Goal: Task Accomplishment & Management: Complete application form

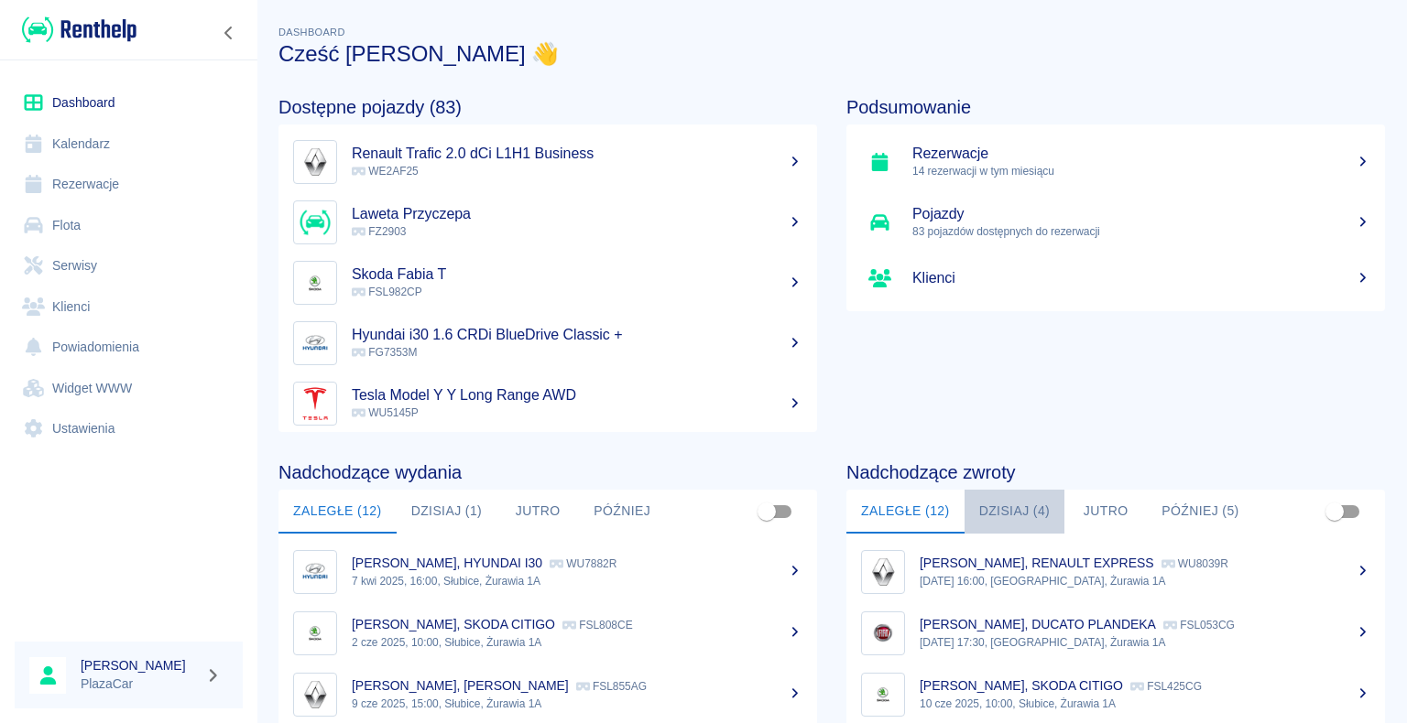
click at [1015, 511] on button "Dzisiaj (4)" at bounding box center [1014, 512] width 101 height 44
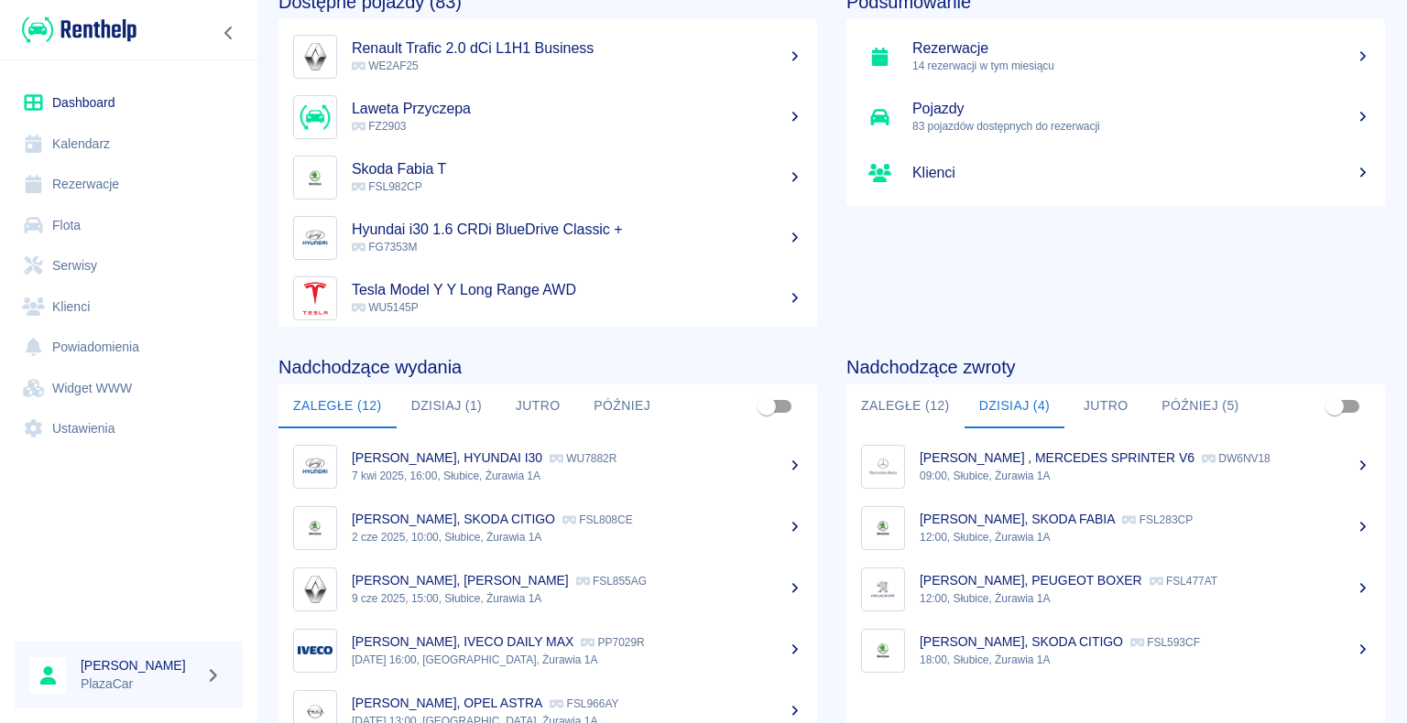
scroll to position [48, 0]
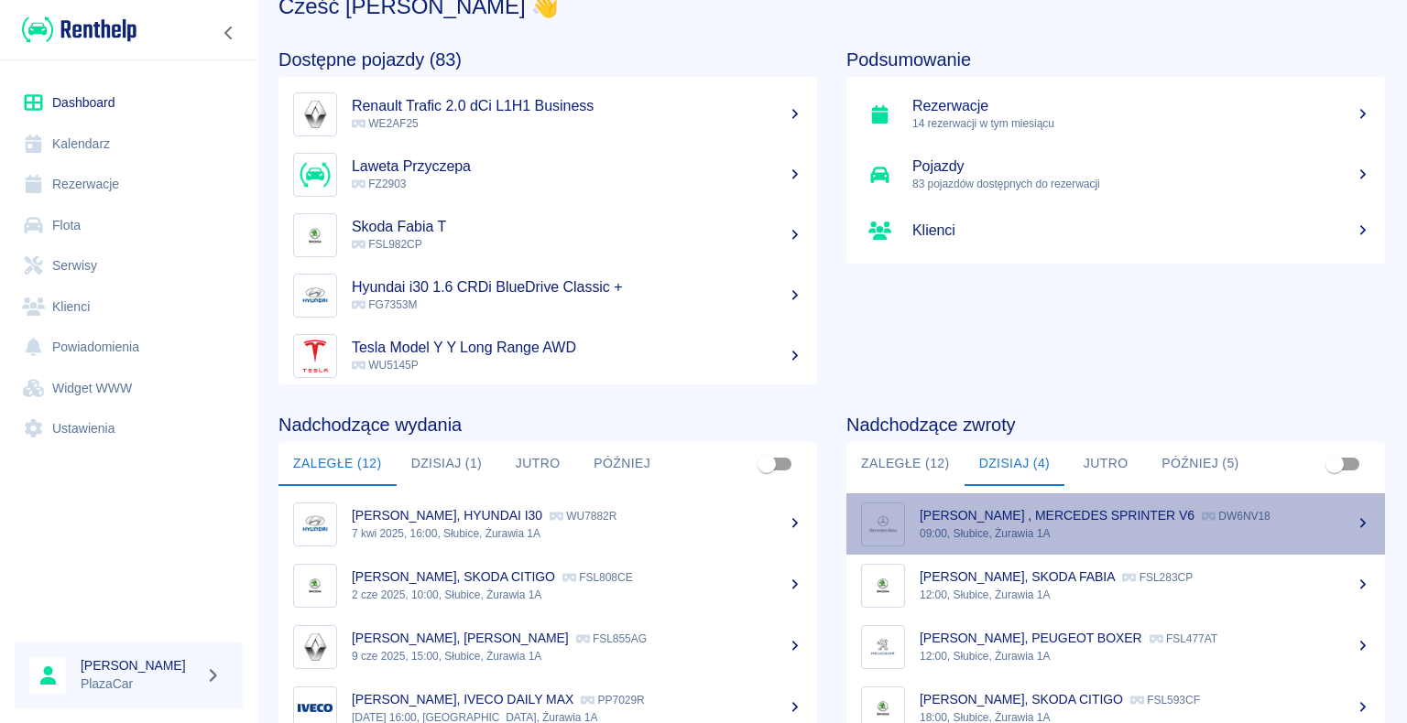
click at [1113, 535] on p "09:00, Słubice, Żurawia 1A" at bounding box center [1144, 534] width 451 height 16
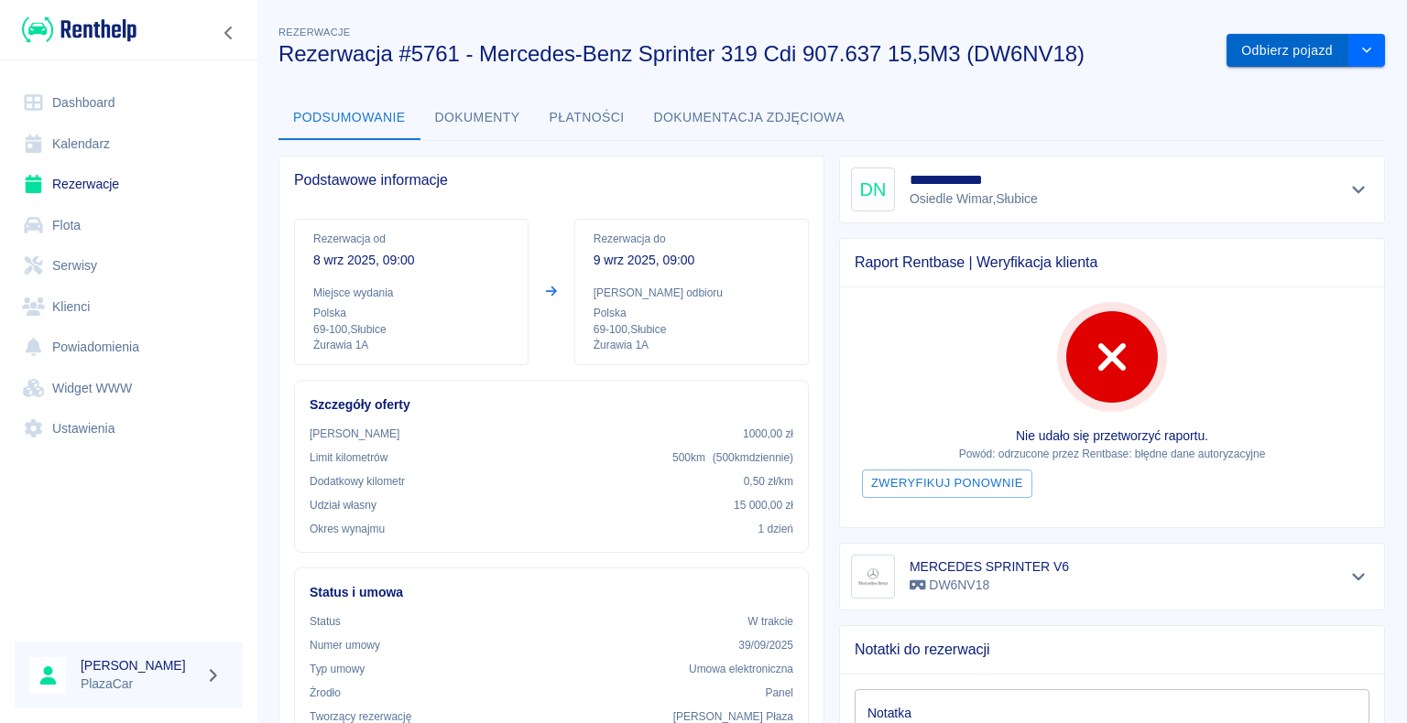
click at [1244, 51] on button "Odbierz pojazd" at bounding box center [1287, 51] width 122 height 34
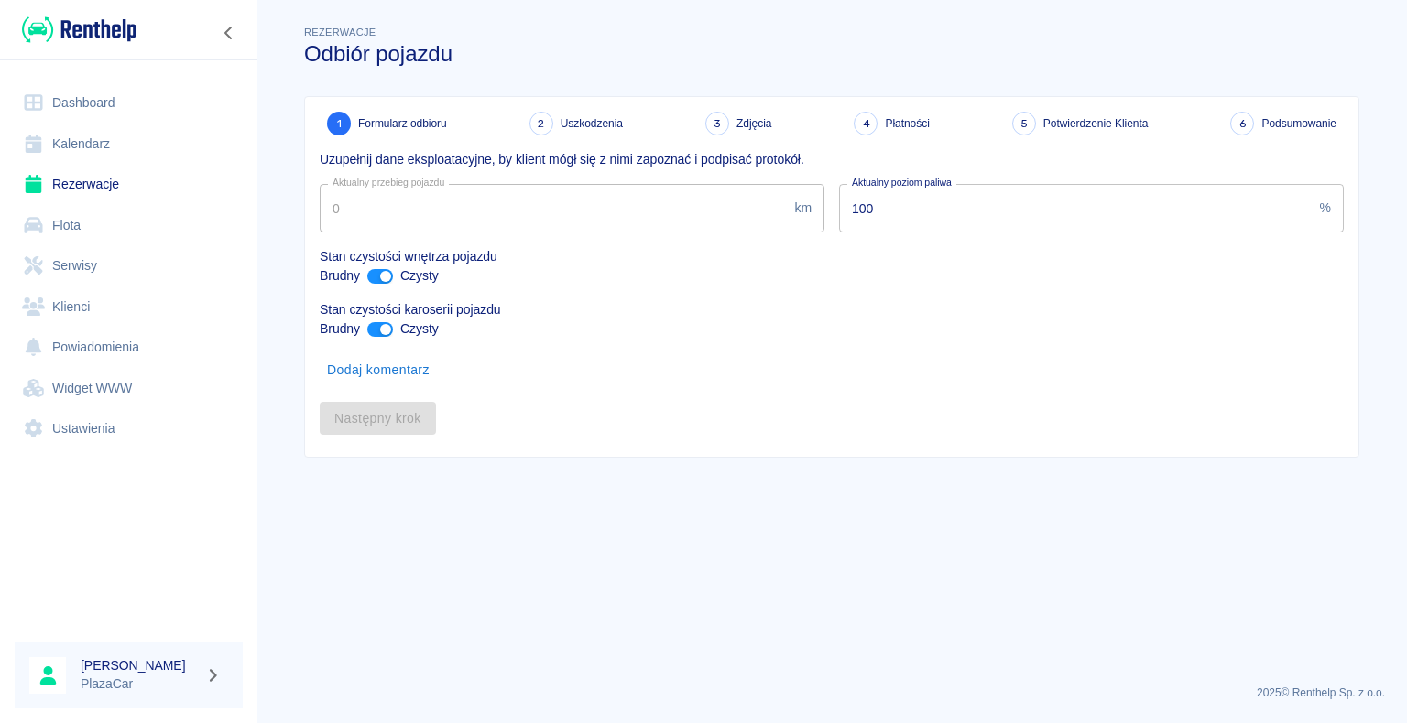
type input "327572"
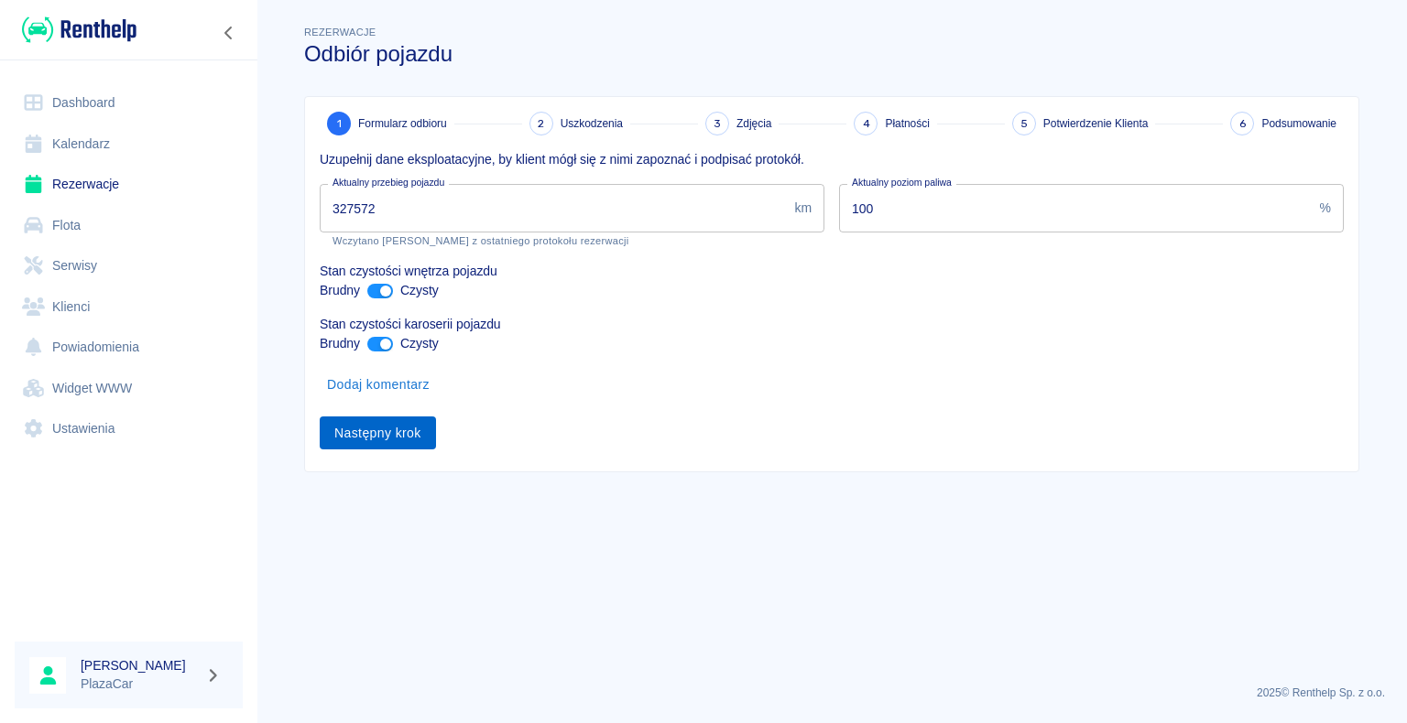
click at [366, 431] on button "Następny krok" at bounding box center [378, 434] width 116 height 34
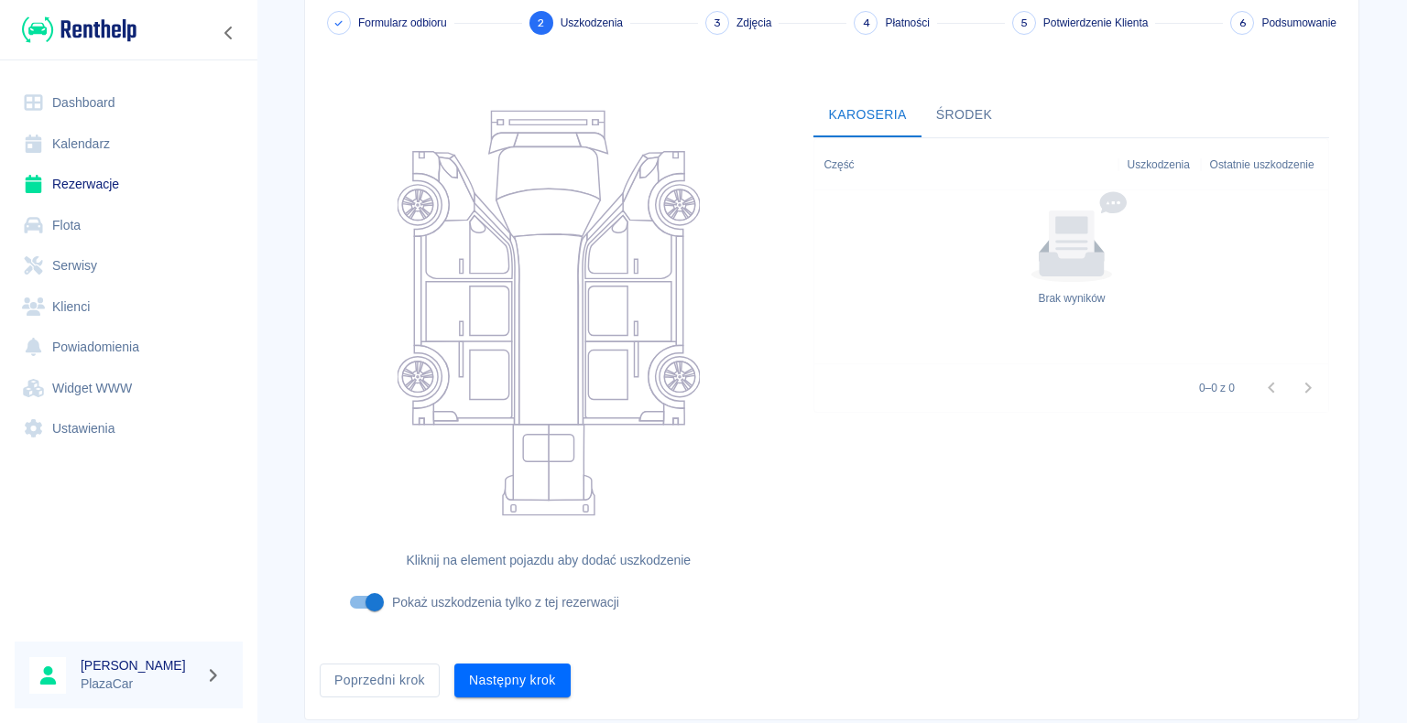
scroll to position [150, 0]
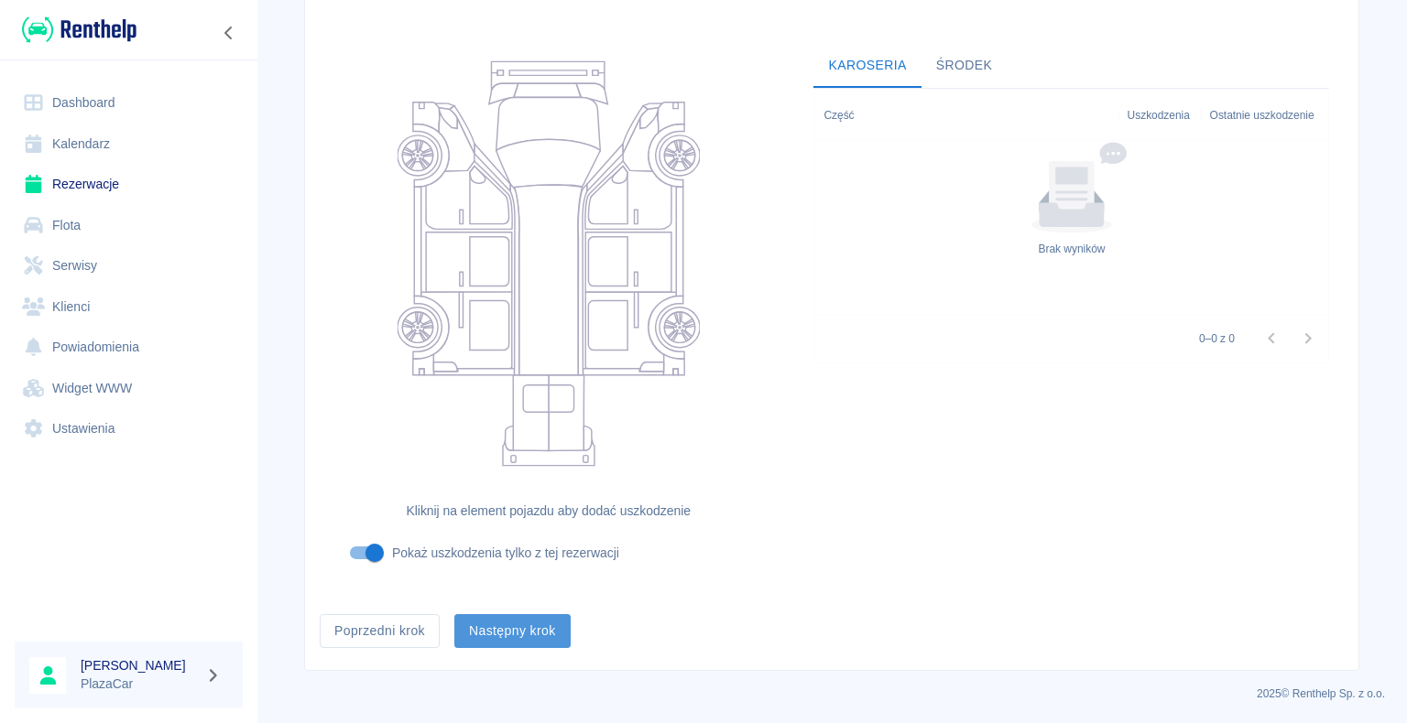
click at [516, 628] on button "Następny krok" at bounding box center [512, 631] width 116 height 34
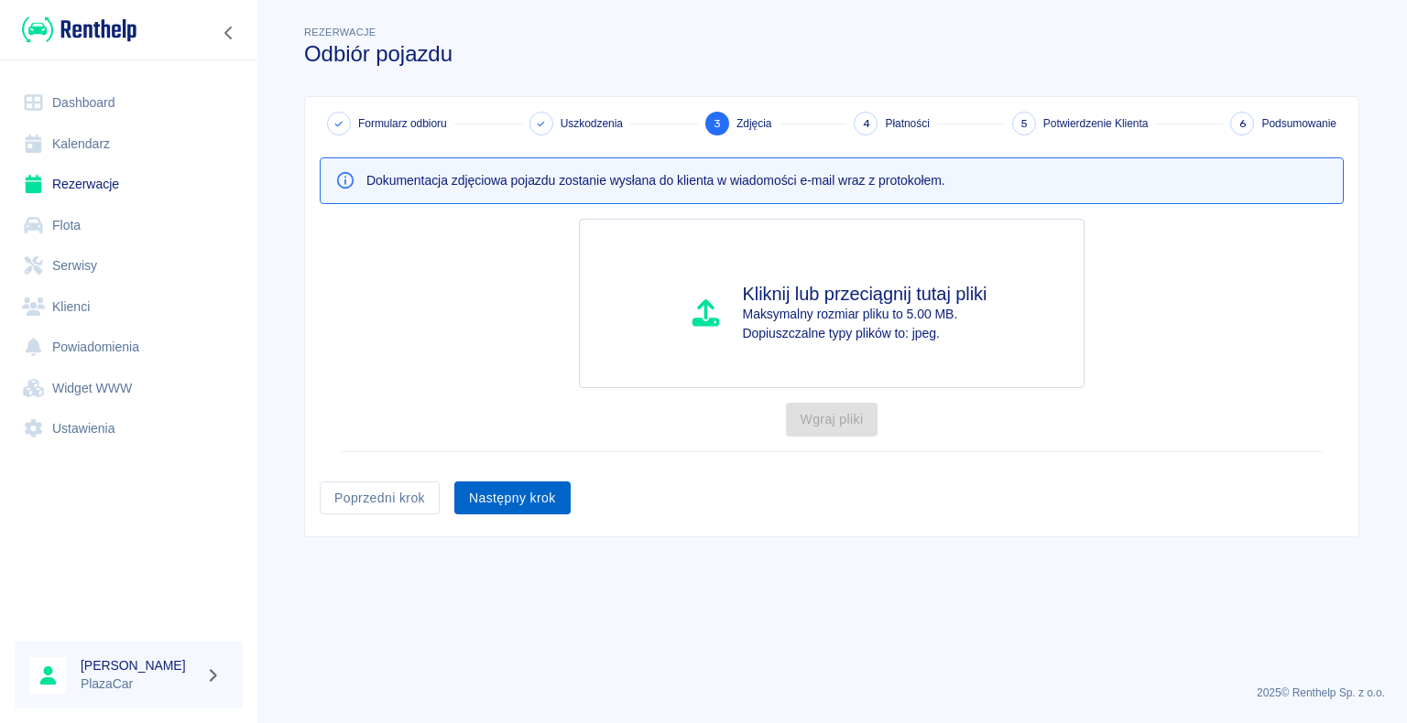
click at [505, 496] on button "Następny krok" at bounding box center [512, 499] width 116 height 34
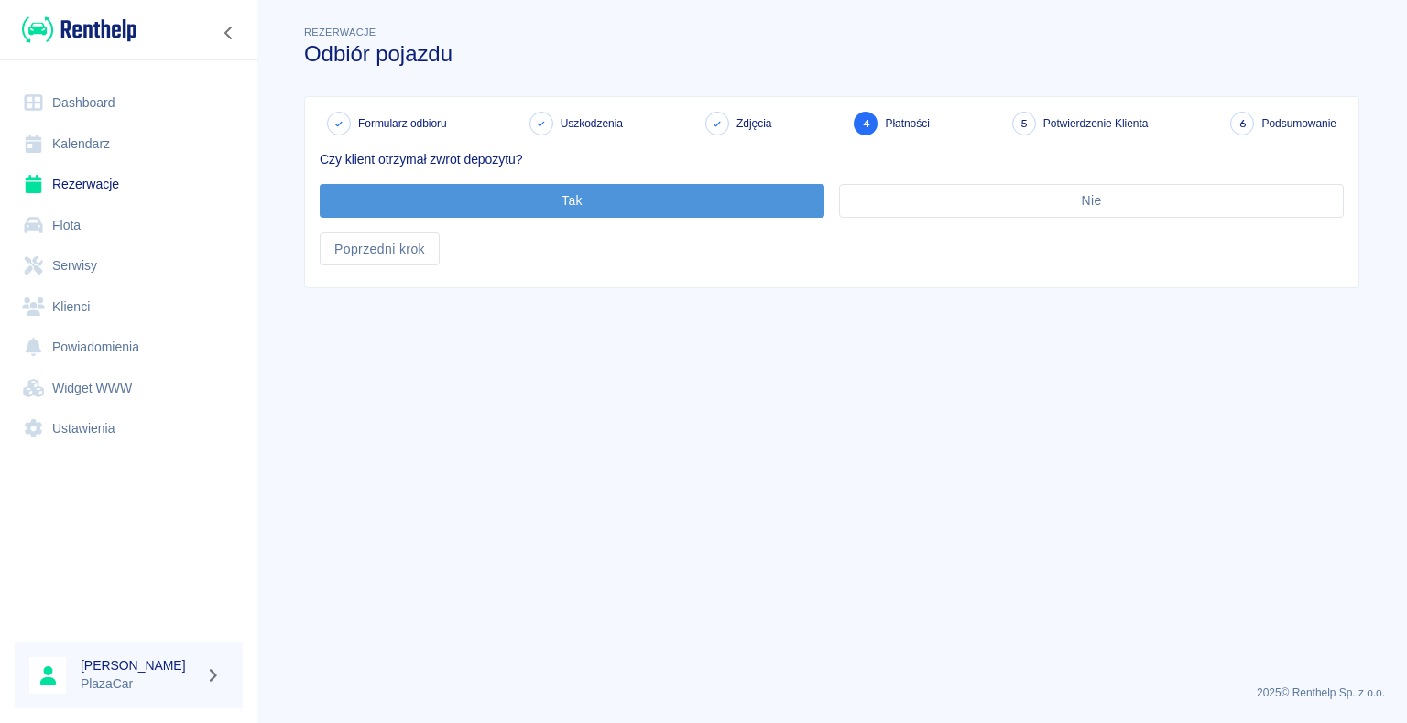
click at [571, 200] on button "Tak" at bounding box center [572, 201] width 505 height 34
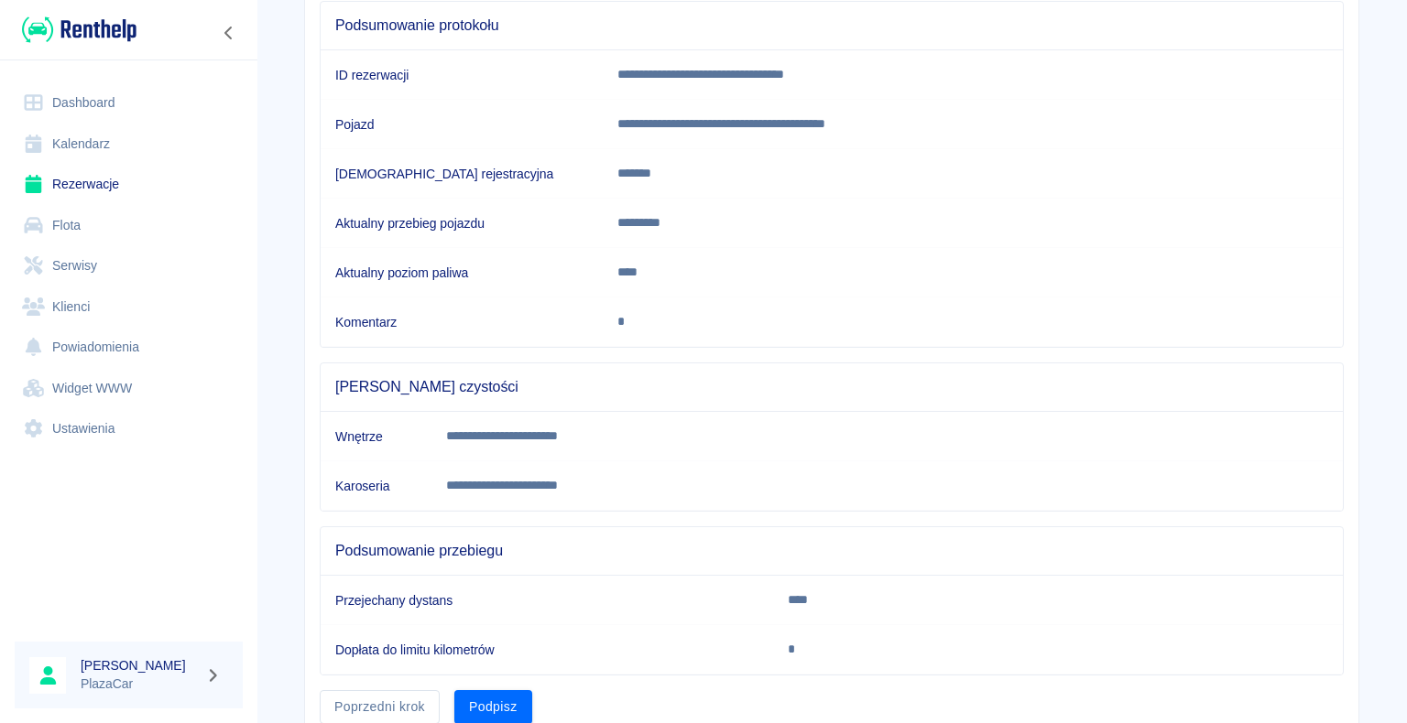
scroll to position [255, 0]
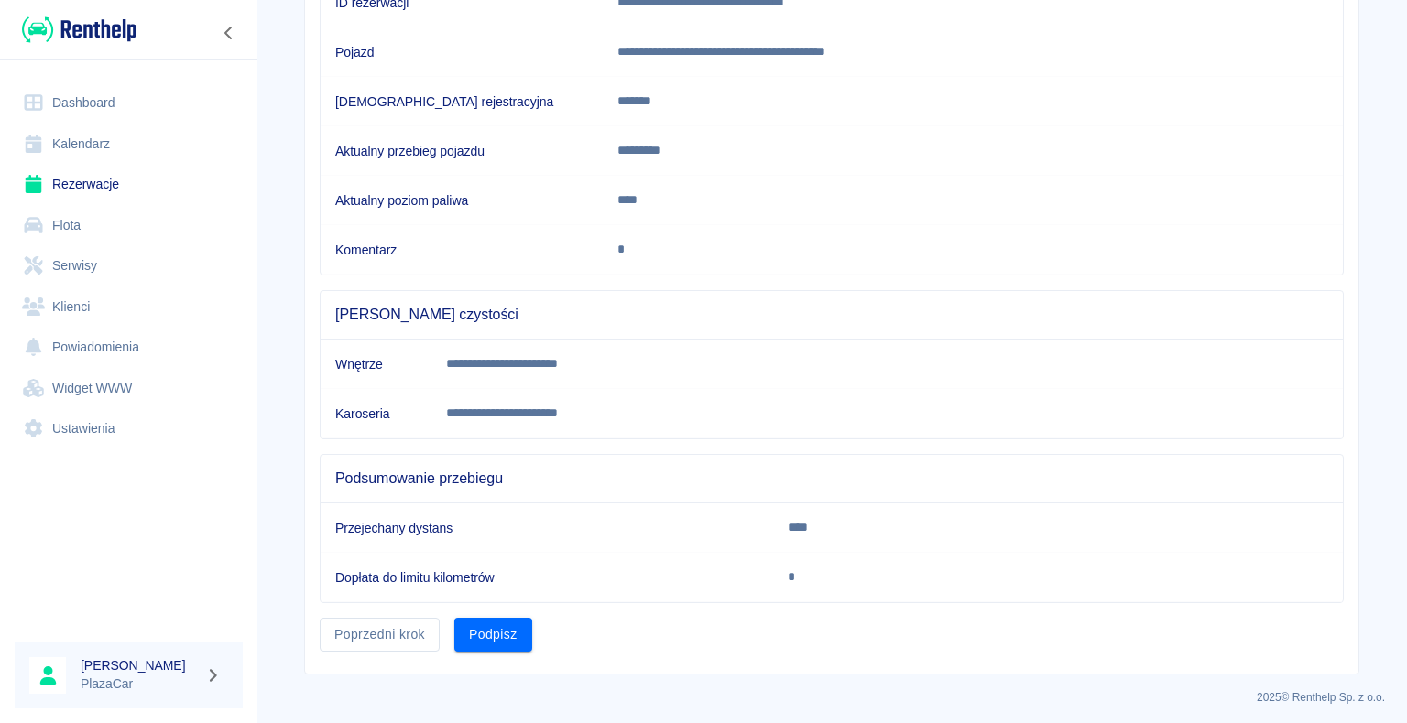
click at [476, 630] on button "Podpisz" at bounding box center [493, 635] width 78 height 34
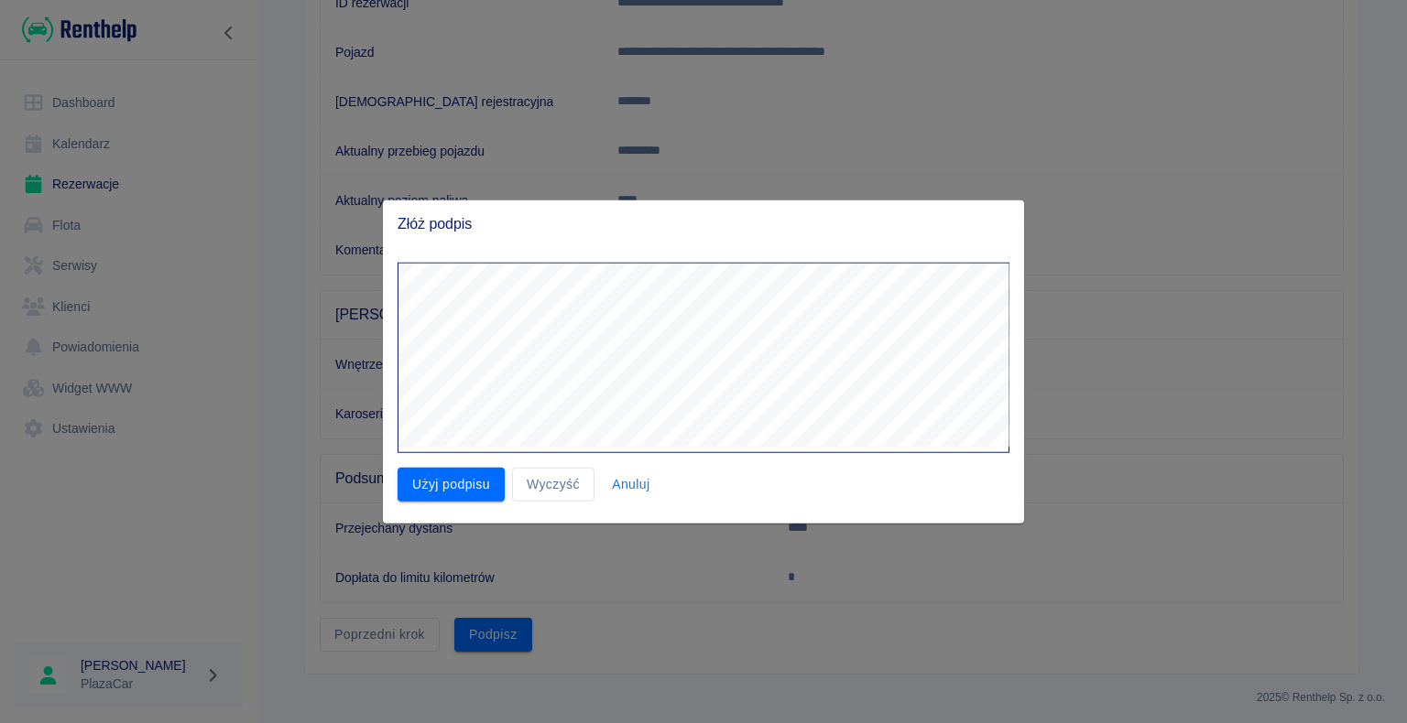
click at [785, 249] on div at bounding box center [696, 350] width 626 height 205
click at [595, 364] on div at bounding box center [696, 350] width 626 height 205
click at [457, 474] on button "Użyj podpisu" at bounding box center [450, 485] width 107 height 34
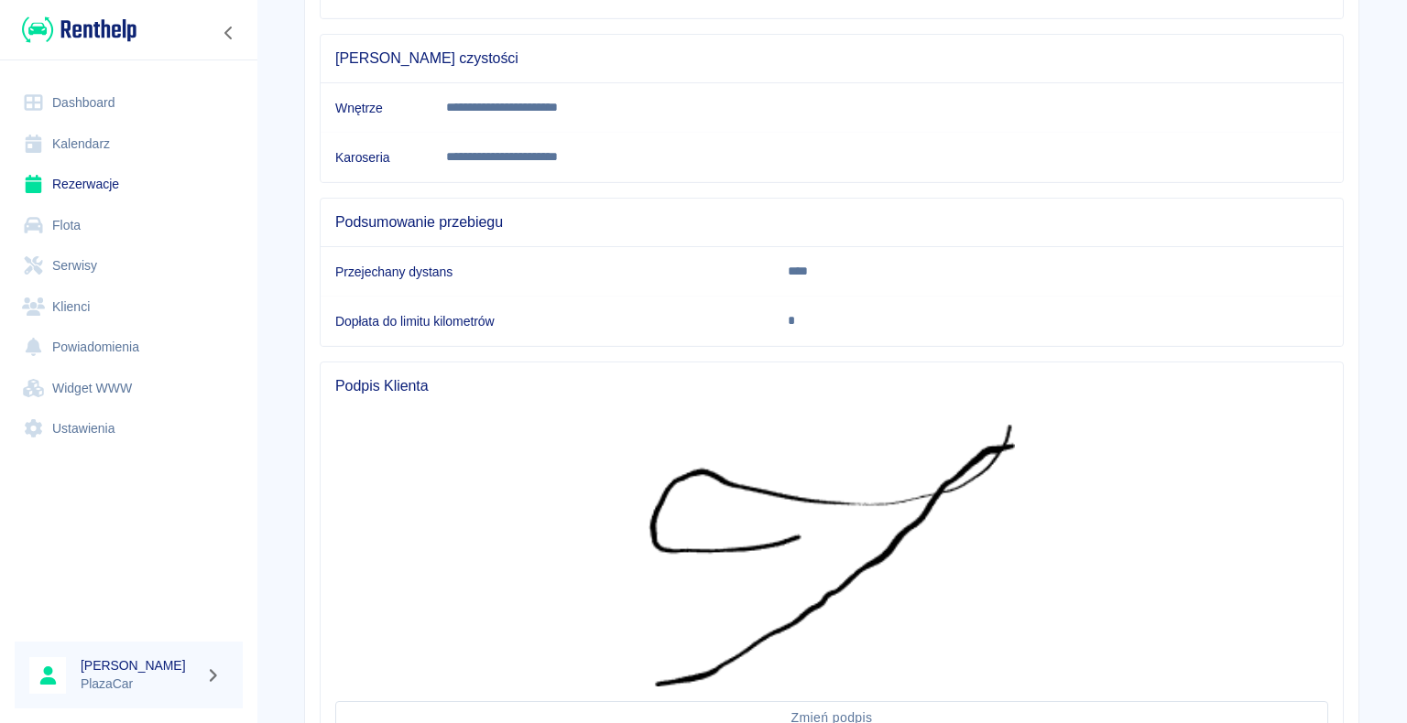
scroll to position [665, 0]
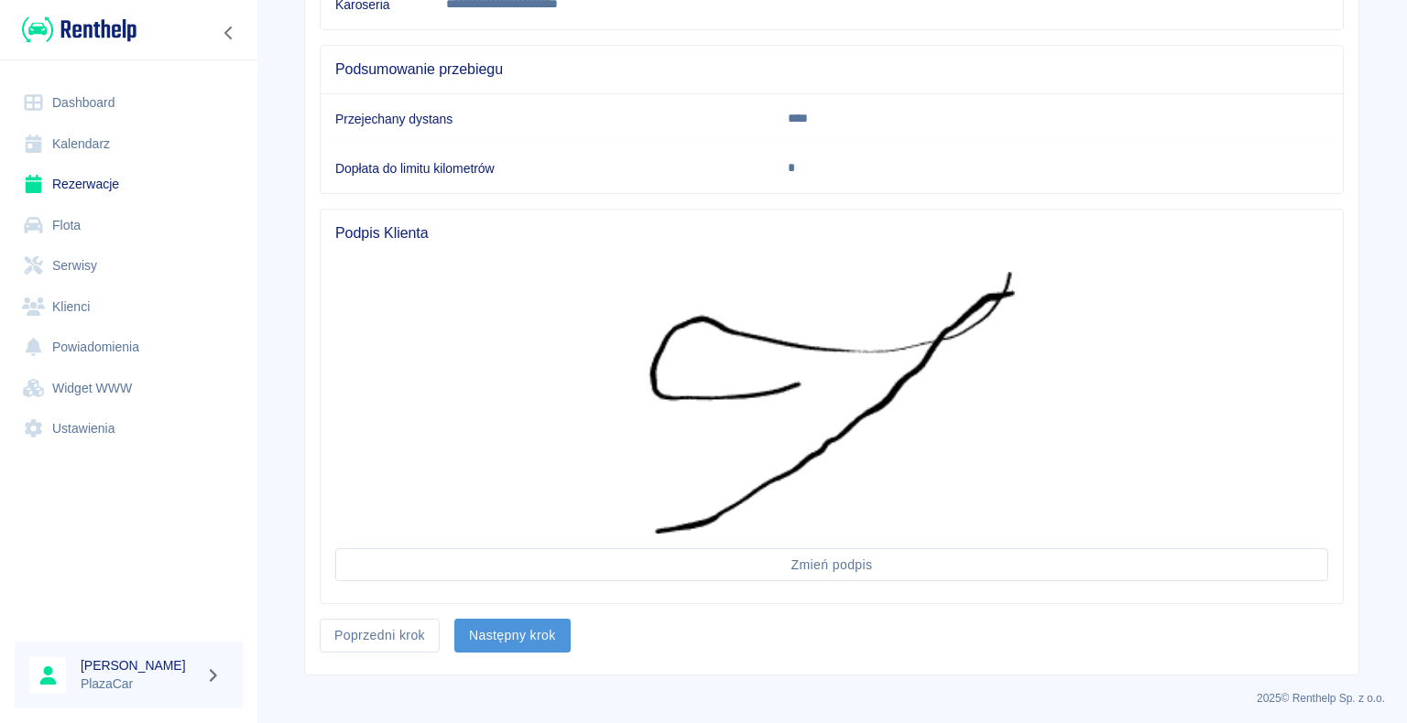
click at [512, 629] on button "Następny krok" at bounding box center [512, 636] width 116 height 34
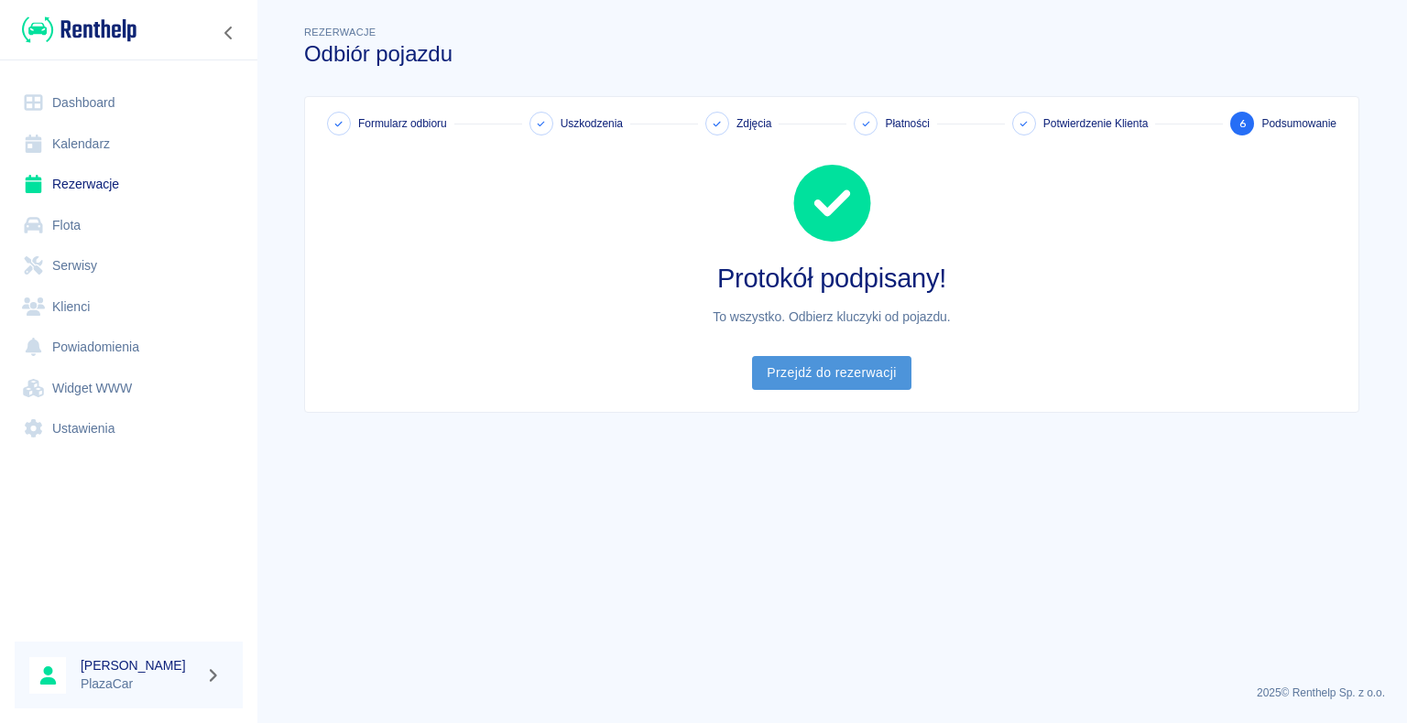
click at [820, 369] on link "Przejdź do rezerwacji" at bounding box center [831, 373] width 158 height 34
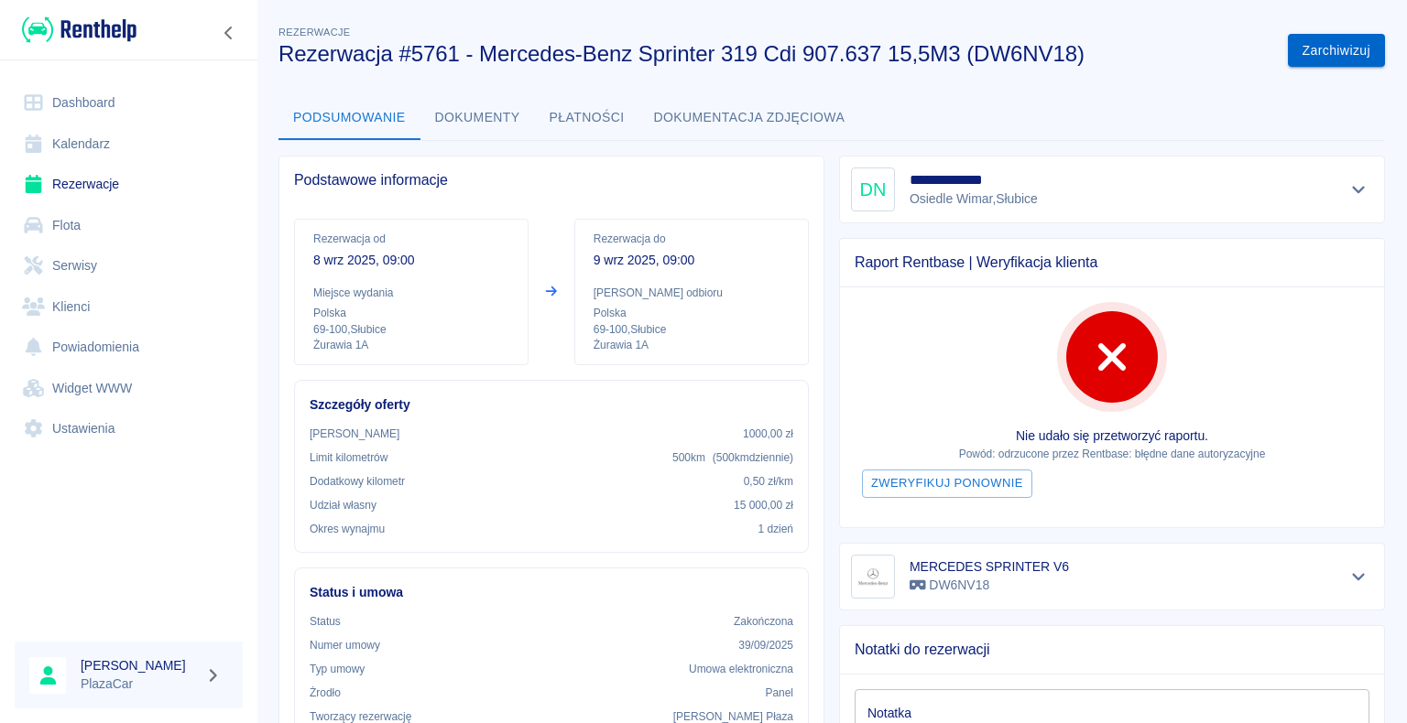
click at [1313, 49] on button "Zarchiwizuj" at bounding box center [1335, 51] width 97 height 34
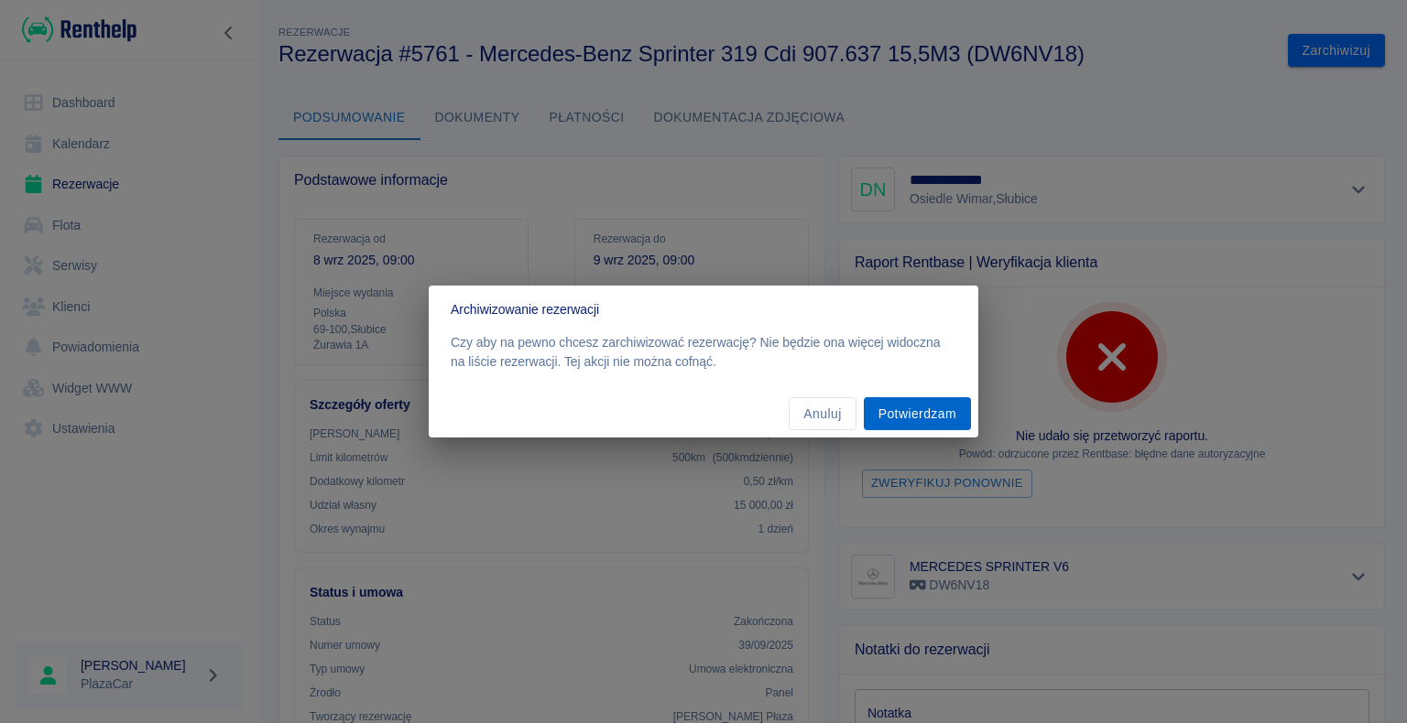
click at [912, 406] on button "Potwierdzam" at bounding box center [917, 414] width 107 height 34
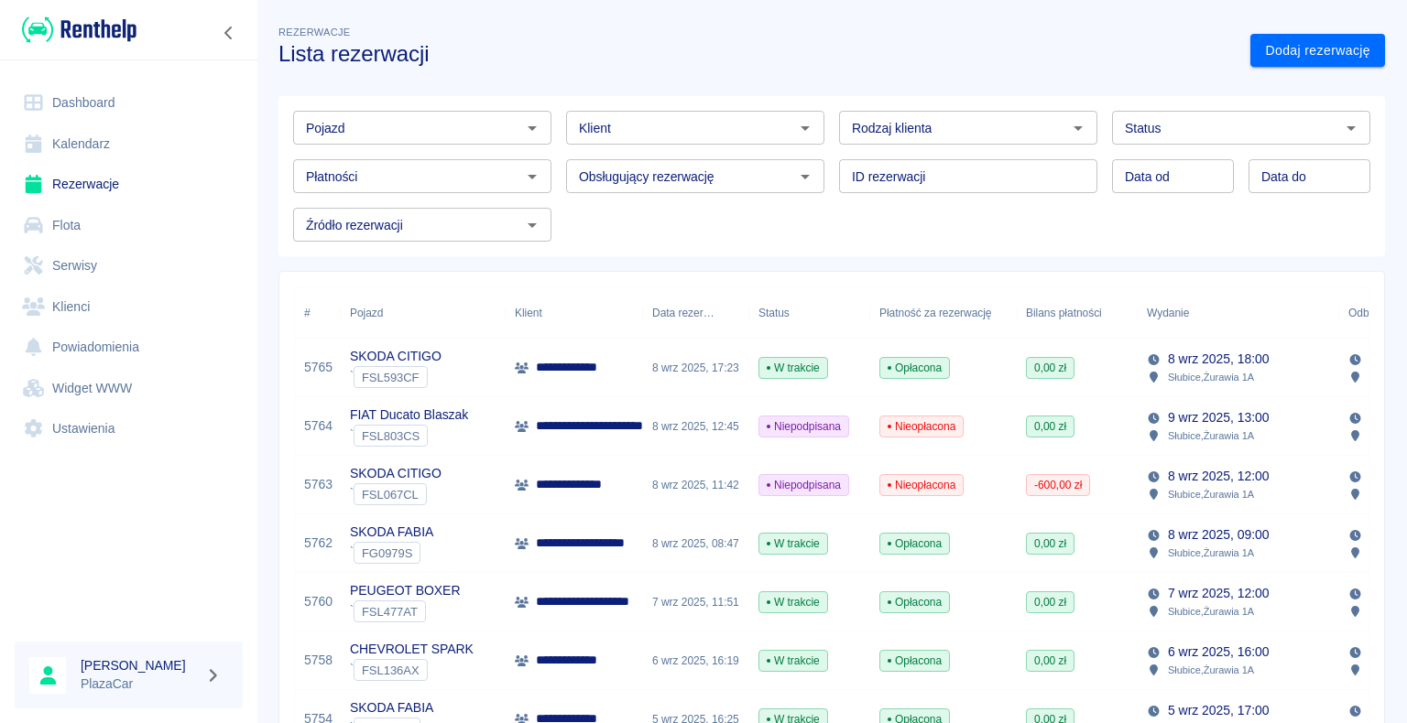
click at [1346, 126] on icon "Otwórz" at bounding box center [1350, 128] width 9 height 5
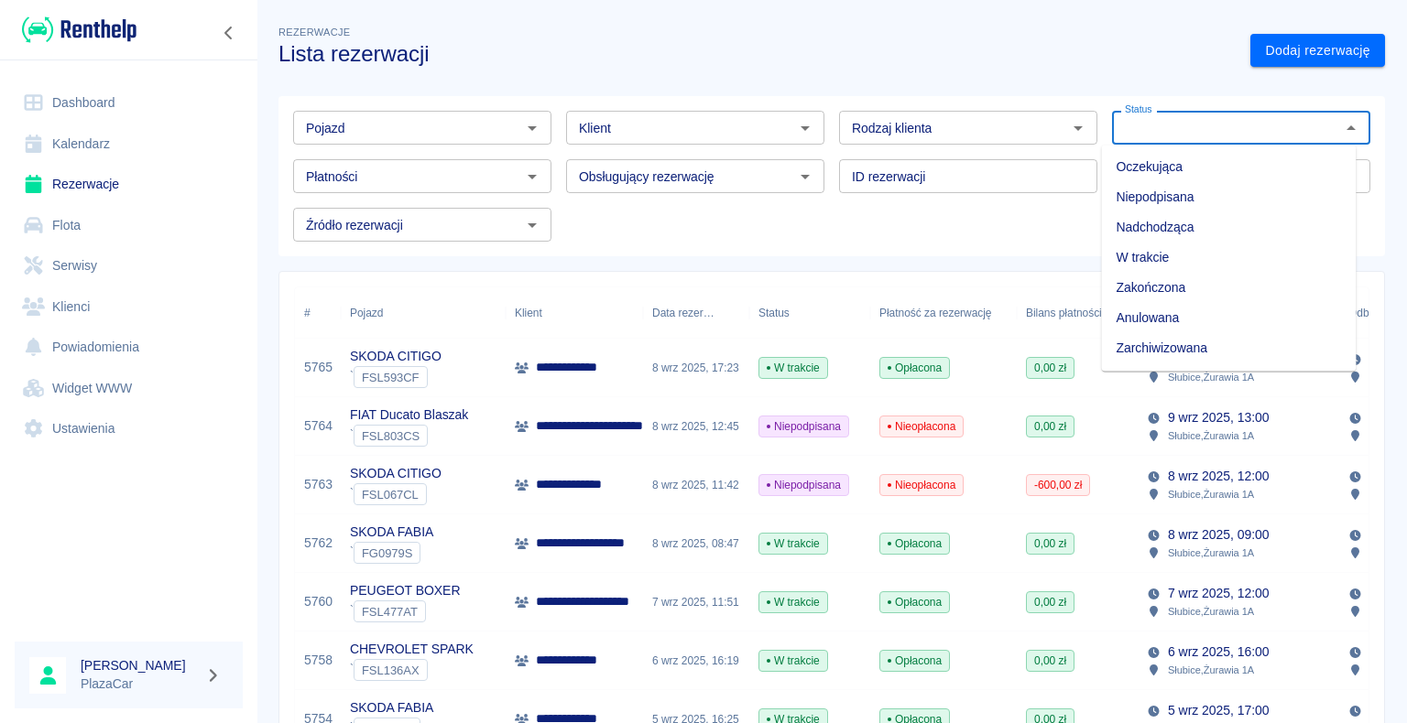
click at [1226, 341] on li "Zarchiwizowana" at bounding box center [1228, 348] width 255 height 30
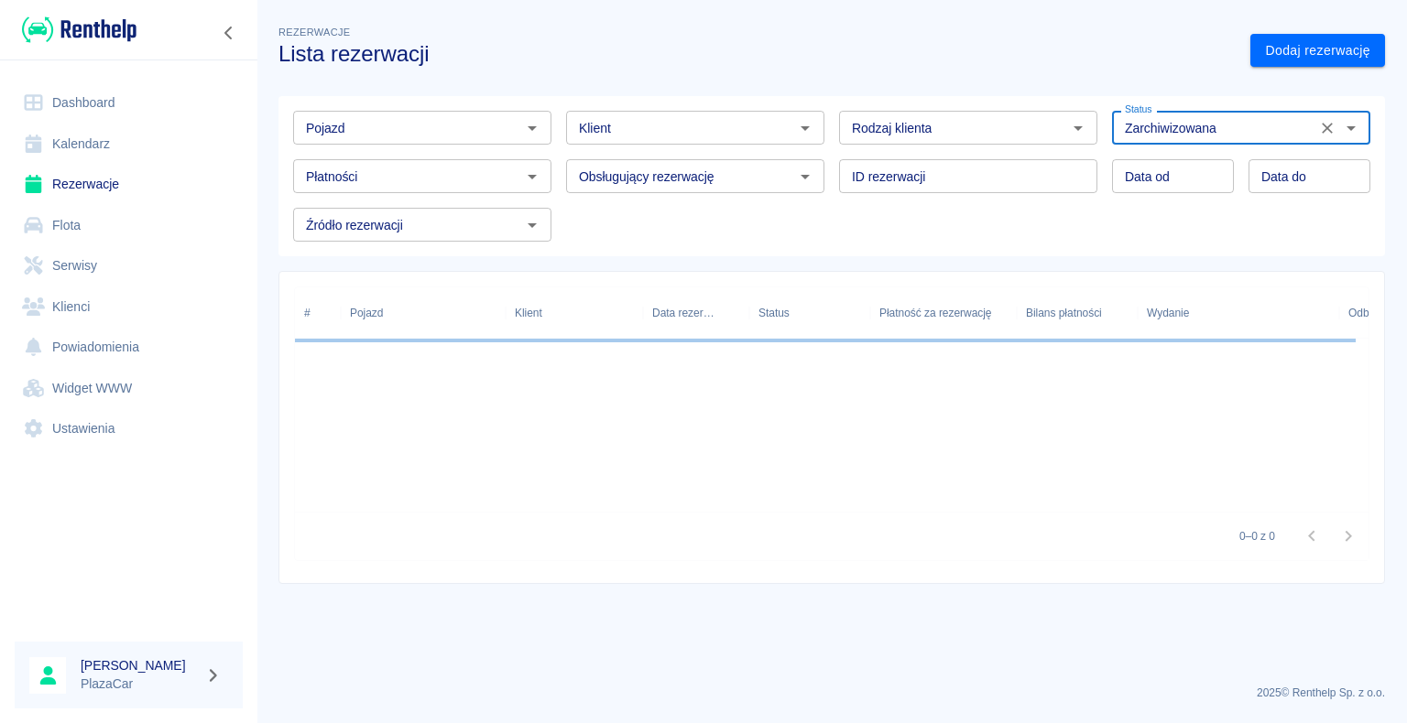
type input "Zarchiwizowana"
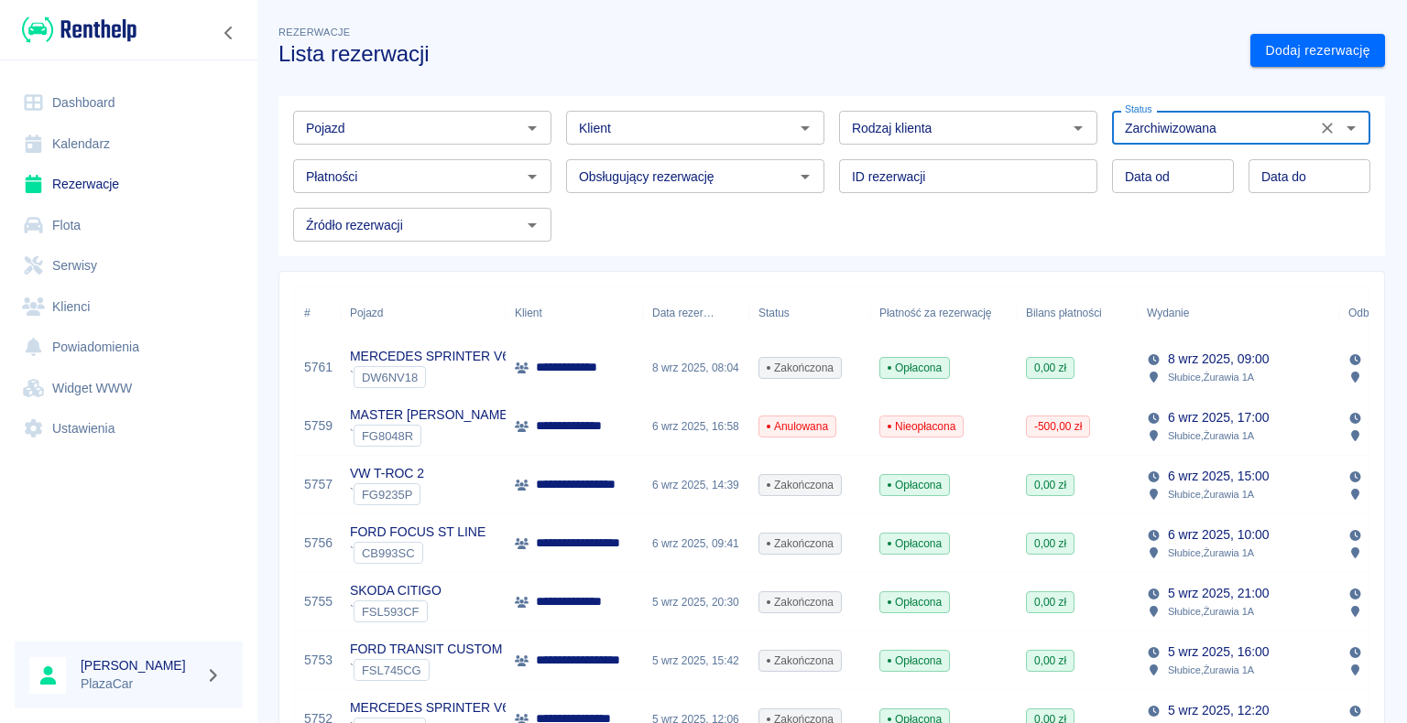
type input "DD.MM.YYYY"
click at [1165, 175] on input "DD.MM.YYYY" at bounding box center [1173, 176] width 122 height 34
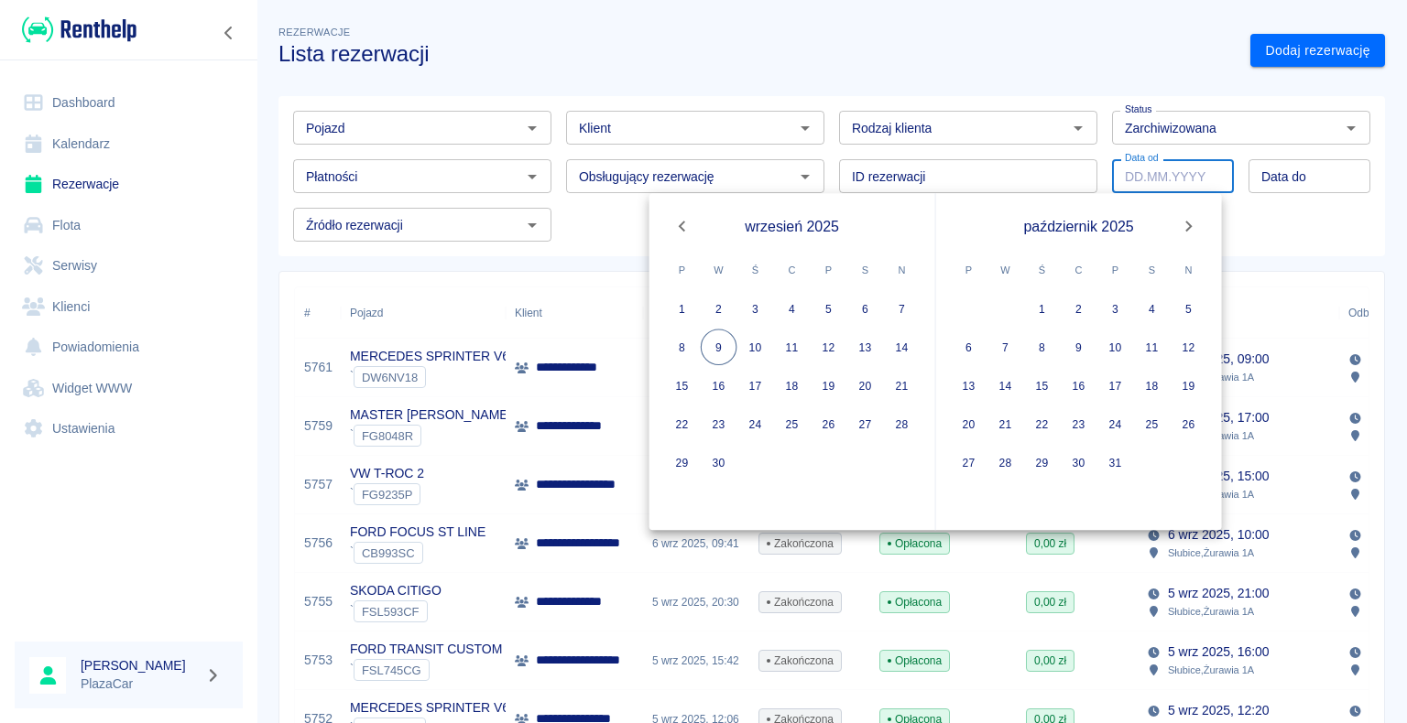
click at [681, 221] on icon "Previous month" at bounding box center [682, 226] width 22 height 22
click at [722, 307] on button "1" at bounding box center [719, 308] width 37 height 37
type input "01.07.2025"
type input "DD.MM.YYYY"
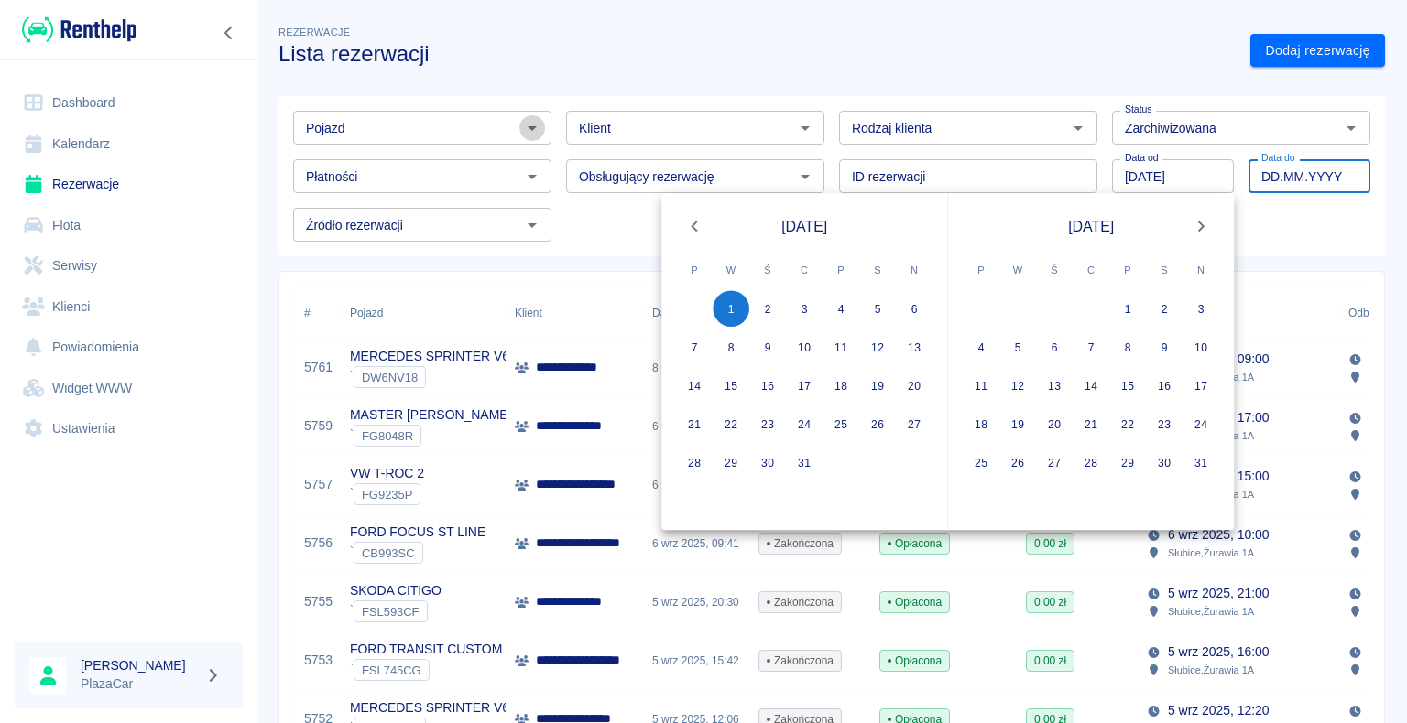
click at [530, 126] on icon "Otwórz" at bounding box center [531, 128] width 9 height 5
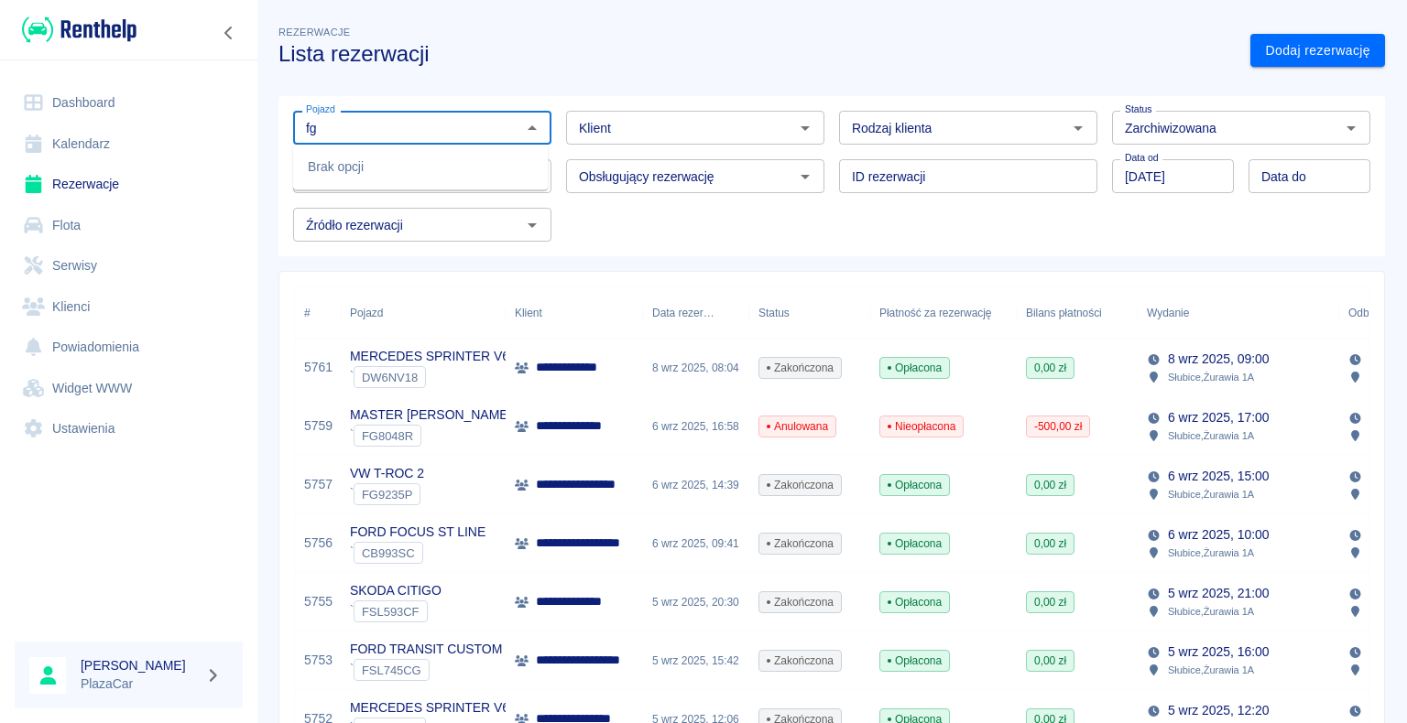
type input "f"
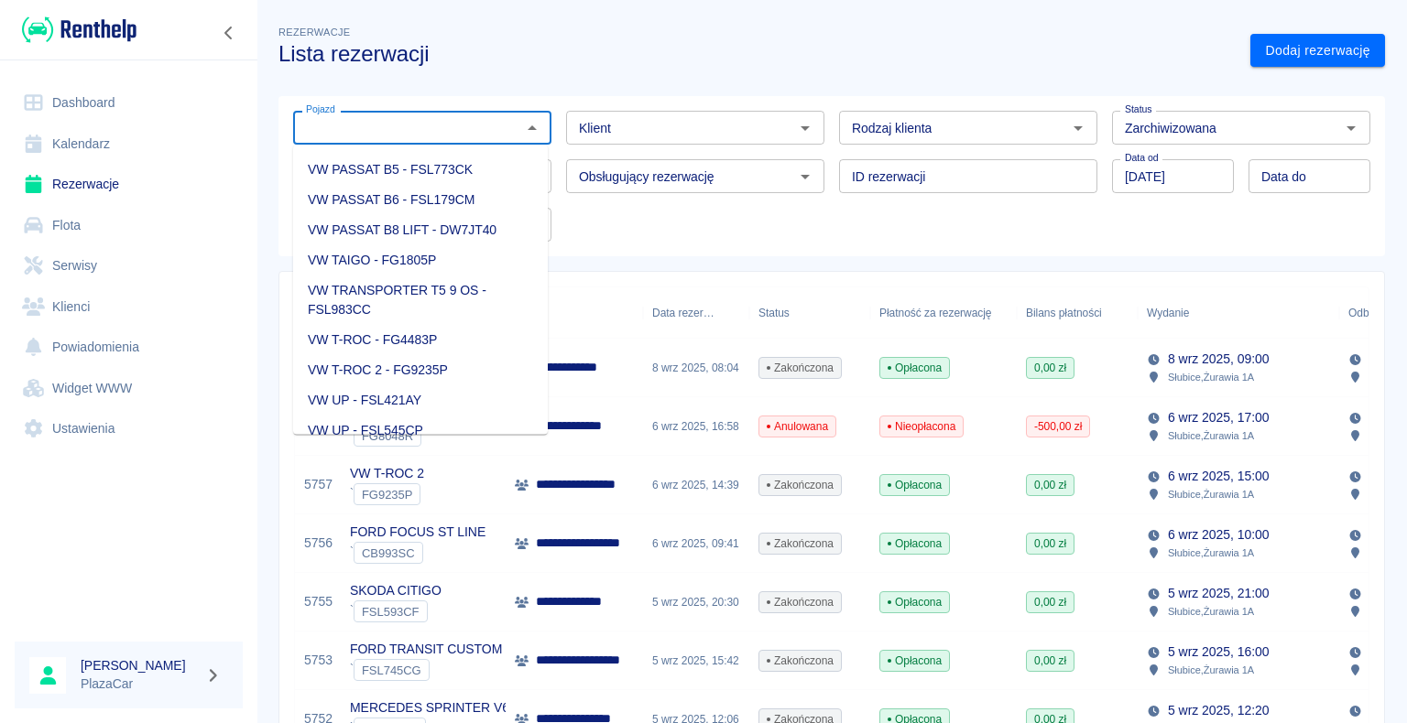
scroll to position [2839, 0]
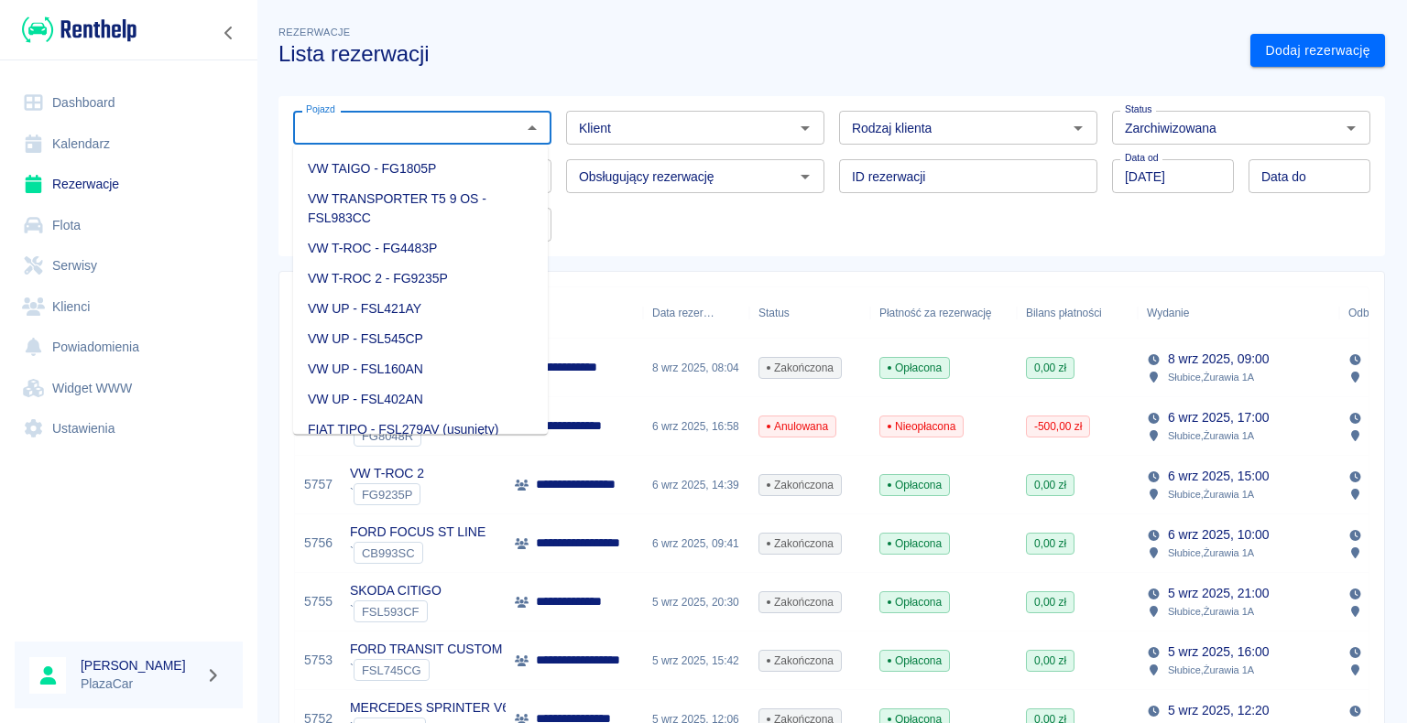
click at [465, 294] on li "VW T-ROC 2 - FG9235P" at bounding box center [420, 279] width 255 height 30
type input "VW T-ROC 2 - FG9235P"
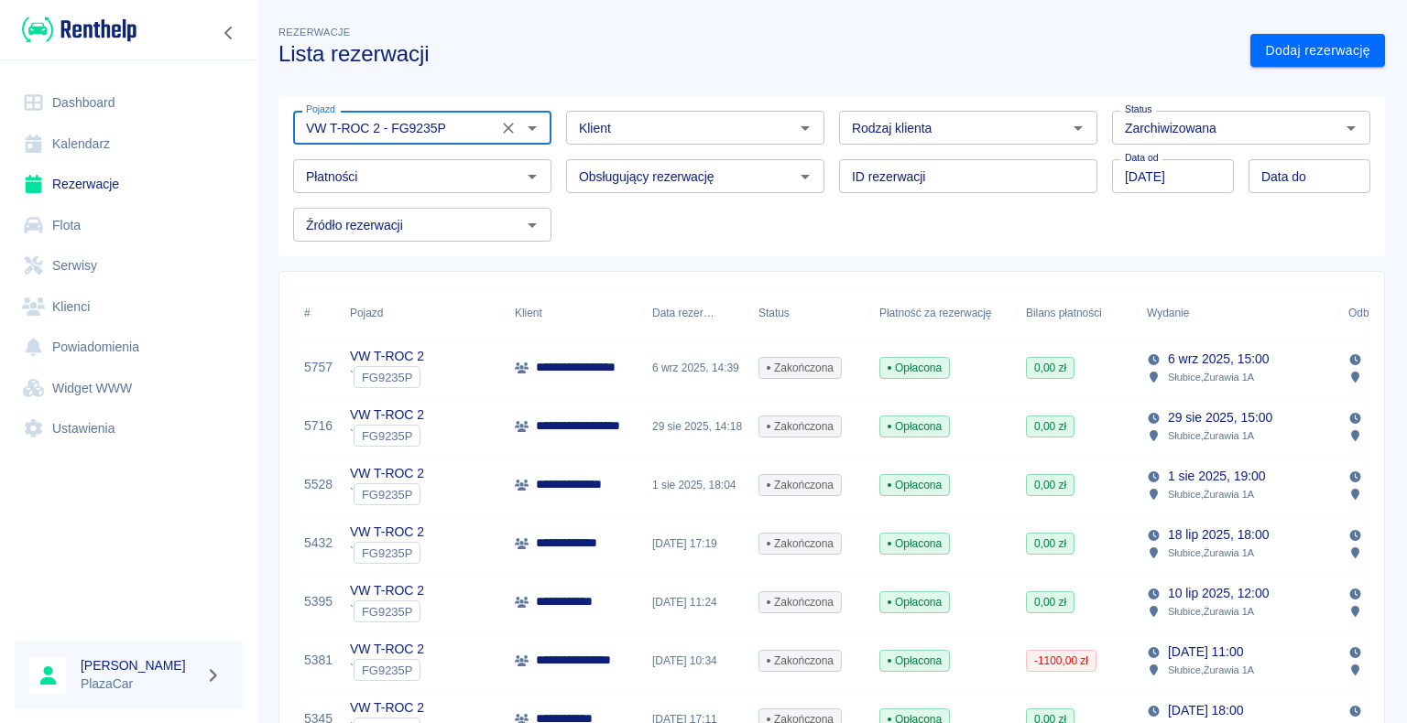
click at [1059, 238] on div "Pojazd VW T-ROC 2 - FG9235P Pojazd Klient Klient Rodzaj klienta Rodzaj klienta …" at bounding box center [824, 169] width 1092 height 146
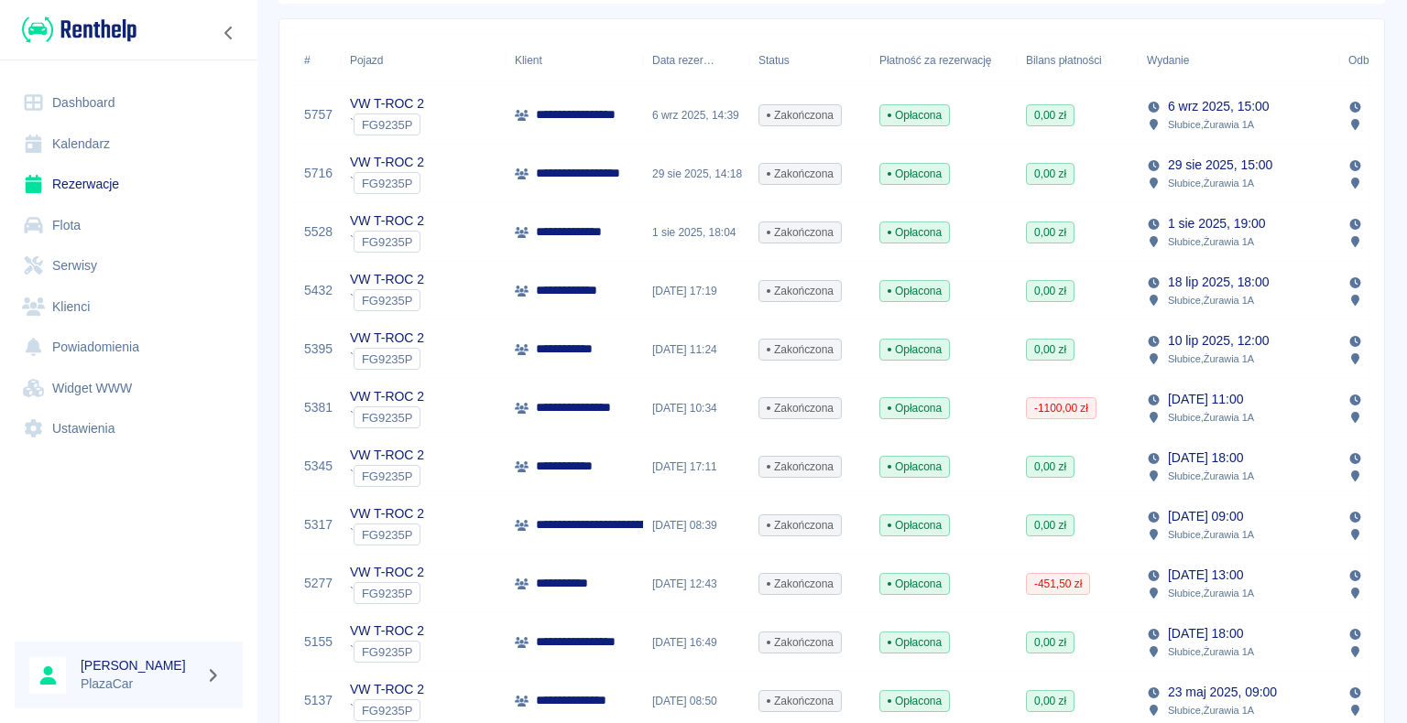
scroll to position [275, 0]
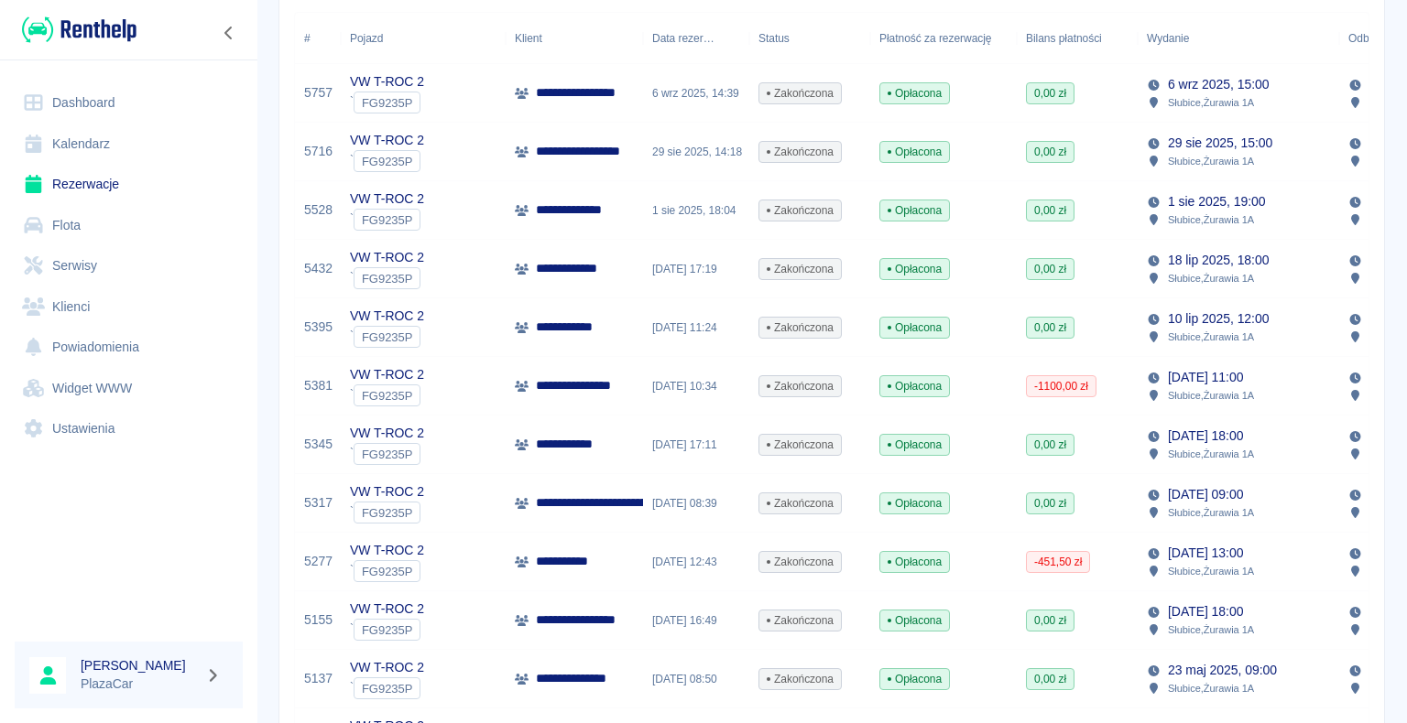
click at [697, 451] on div "2 lip 2025, 17:11" at bounding box center [696, 445] width 106 height 59
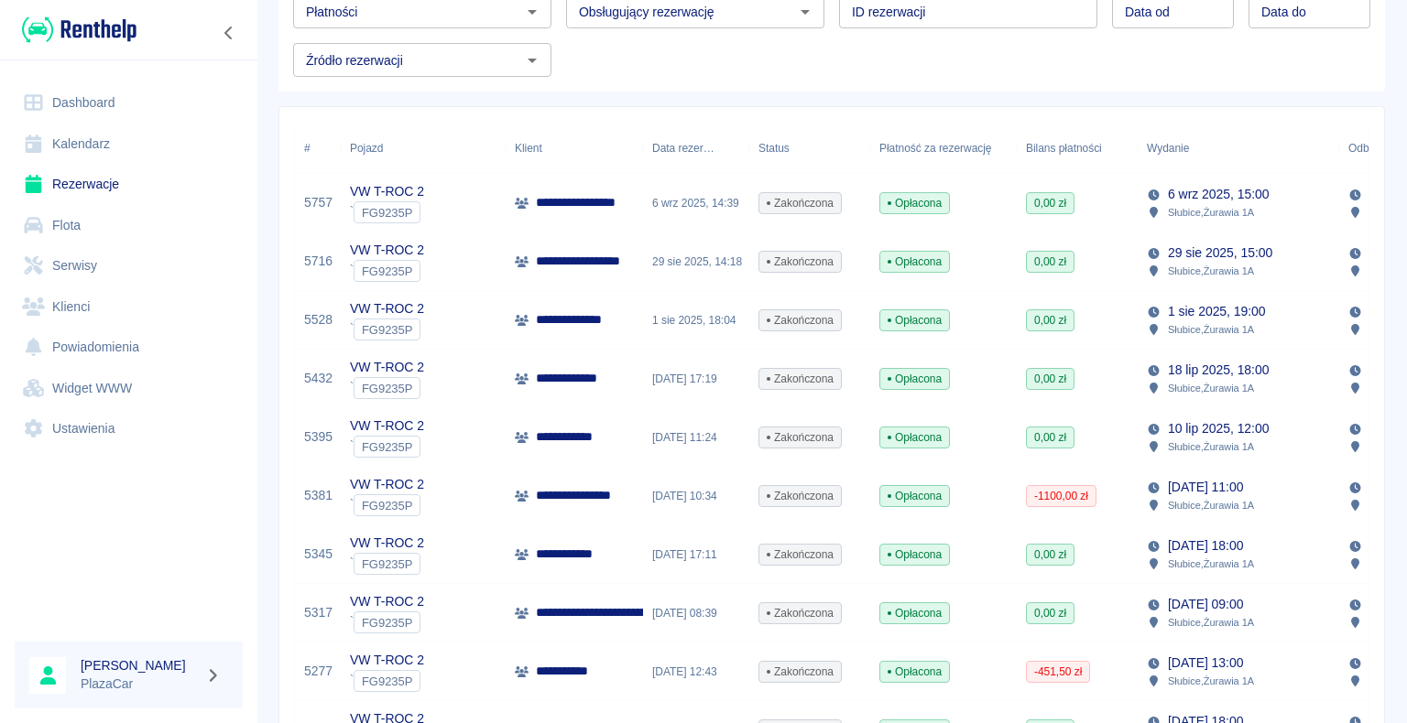
scroll to position [183, 0]
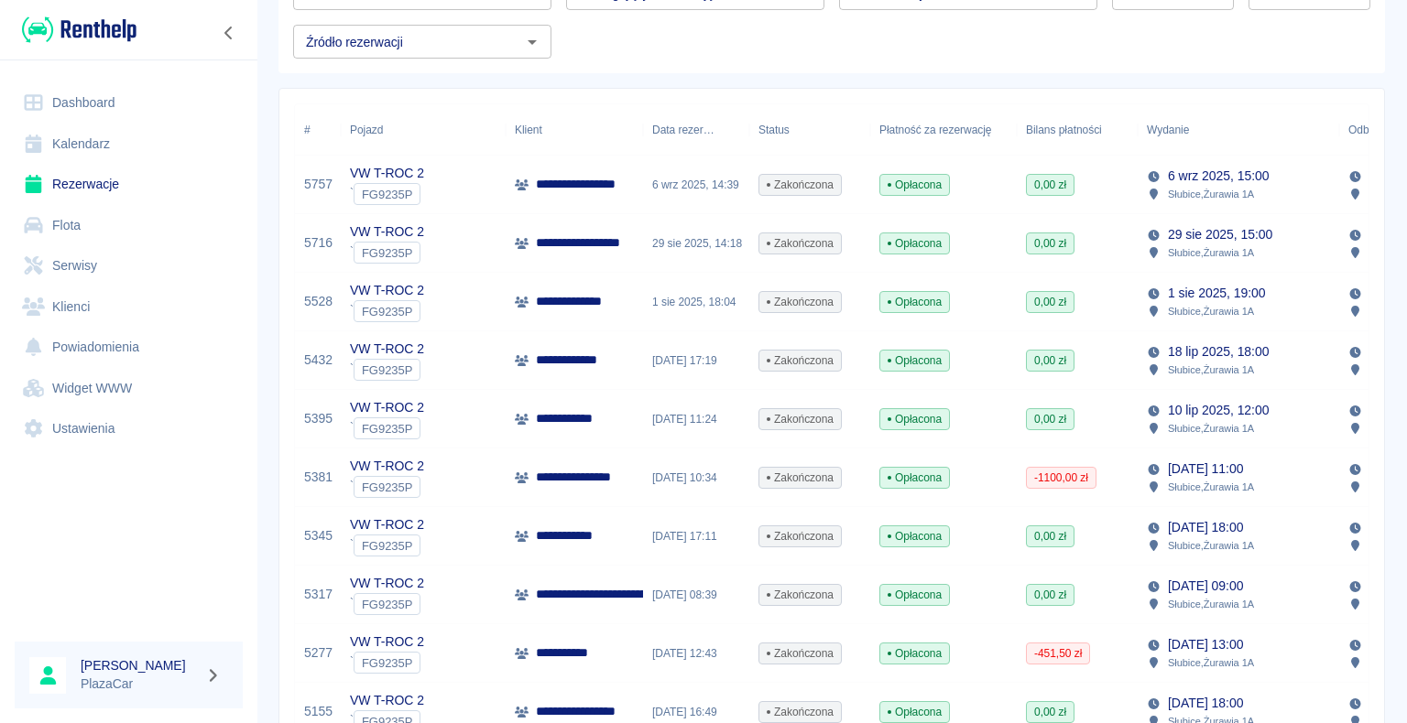
click at [854, 592] on div "Zakończona" at bounding box center [809, 595] width 121 height 59
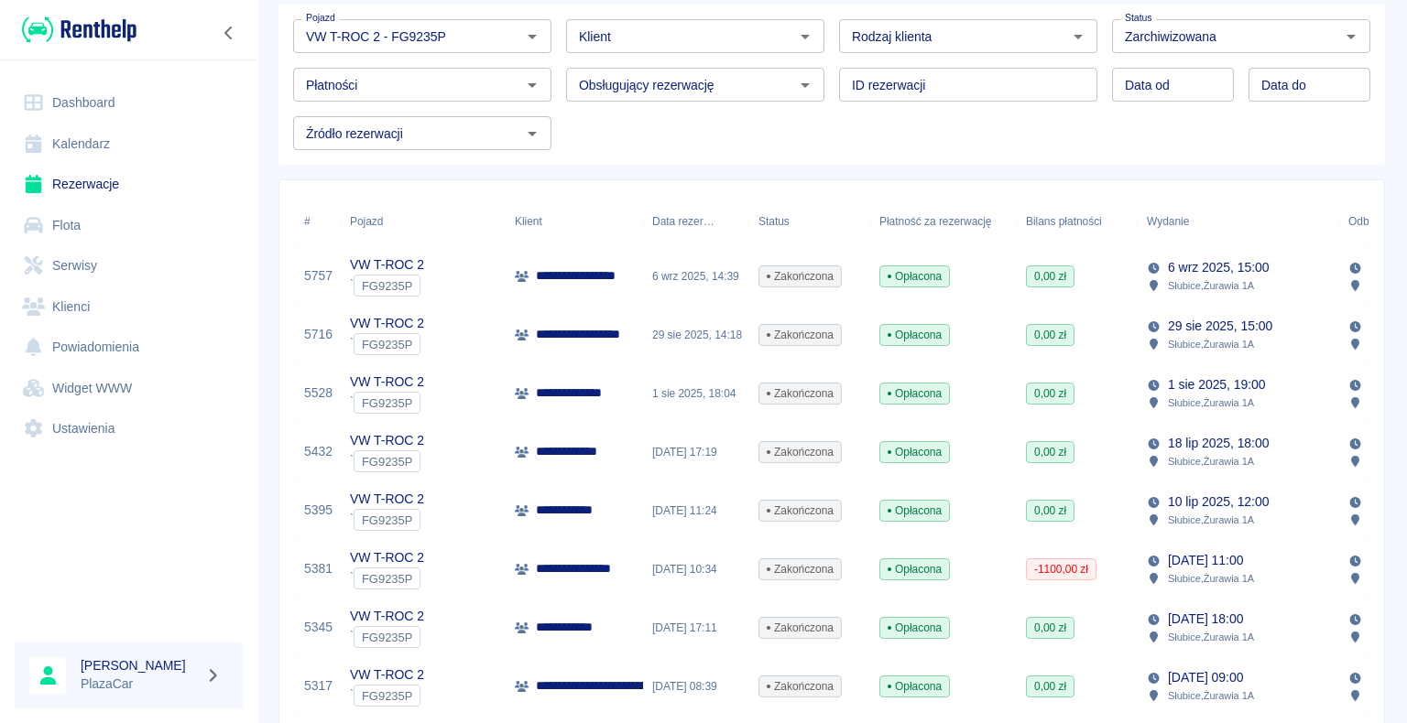
scroll to position [183, 0]
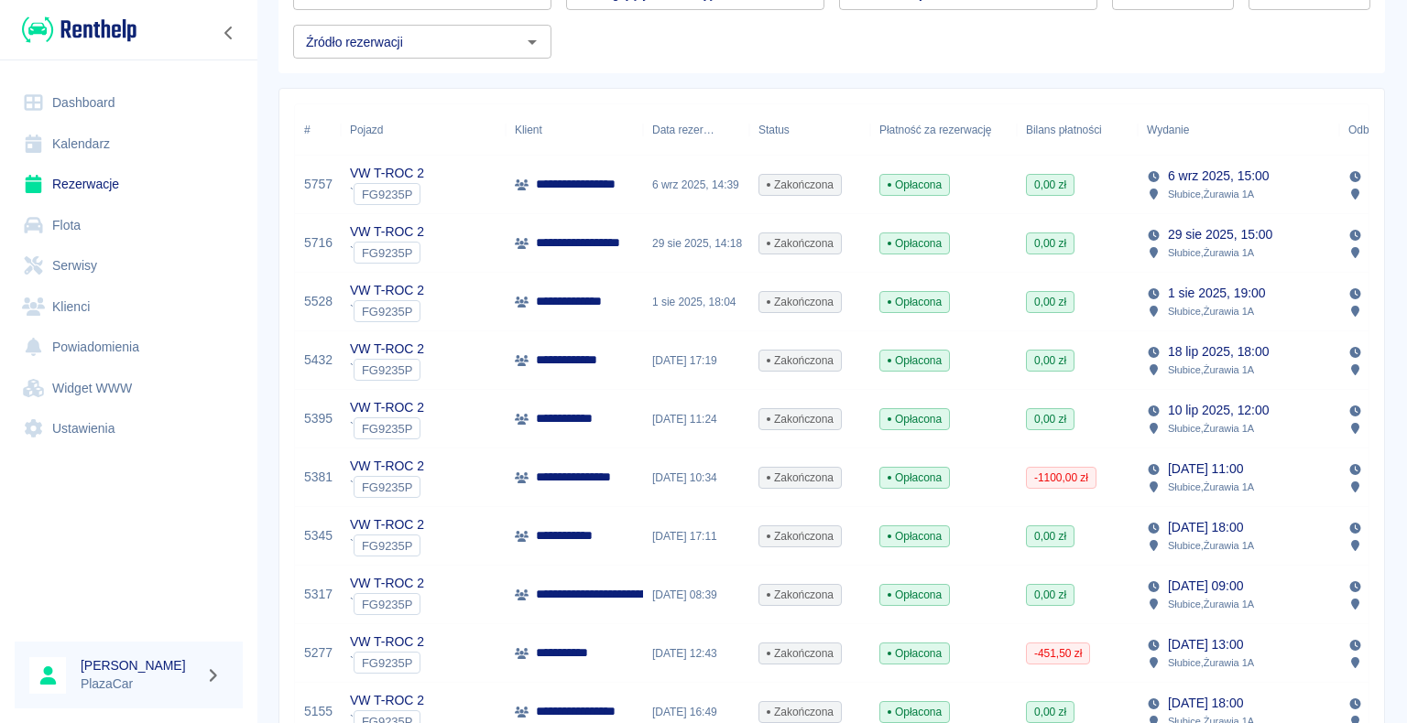
click at [723, 526] on div "2 lip 2025, 17:11" at bounding box center [696, 536] width 106 height 59
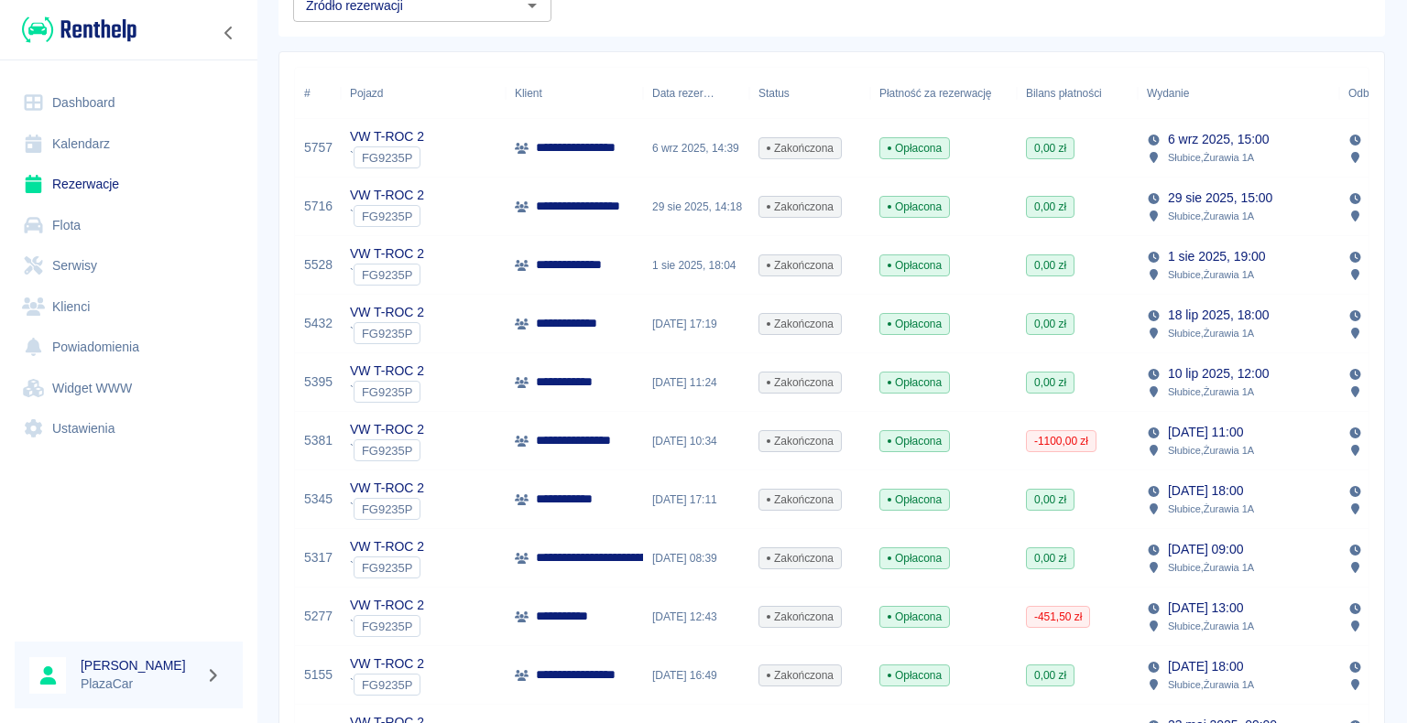
scroll to position [275, 0]
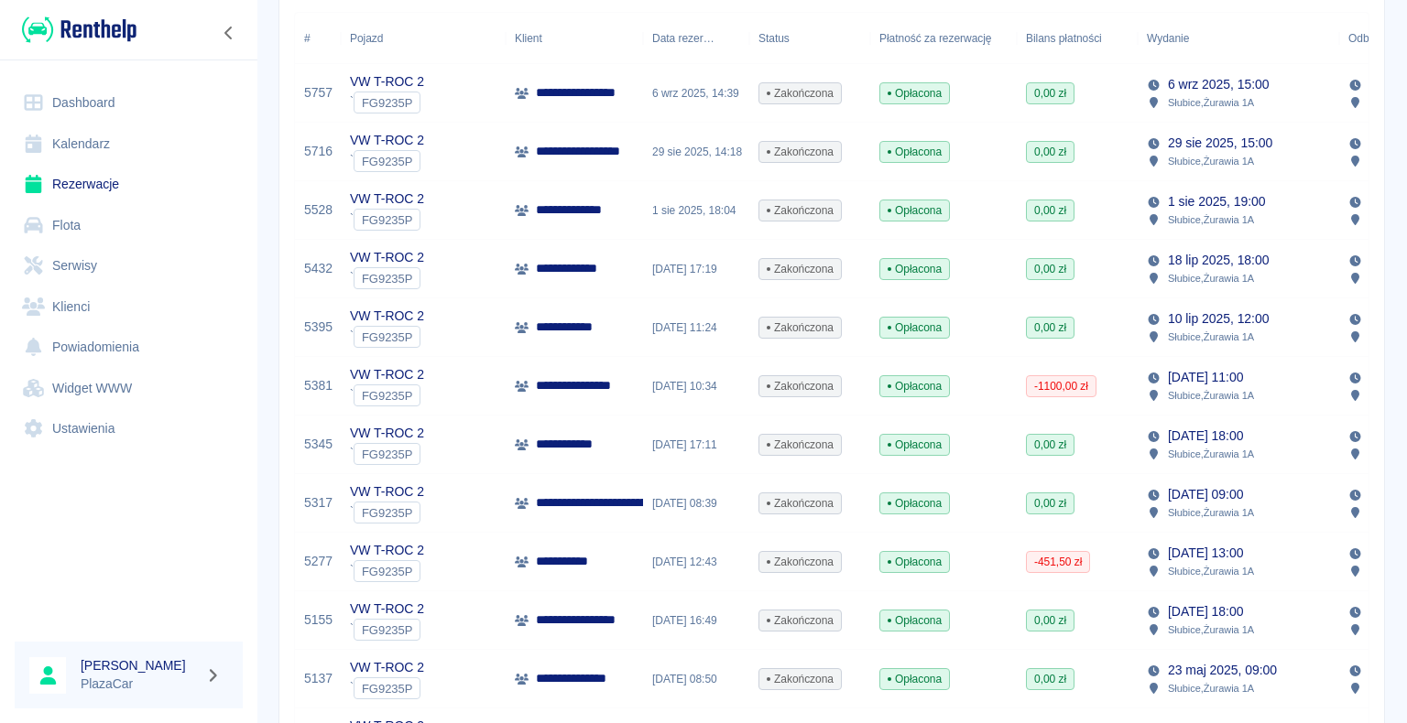
click at [851, 386] on div "Zakończona" at bounding box center [809, 386] width 121 height 59
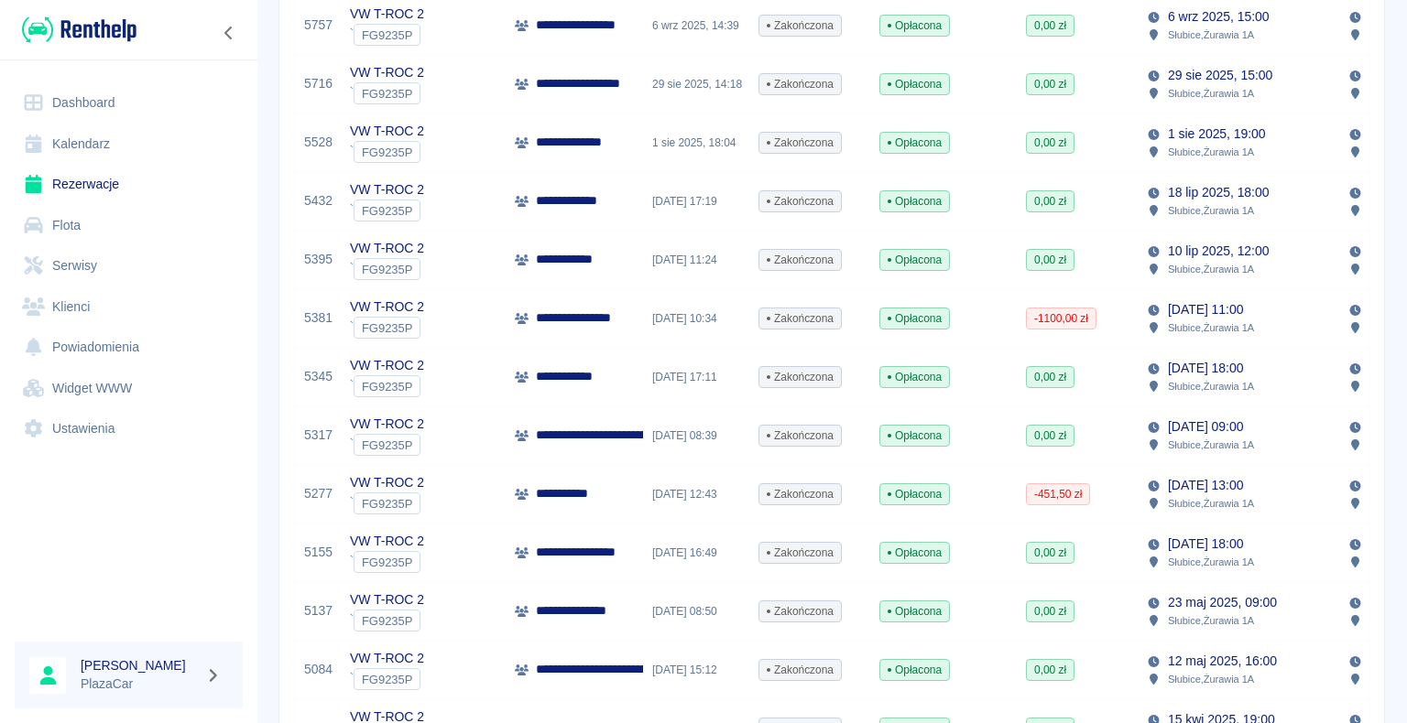
scroll to position [366, 0]
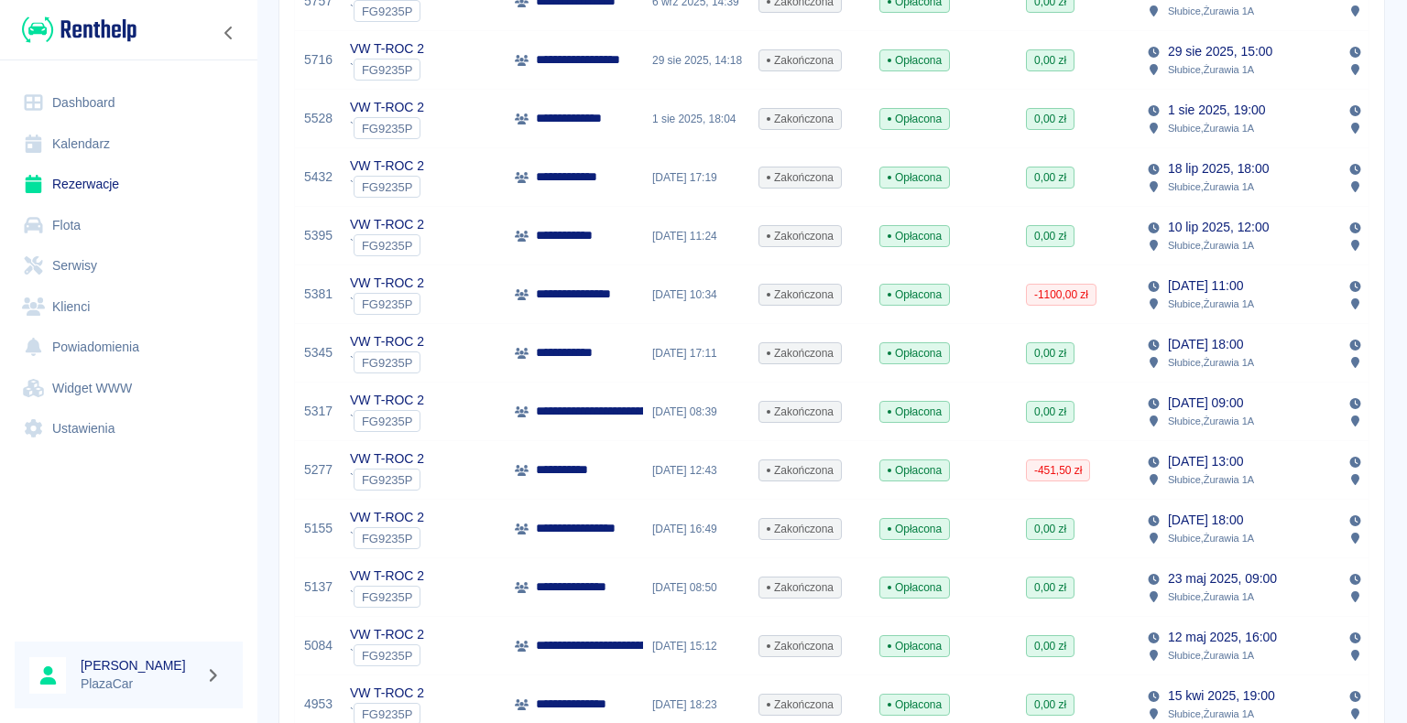
click at [1127, 414] on div "0,00 zł" at bounding box center [1076, 412] width 121 height 59
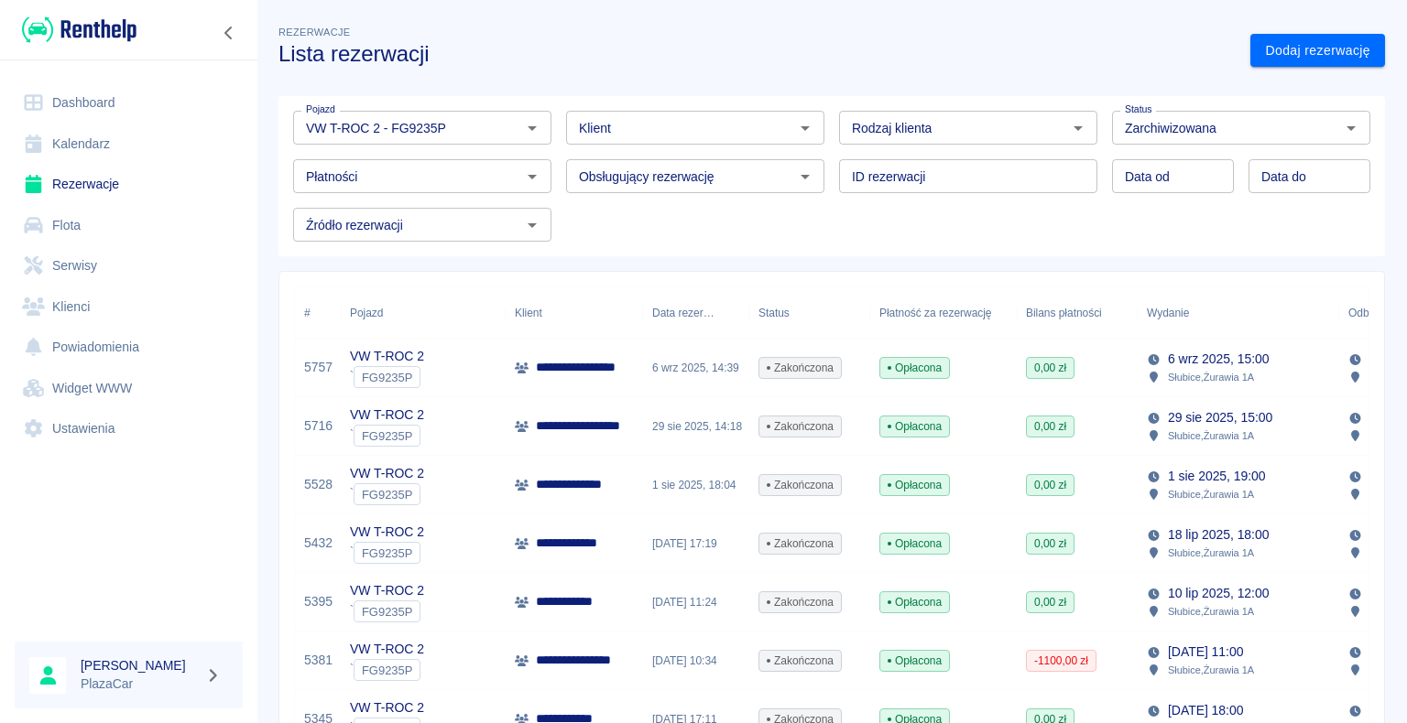
drag, startPoint x: 502, startPoint y: 129, endPoint x: 725, endPoint y: 129, distance: 223.4
click at [503, 129] on icon "Wyczyść" at bounding box center [508, 128] width 11 height 11
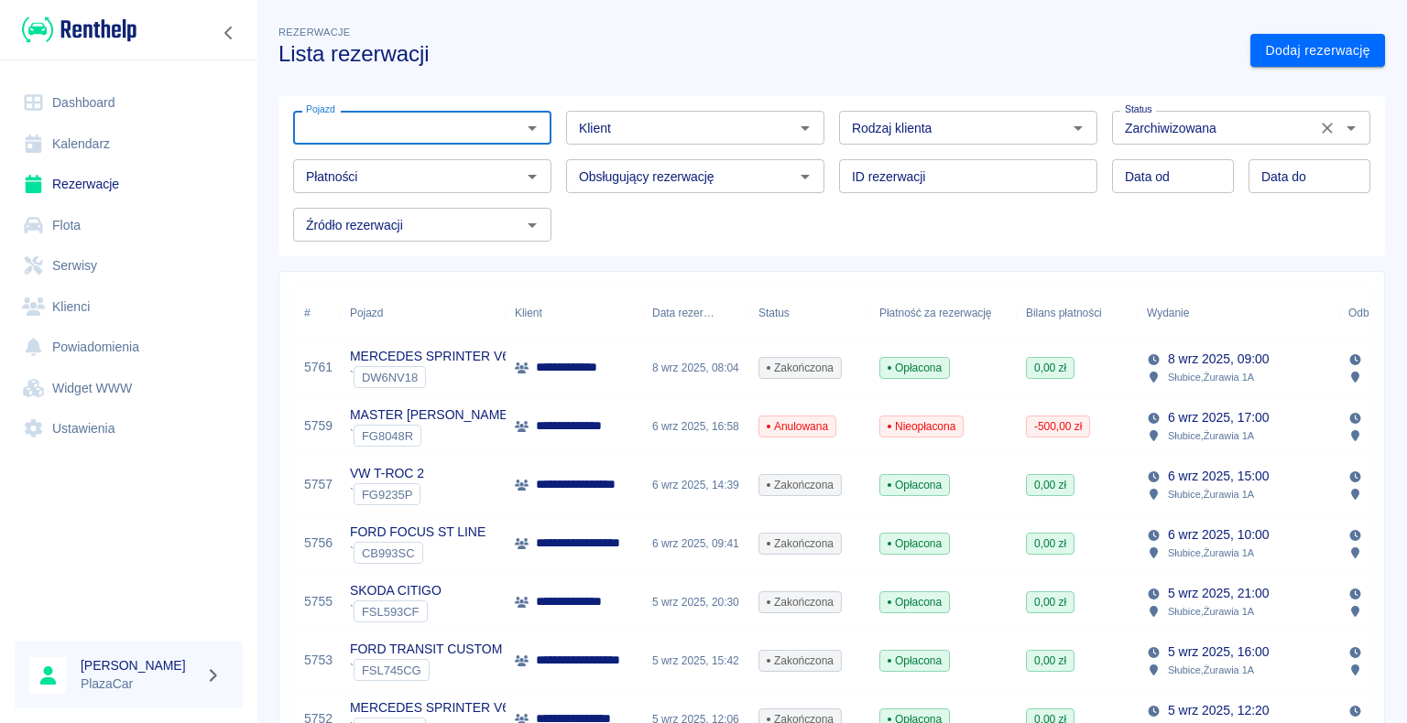
click at [1318, 126] on icon "Wyczyść" at bounding box center [1327, 128] width 18 height 18
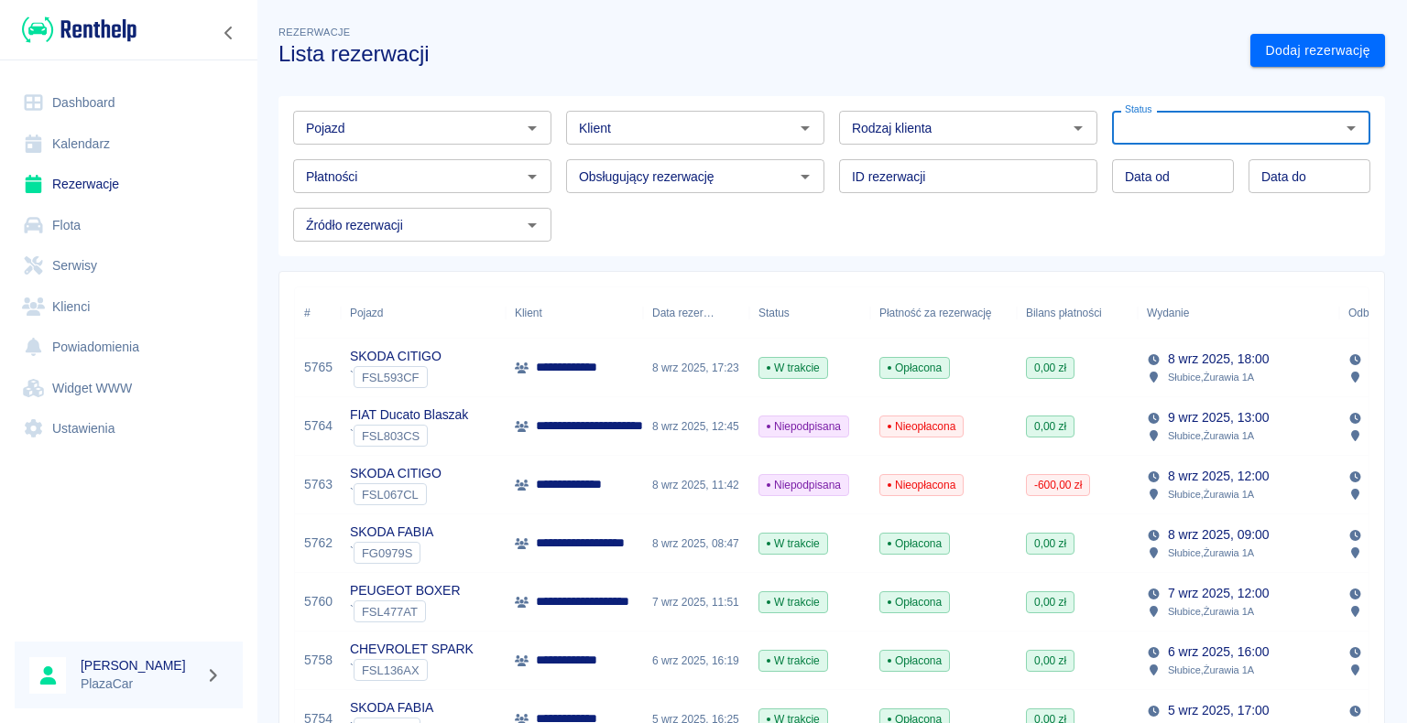
click at [71, 190] on link "Rezerwacje" at bounding box center [129, 184] width 228 height 41
click at [480, 366] on div "SKODA CITIGO ` FSL593CF" at bounding box center [423, 368] width 165 height 59
click at [967, 423] on div "Nieopłacona" at bounding box center [943, 426] width 147 height 59
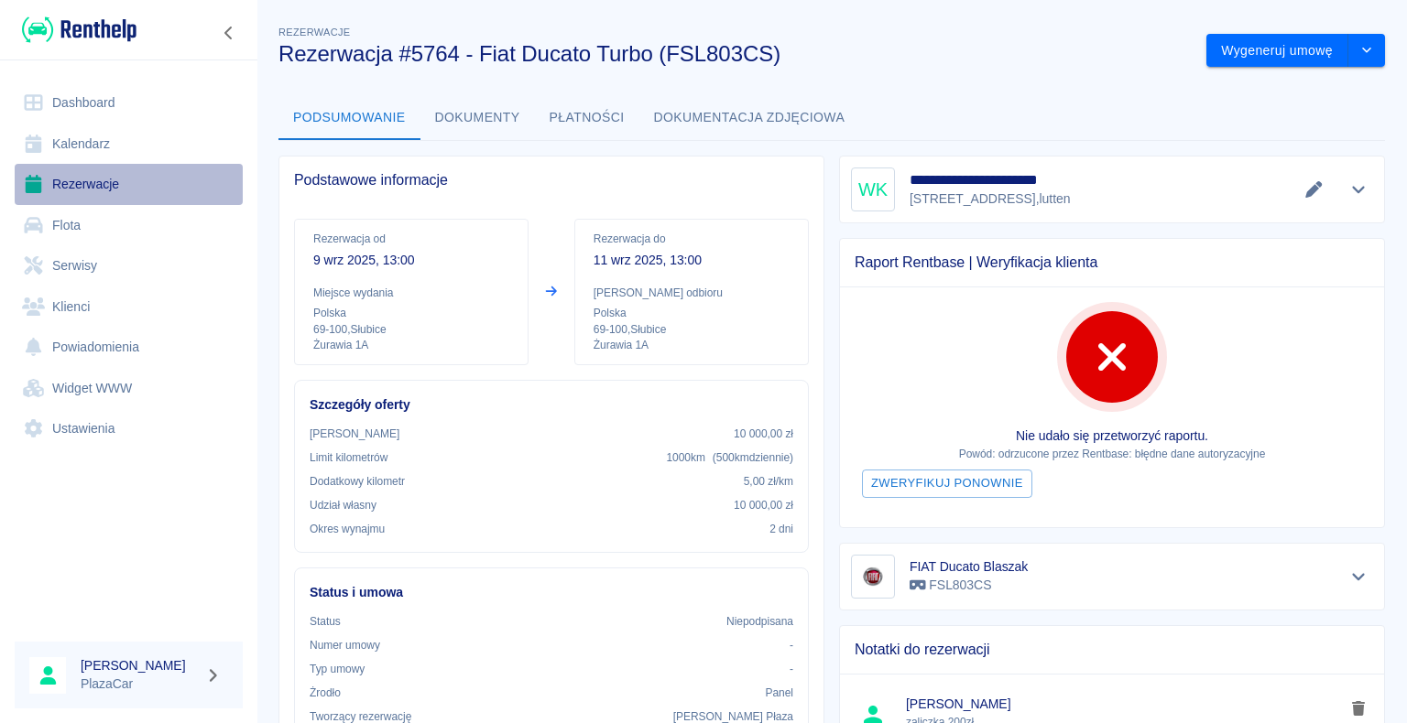
click at [78, 181] on link "Rezerwacje" at bounding box center [129, 184] width 228 height 41
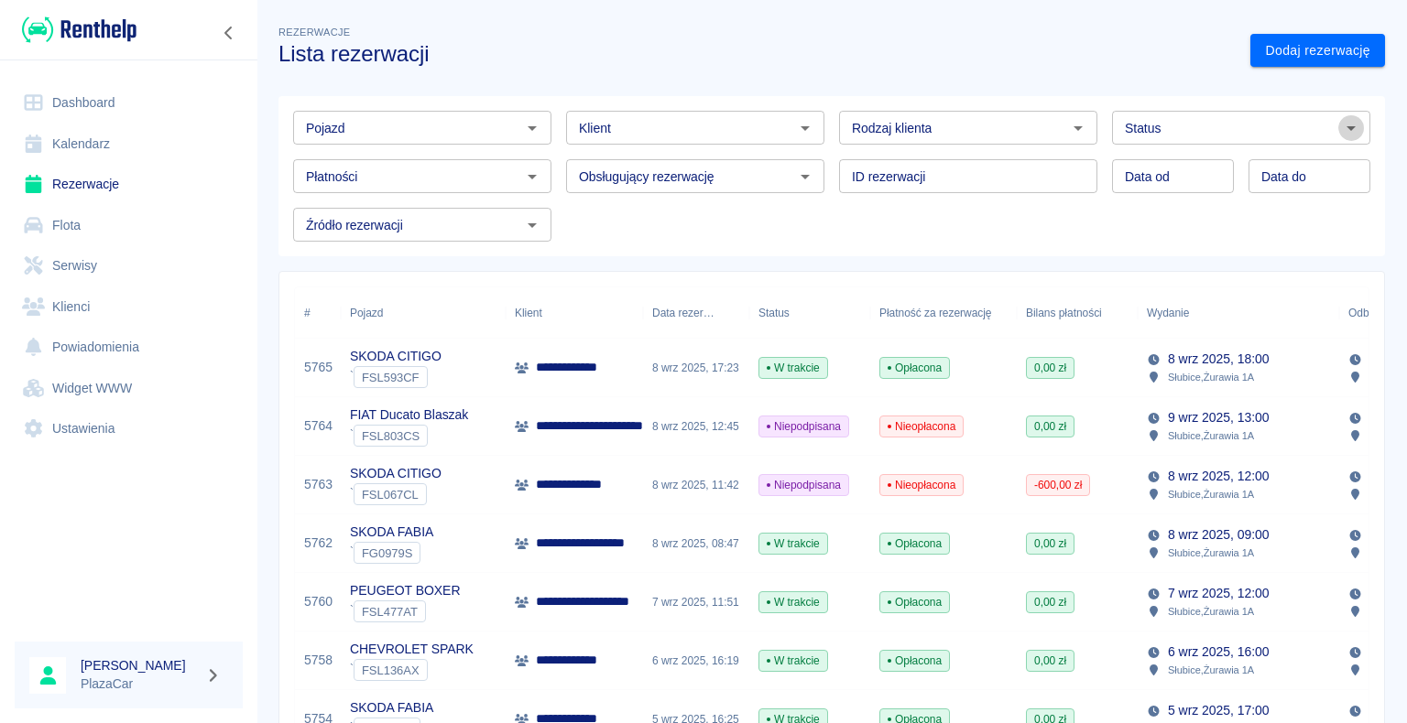
click at [1340, 131] on icon "Otwórz" at bounding box center [1351, 128] width 22 height 22
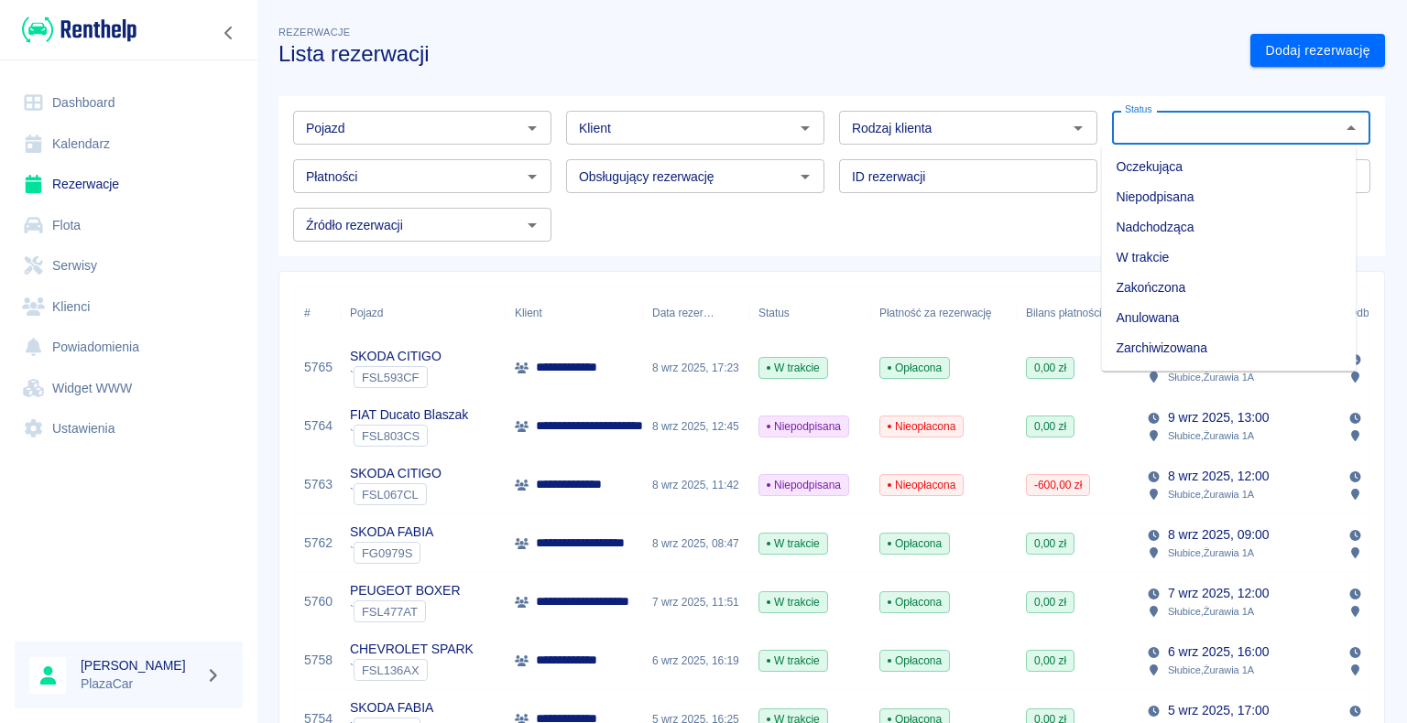
click at [1218, 357] on li "Zarchiwizowana" at bounding box center [1228, 348] width 255 height 30
type input "Zarchiwizowana"
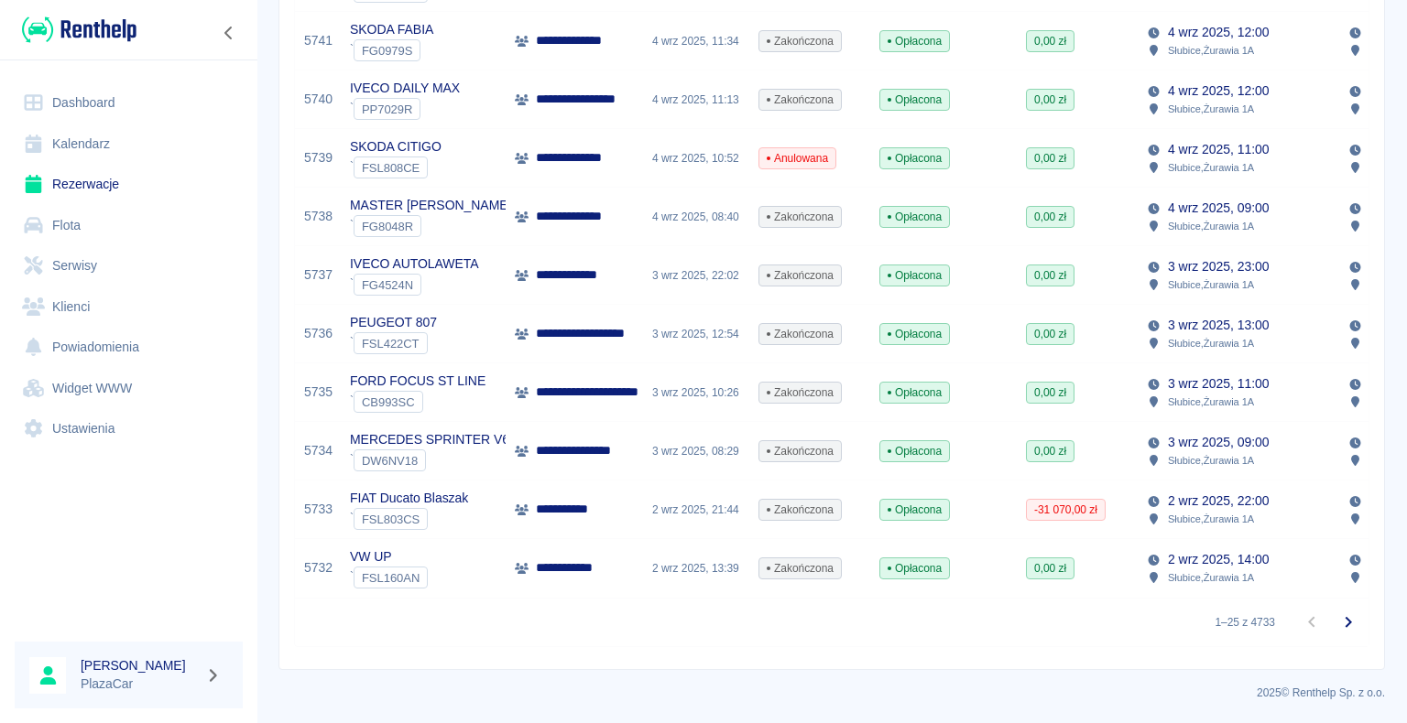
scroll to position [1219, 0]
click at [1338, 623] on icon "Przejdź do następnej strony" at bounding box center [1348, 623] width 22 height 22
click at [1337, 624] on icon "Przejdź do następnej strony" at bounding box center [1348, 623] width 22 height 22
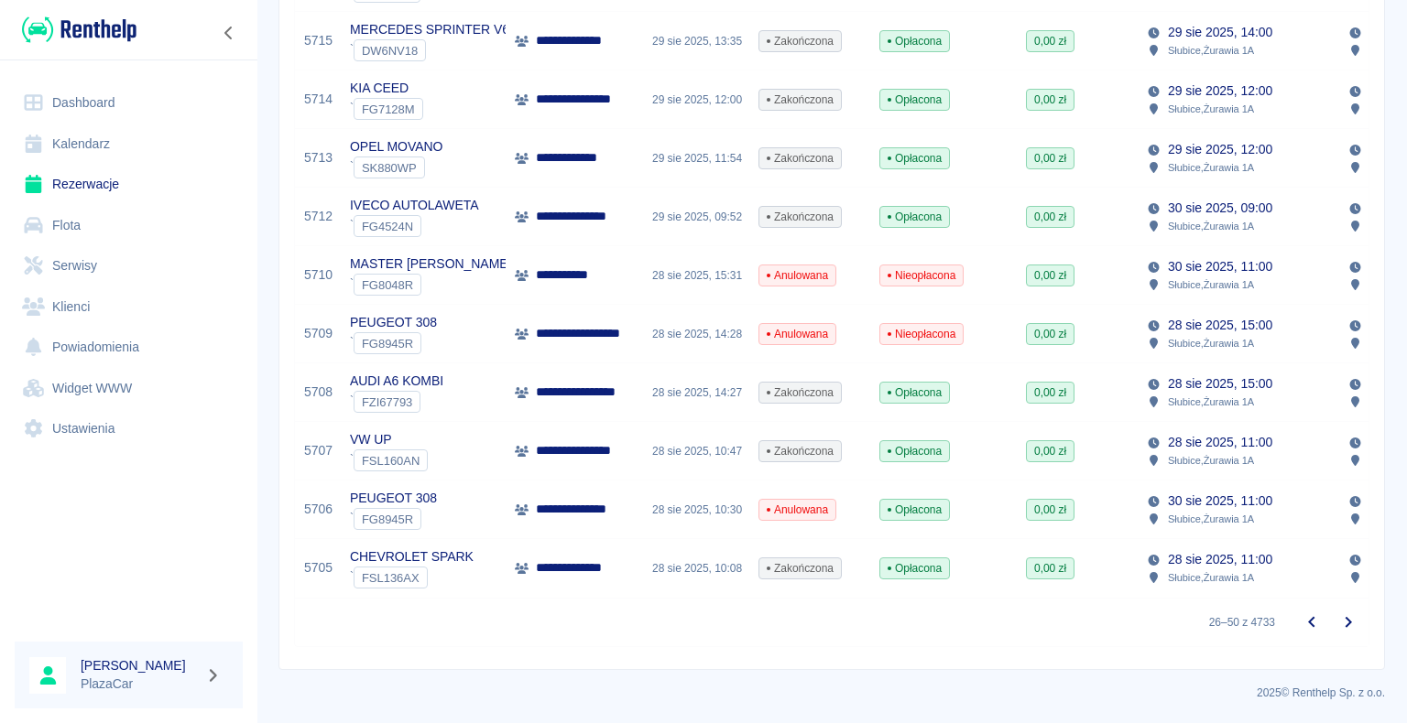
click at [646, 555] on div "28 sie 2025, 10:08" at bounding box center [696, 568] width 106 height 59
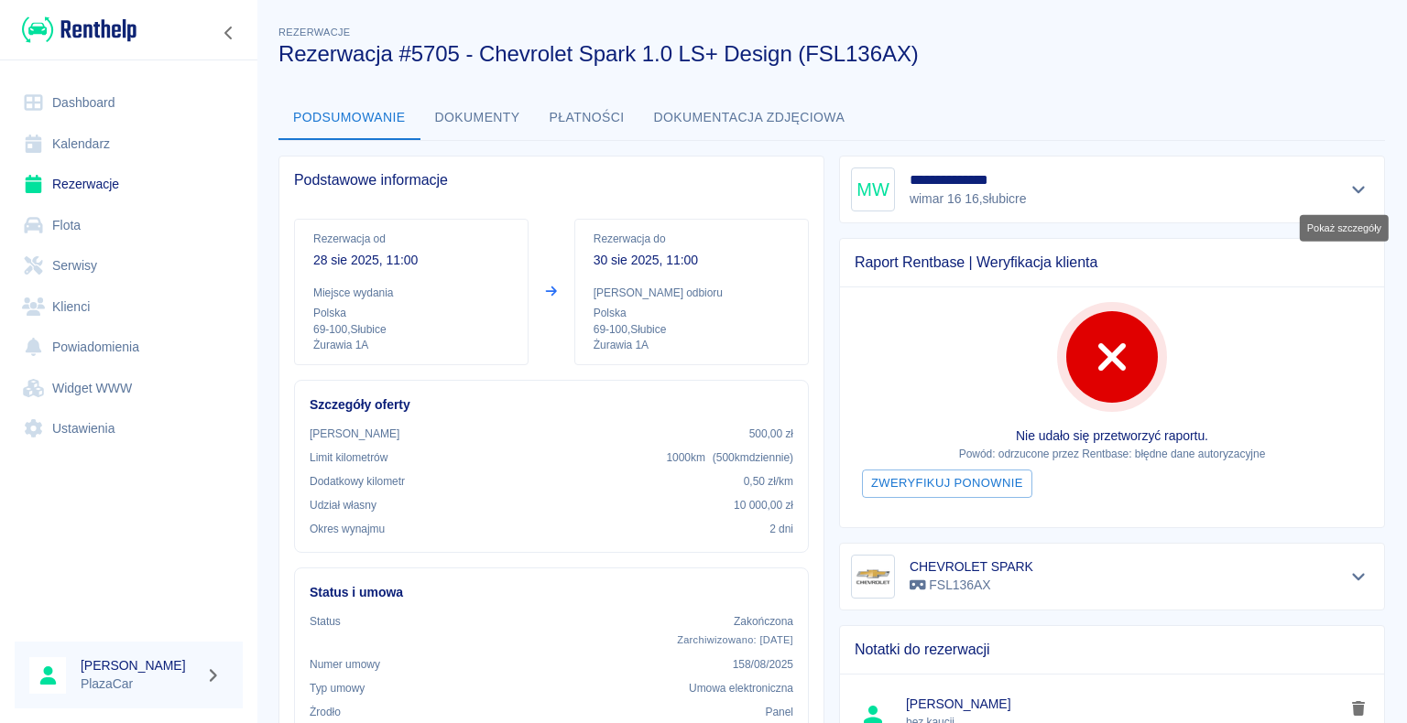
click at [1348, 186] on icon "Pokaż szczegóły" at bounding box center [1358, 189] width 21 height 16
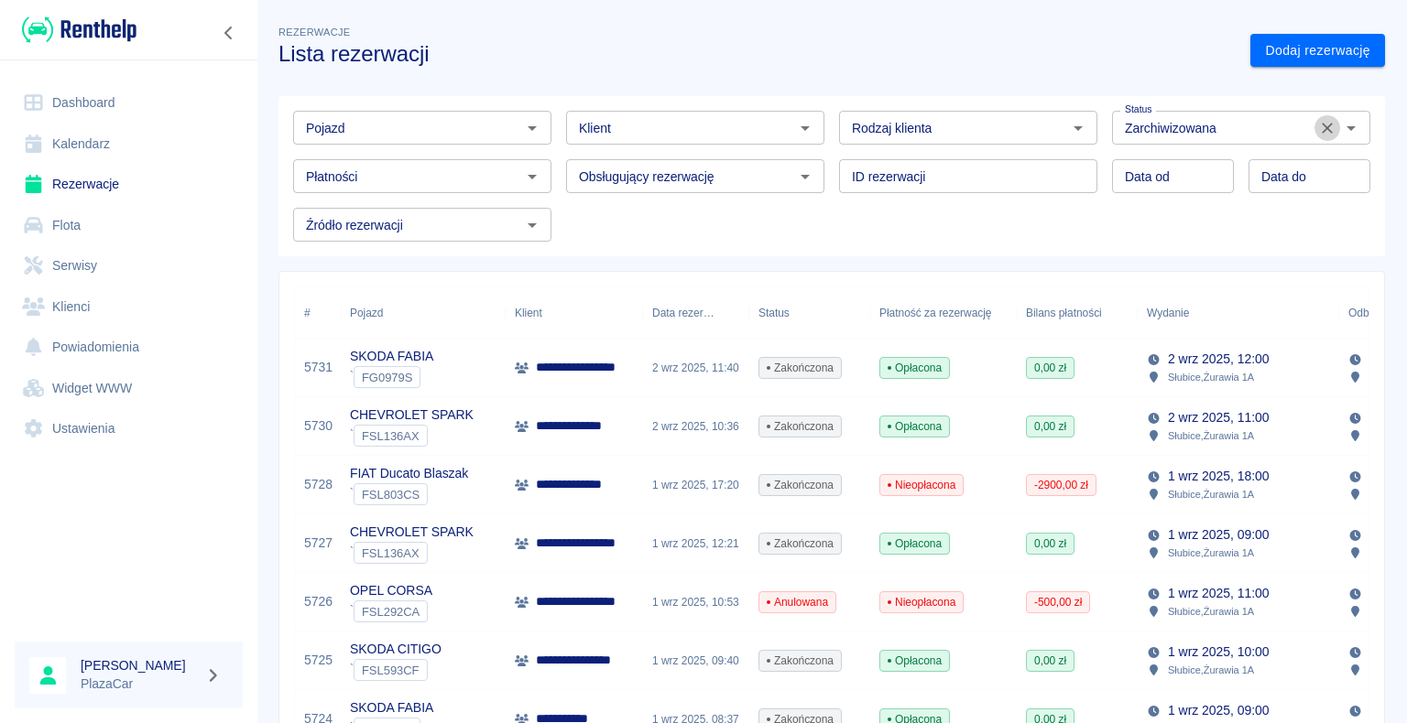
click at [1321, 125] on icon "Wyczyść" at bounding box center [1326, 128] width 11 height 11
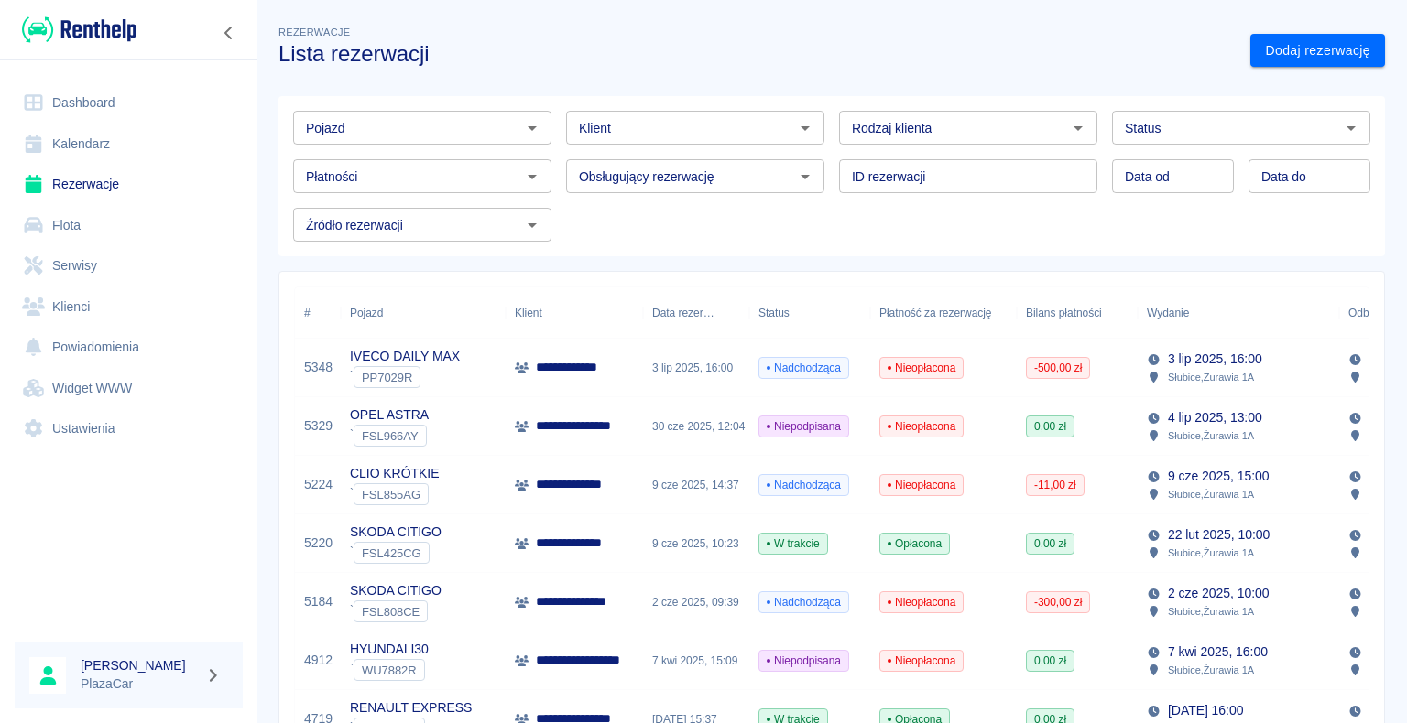
click at [1073, 126] on icon "Otwórz" at bounding box center [1077, 128] width 9 height 5
click at [992, 168] on li "Osoba prywatna" at bounding box center [959, 167] width 255 height 30
type input "Osoba prywatna"
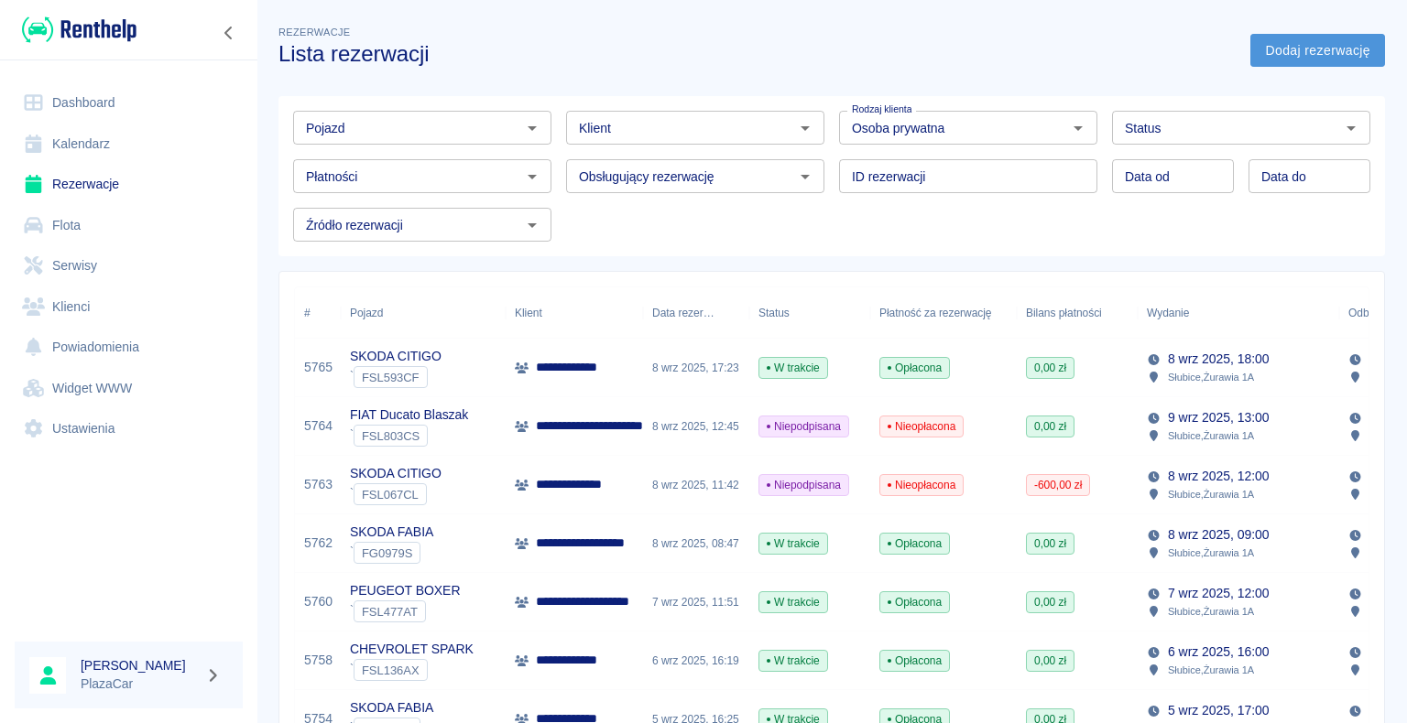
click at [1264, 46] on link "Dodaj rezerwację" at bounding box center [1317, 51] width 135 height 34
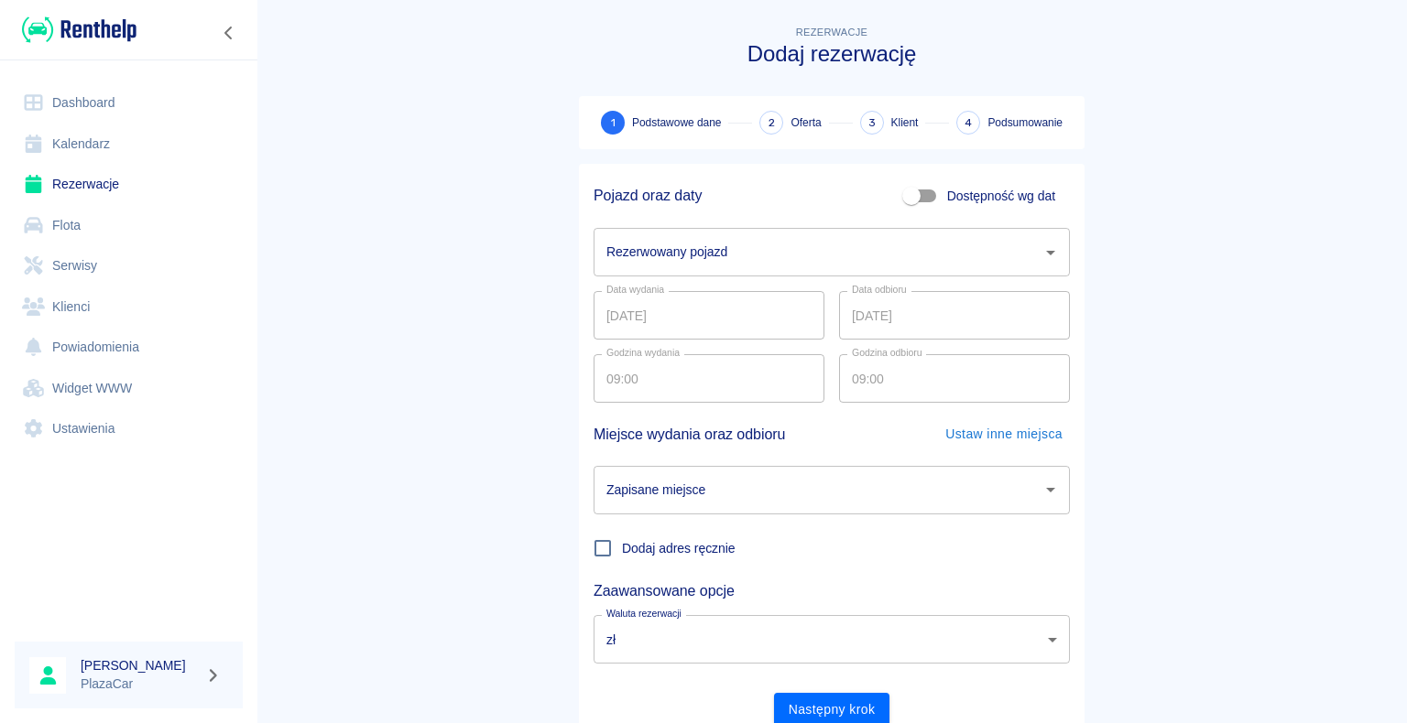
click at [1039, 257] on icon "Otwórz" at bounding box center [1050, 253] width 22 height 22
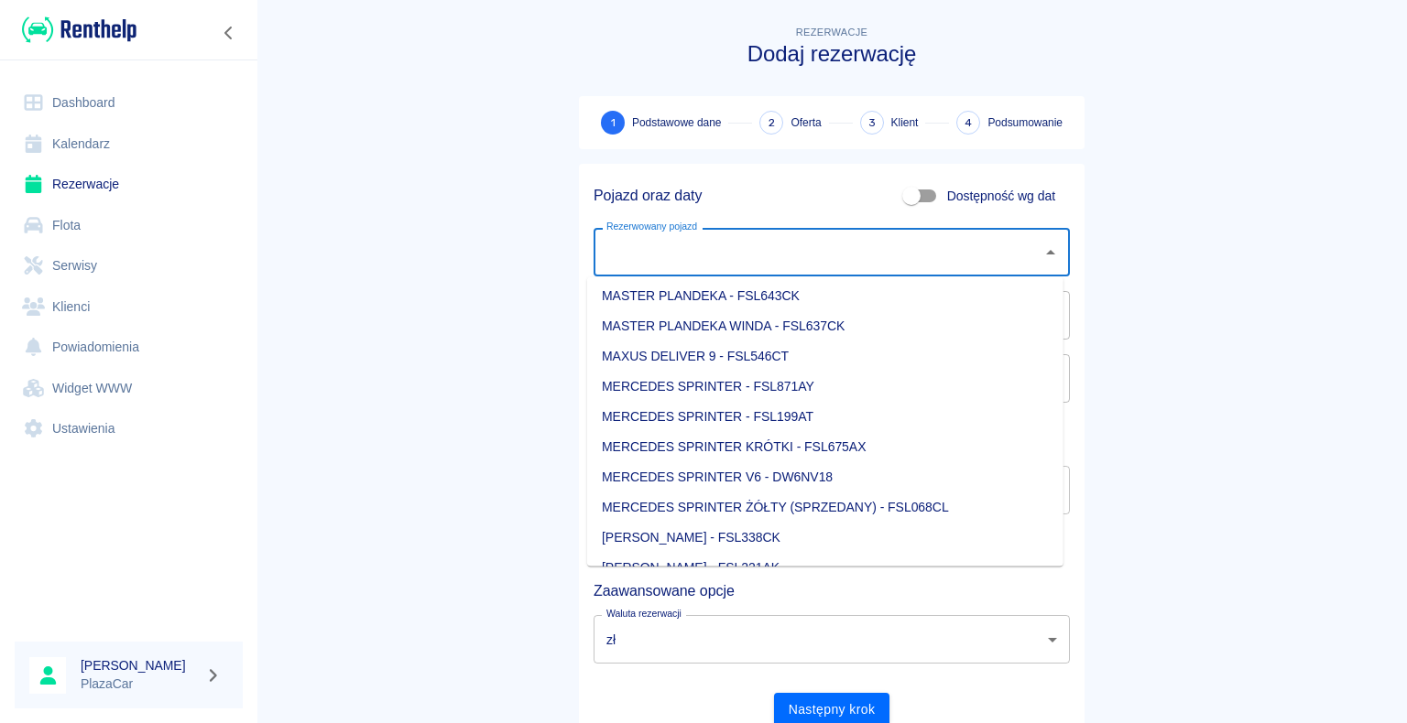
scroll to position [916, 0]
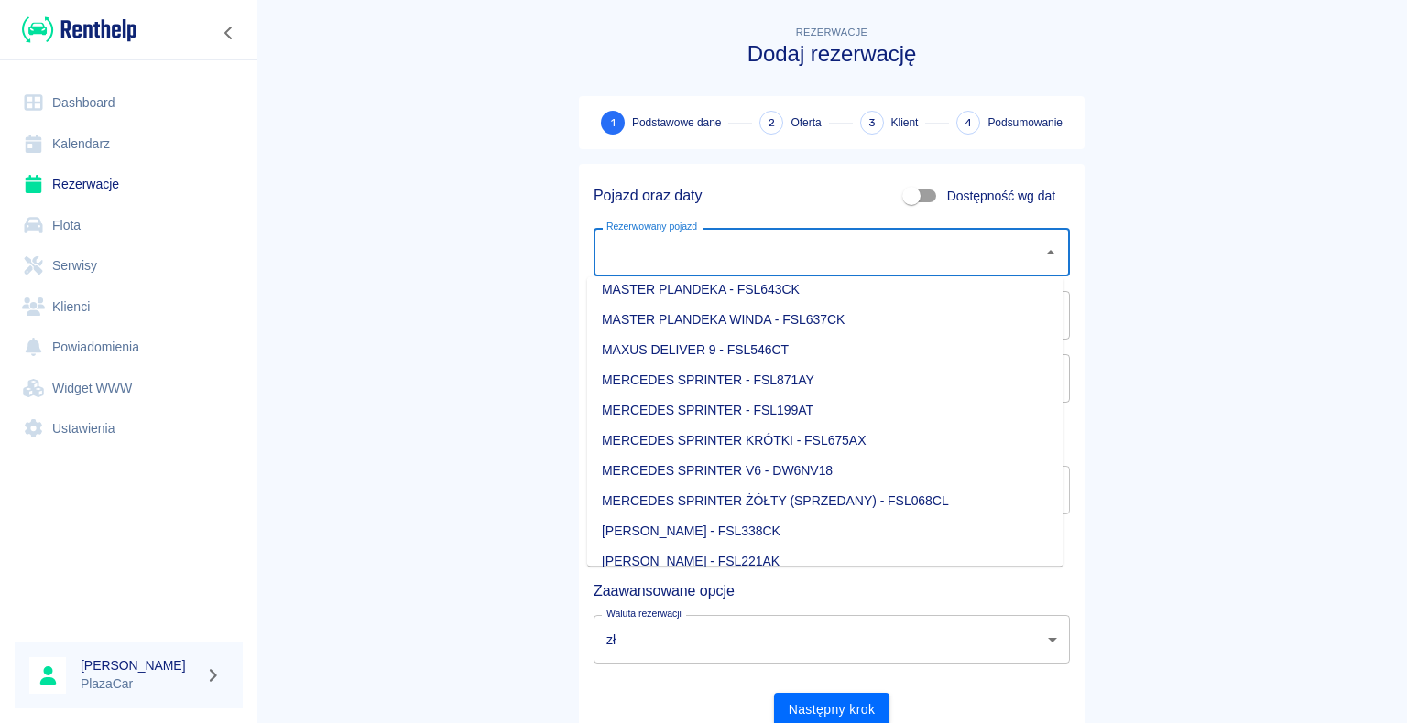
click at [868, 533] on li "[PERSON_NAME] - FSL338CK" at bounding box center [825, 531] width 476 height 30
type input "[PERSON_NAME] - FSL338CK"
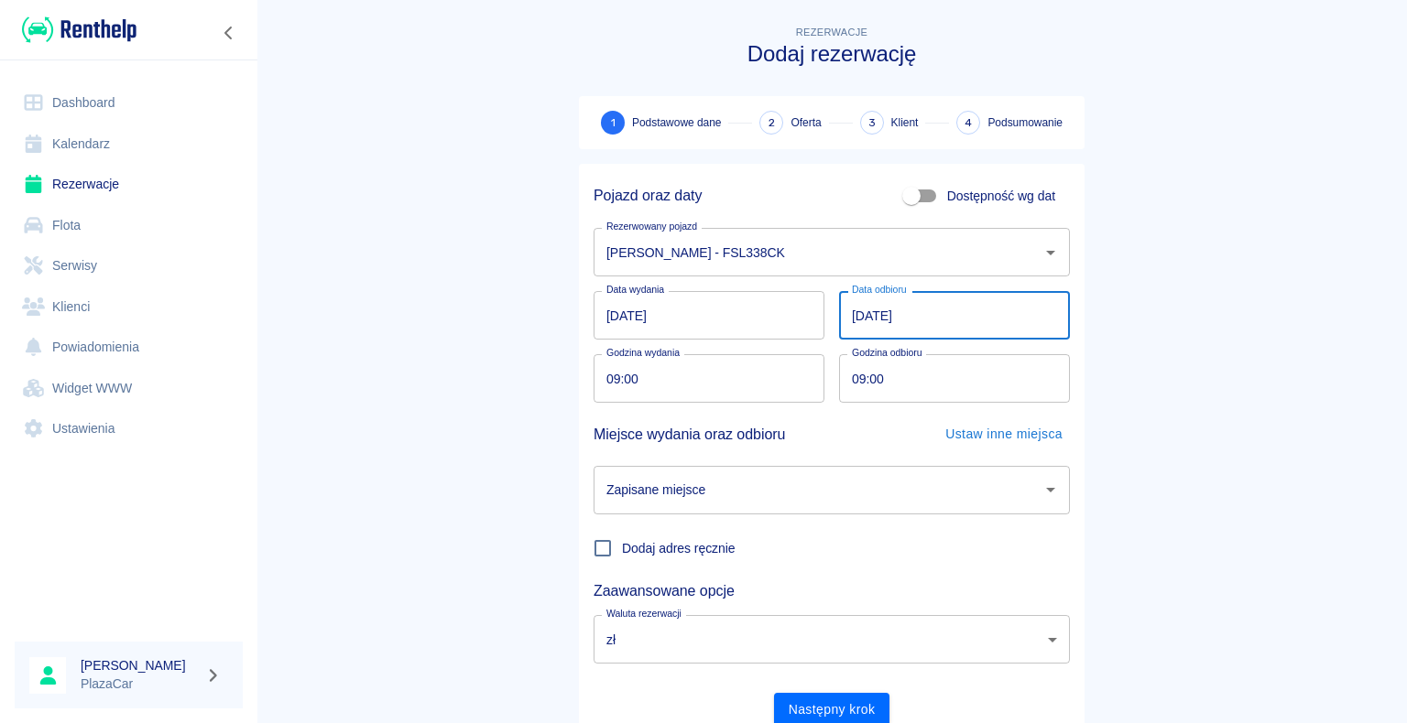
click at [856, 315] on input "[DATE]" at bounding box center [954, 315] width 231 height 49
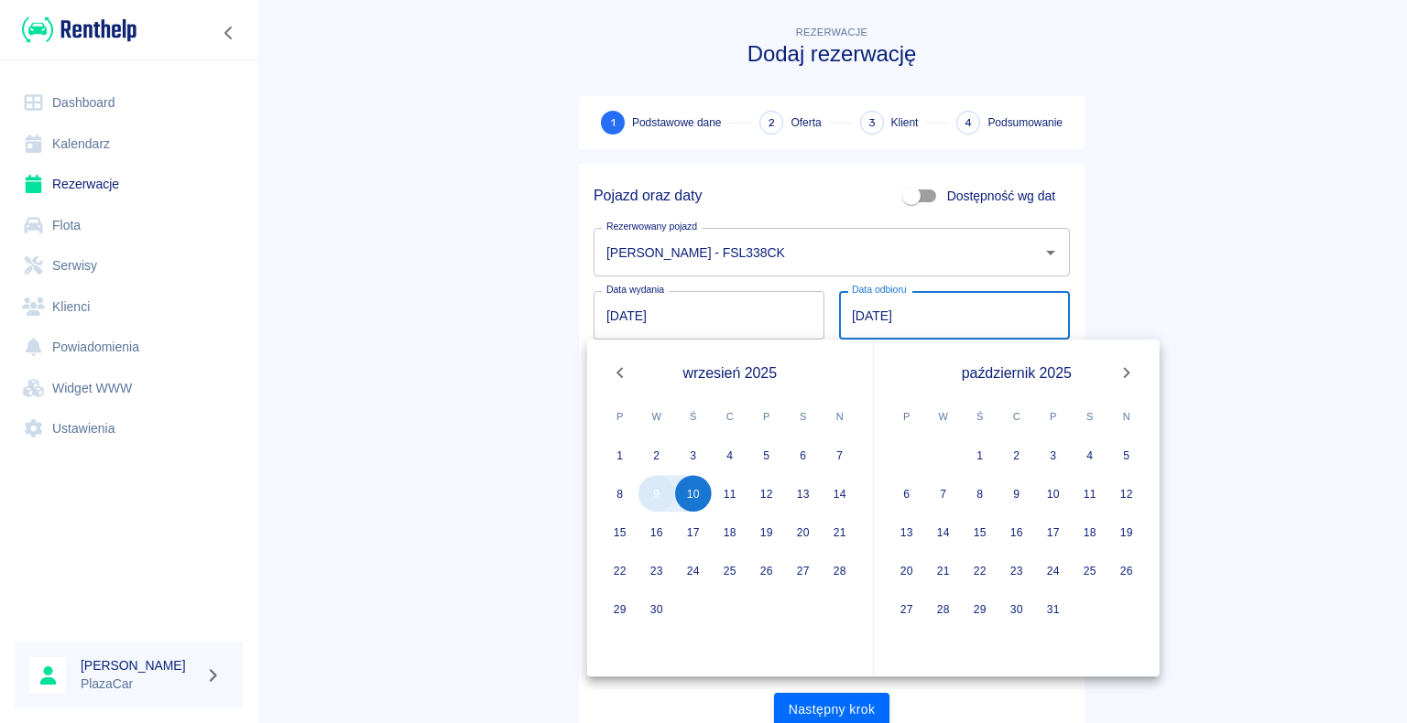
click at [666, 500] on button "9" at bounding box center [656, 493] width 37 height 37
click at [655, 493] on button "9" at bounding box center [656, 493] width 37 height 37
type input "[DATE]"
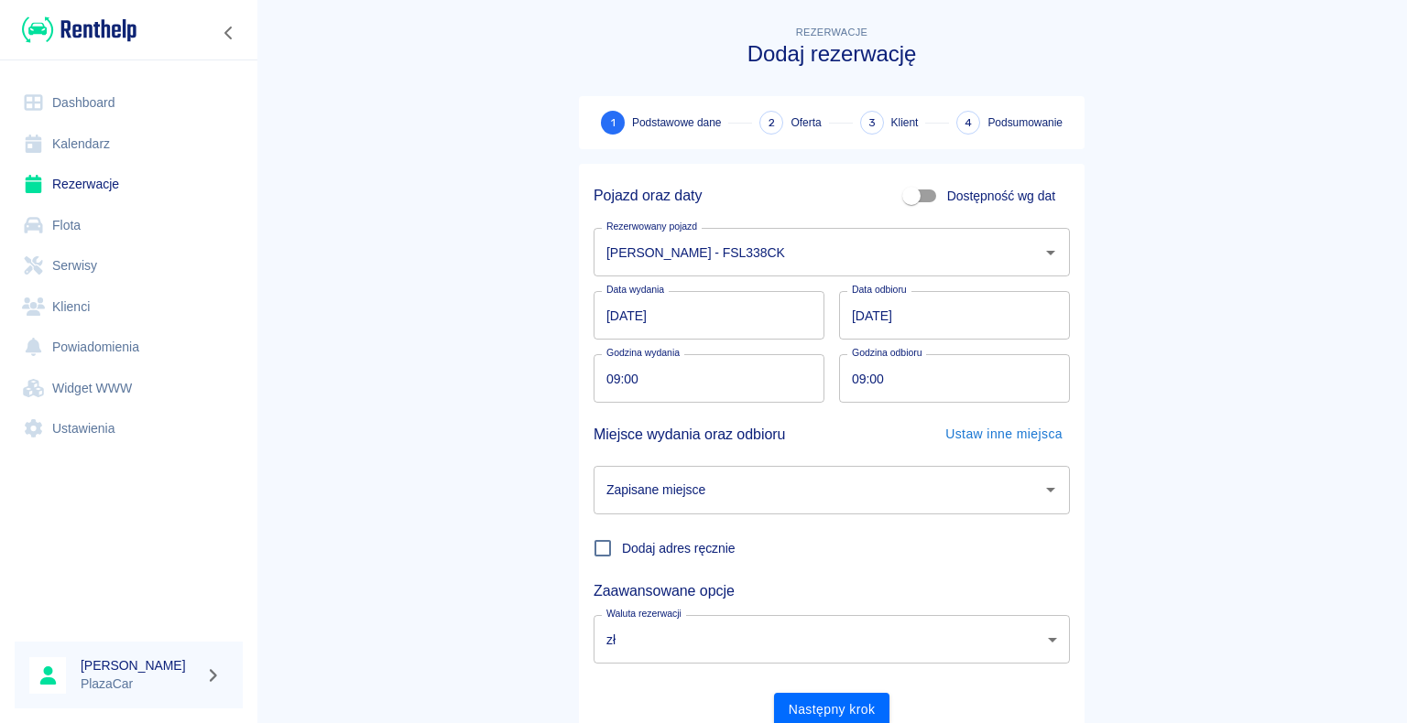
scroll to position [71, 0]
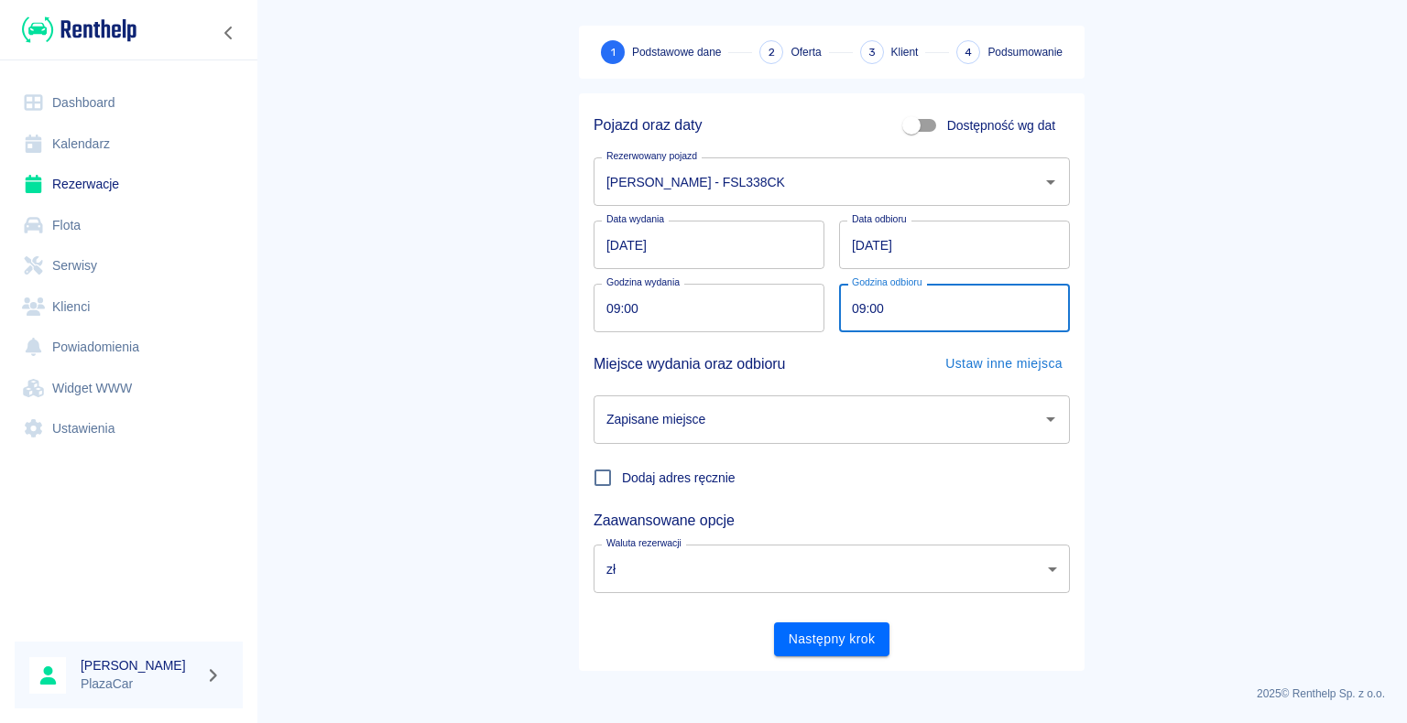
click at [857, 306] on input "09:00" at bounding box center [948, 308] width 218 height 49
click at [1048, 413] on icon "Otwórz" at bounding box center [1050, 419] width 22 height 22
type input "12:00"
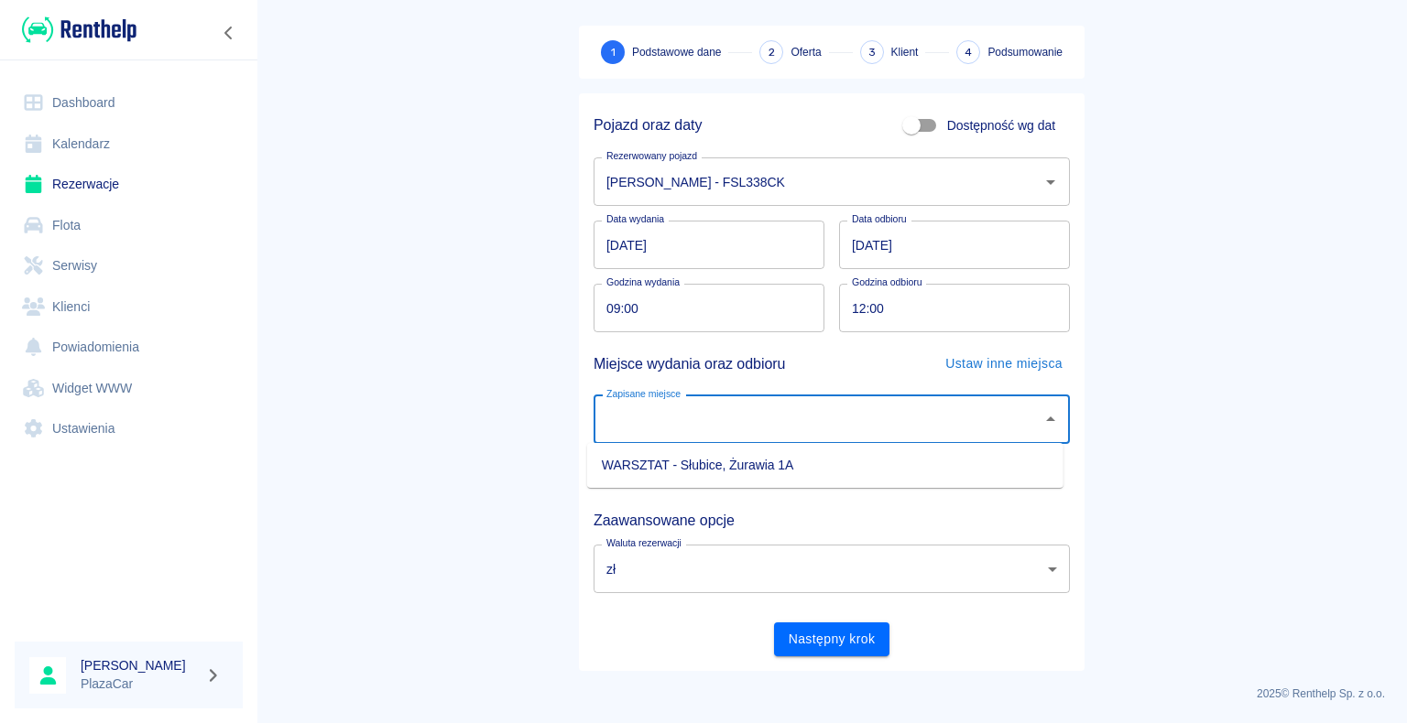
click at [915, 456] on li "WARSZTAT - Słubice, Żurawia 1A" at bounding box center [825, 466] width 476 height 30
type input "WARSZTAT - Słubice, Żurawia 1A"
click at [817, 643] on button "Następny krok" at bounding box center [832, 640] width 116 height 34
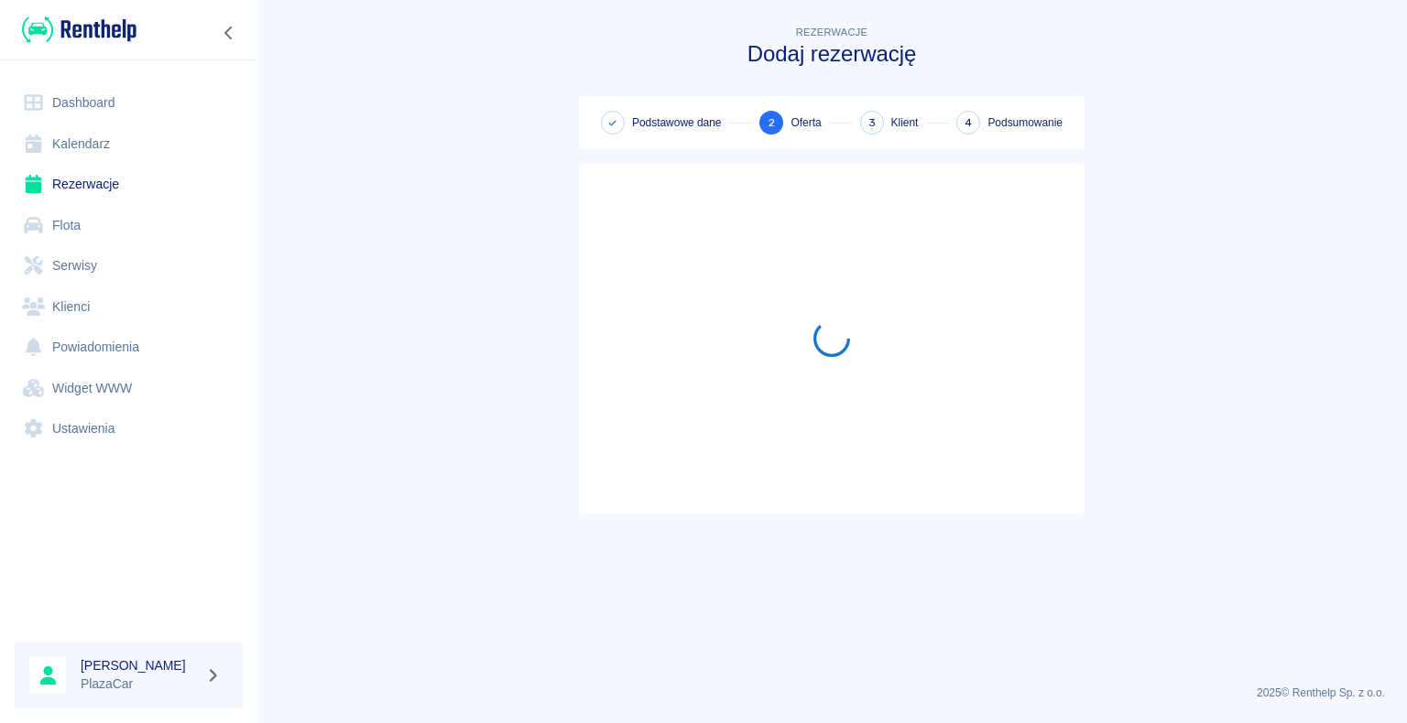
scroll to position [0, 0]
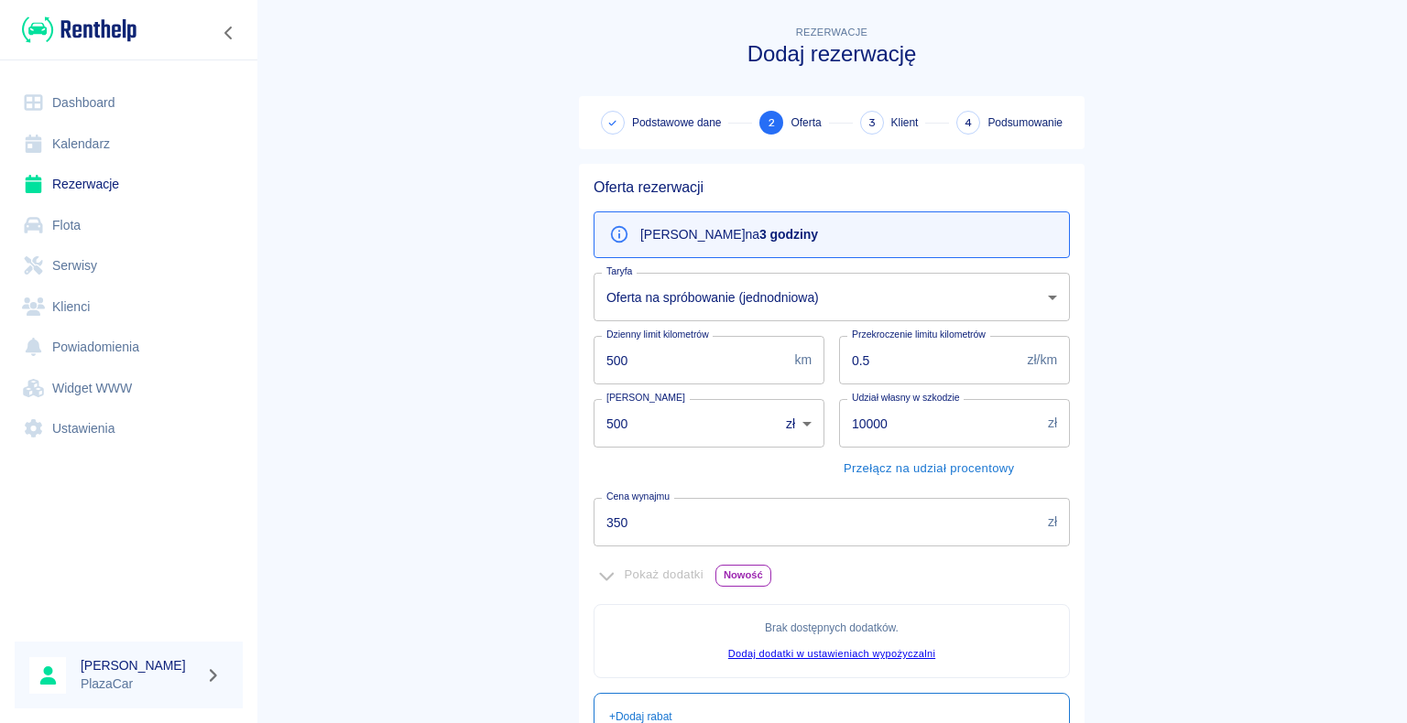
click at [624, 421] on input "500" at bounding box center [679, 423] width 172 height 49
type input "5"
type input "00"
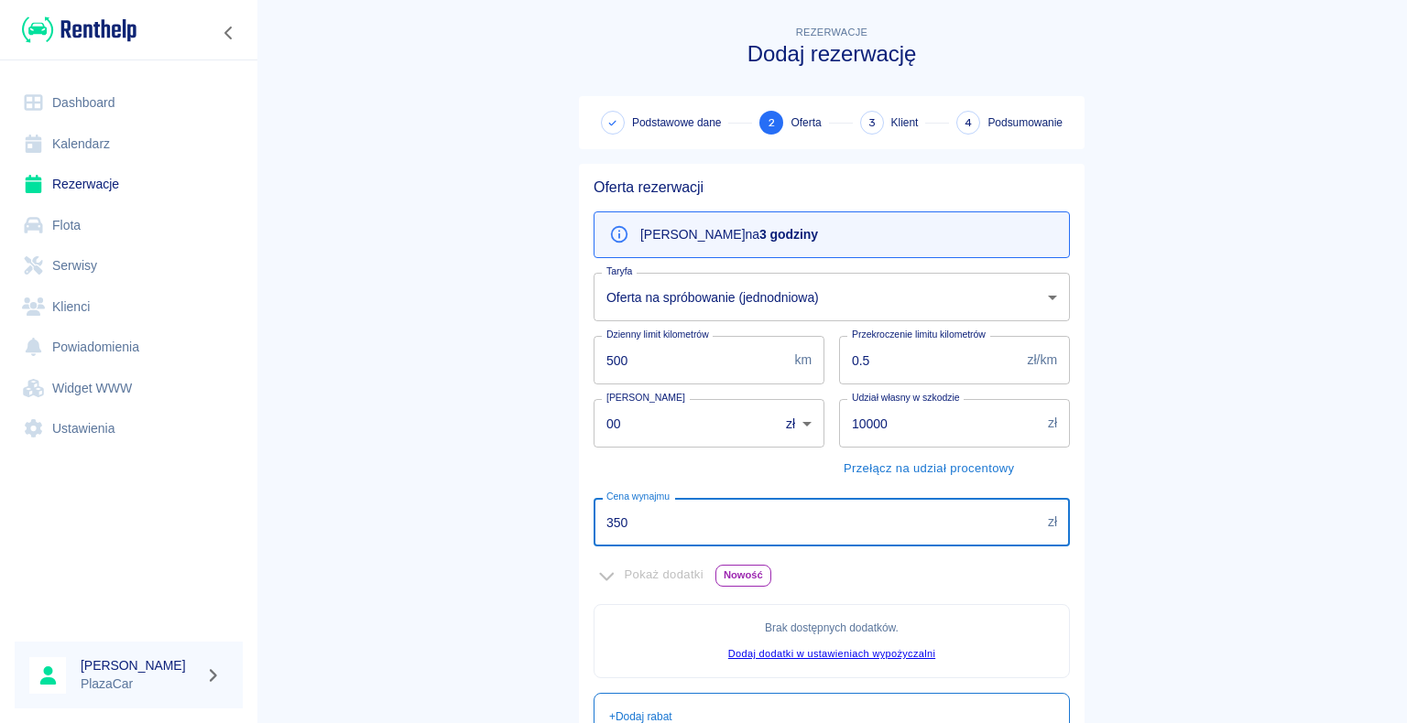
click at [603, 522] on input "350" at bounding box center [816, 522] width 447 height 49
type input "150"
click at [364, 518] on main "Rezerwacje Dodaj rezerwację Podstawowe dane 2 Oferta 3 Klient 4 Podsumowanie Of…" at bounding box center [831, 513] width 1150 height 983
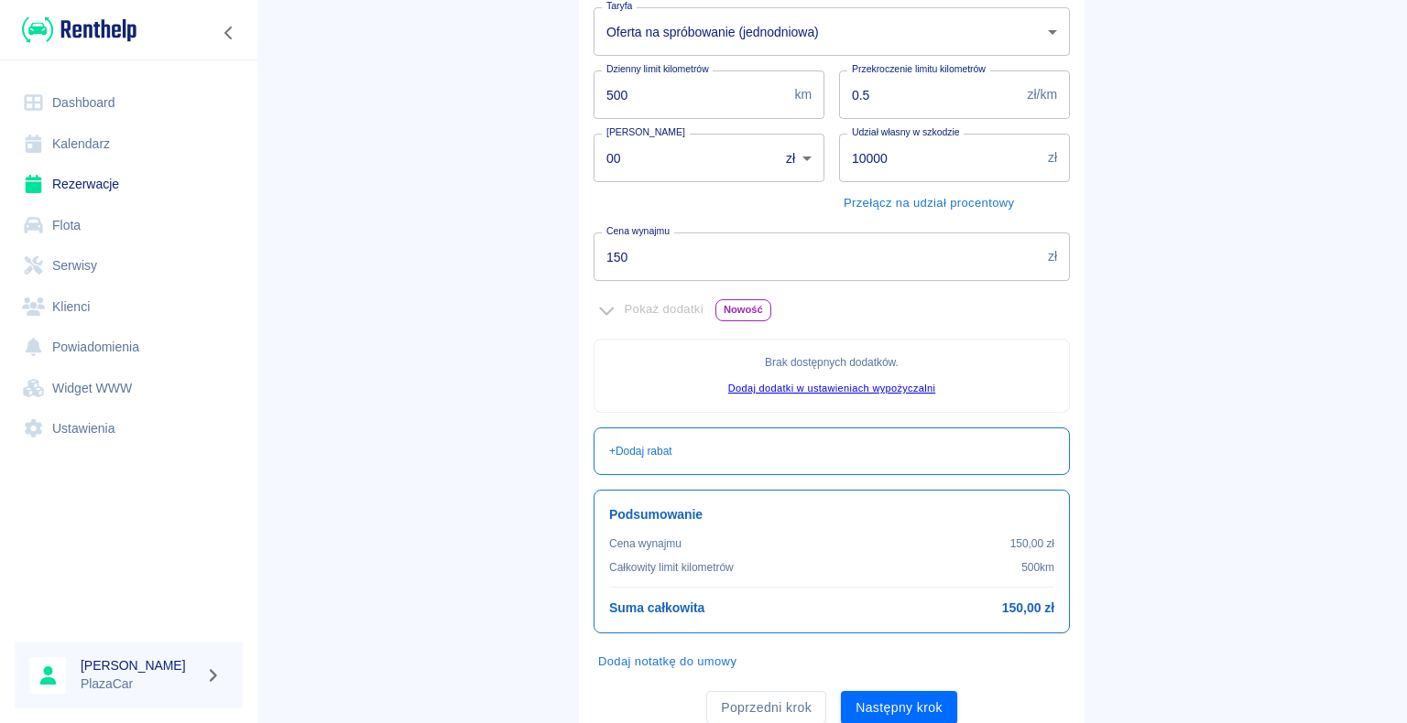
scroll to position [332, 0]
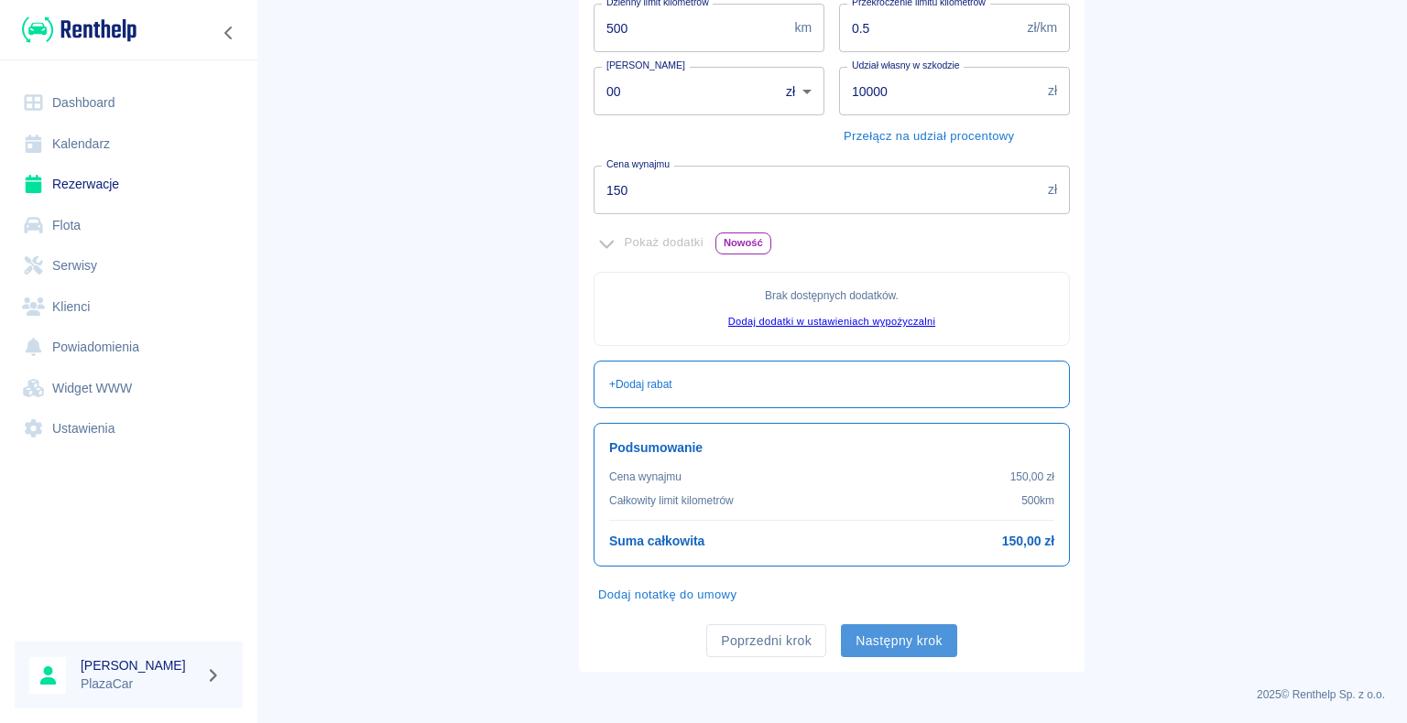
click at [895, 635] on button "Następny krok" at bounding box center [899, 642] width 116 height 34
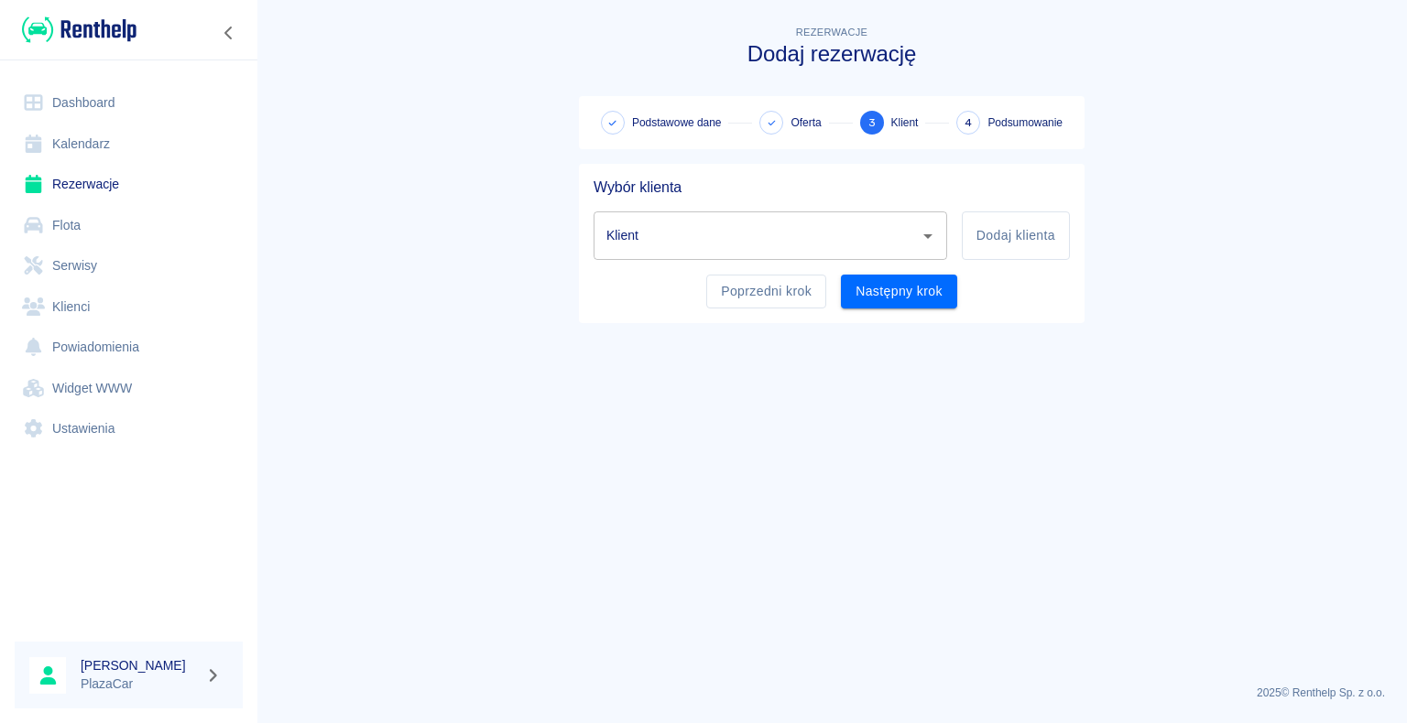
click at [687, 235] on input "Klient" at bounding box center [757, 236] width 310 height 32
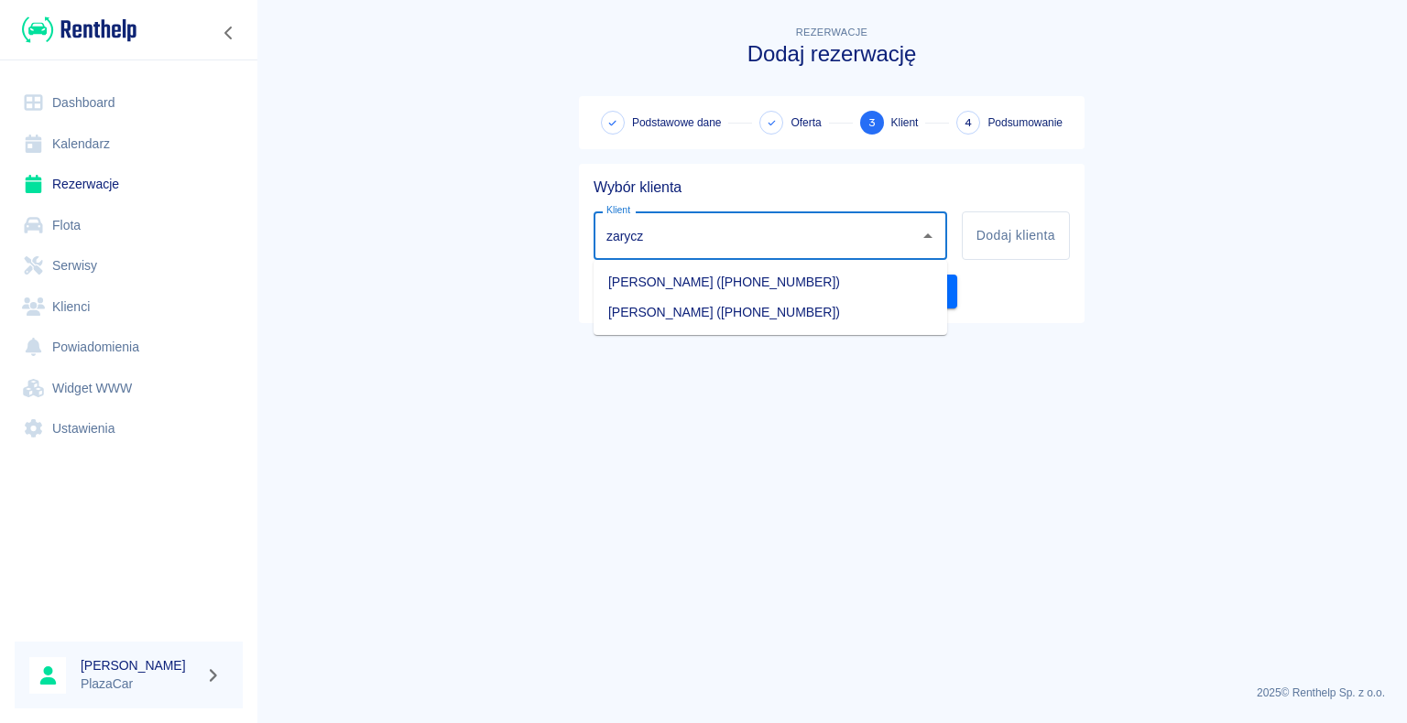
click at [711, 314] on li "[PERSON_NAME] ([PHONE_NUMBER])" at bounding box center [769, 313] width 353 height 30
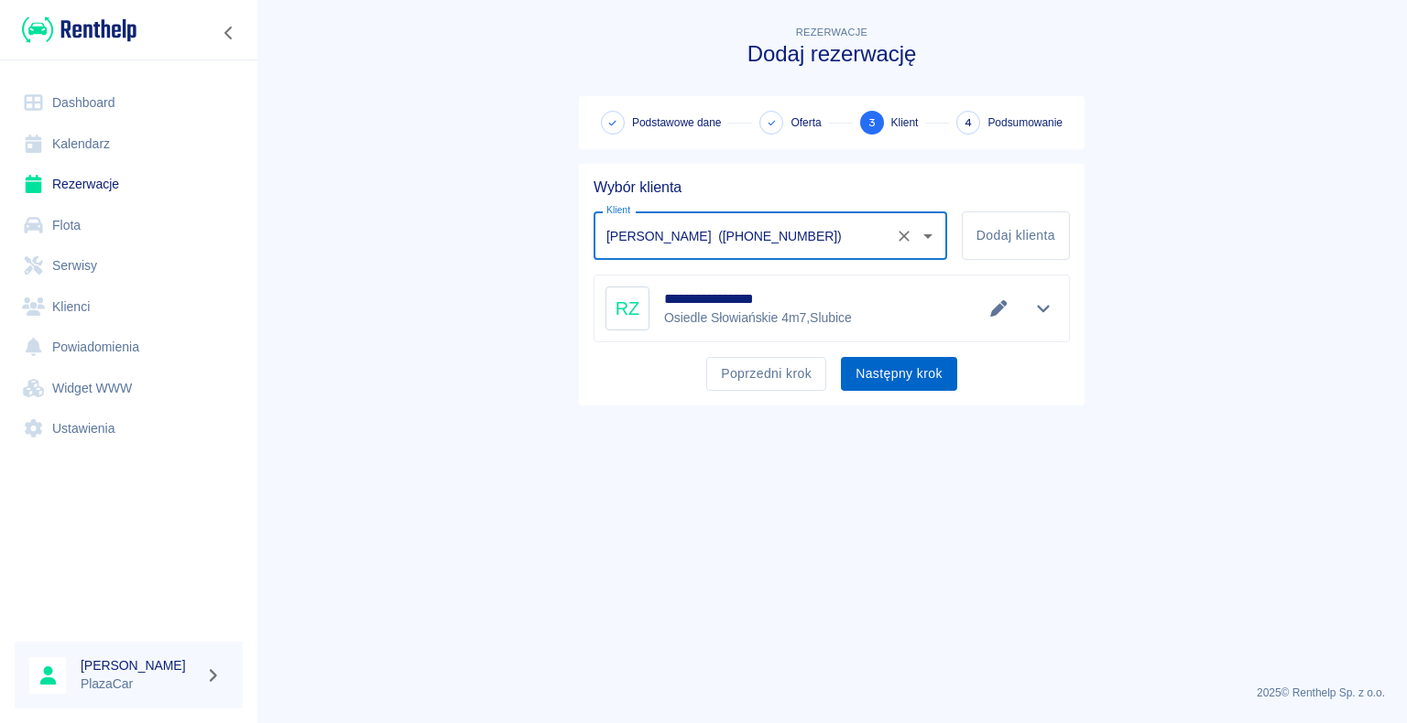
type input "[PERSON_NAME] ([PHONE_NUMBER])"
click at [881, 374] on button "Następny krok" at bounding box center [899, 374] width 116 height 34
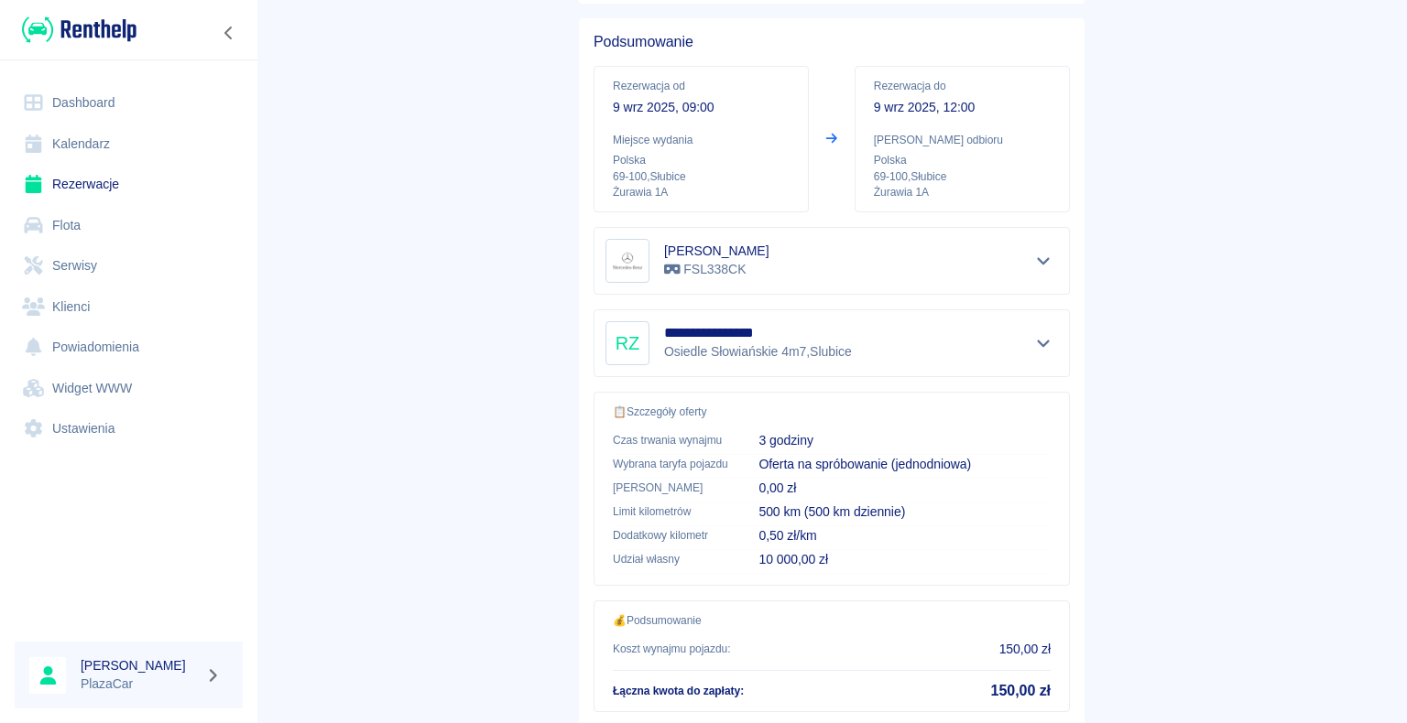
scroll to position [261, 0]
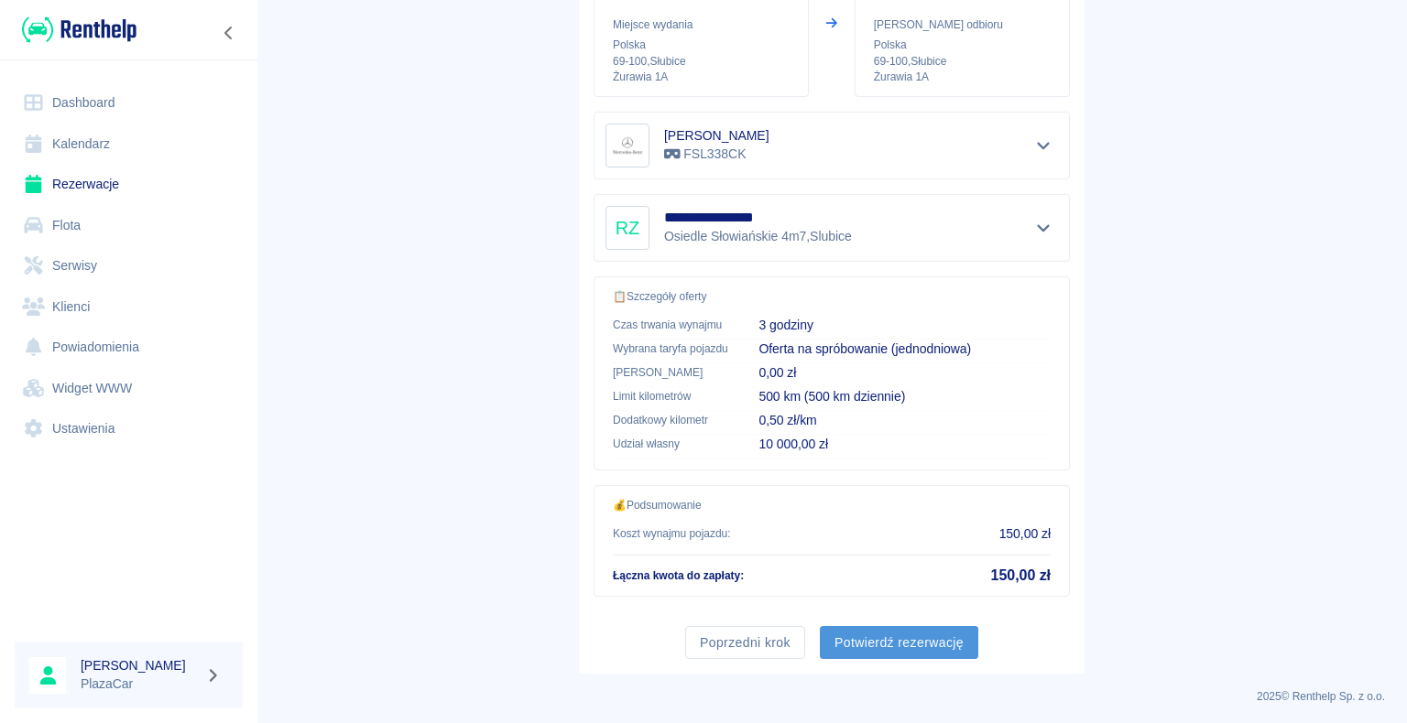
click at [894, 633] on button "Potwierdź rezerwację" at bounding box center [899, 643] width 158 height 34
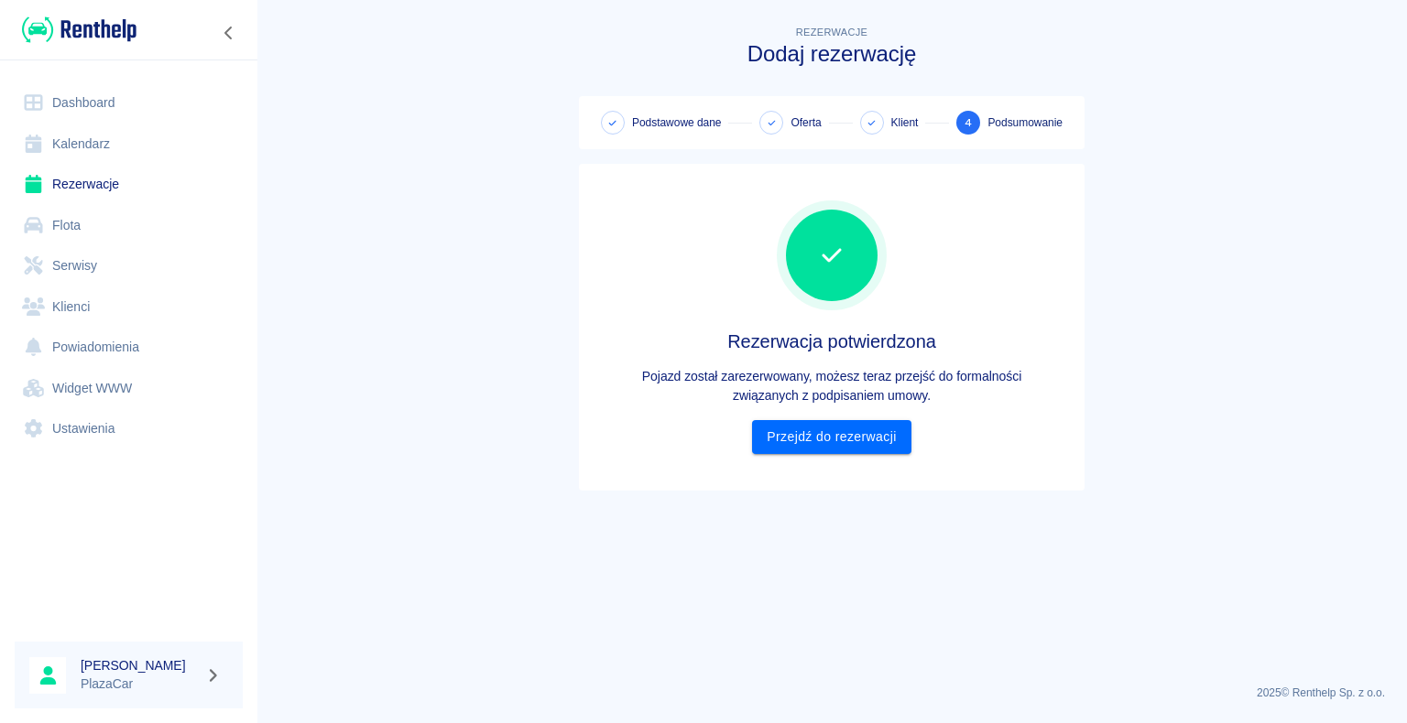
scroll to position [0, 0]
click at [834, 434] on link "Przejdź do rezerwacji" at bounding box center [831, 437] width 158 height 34
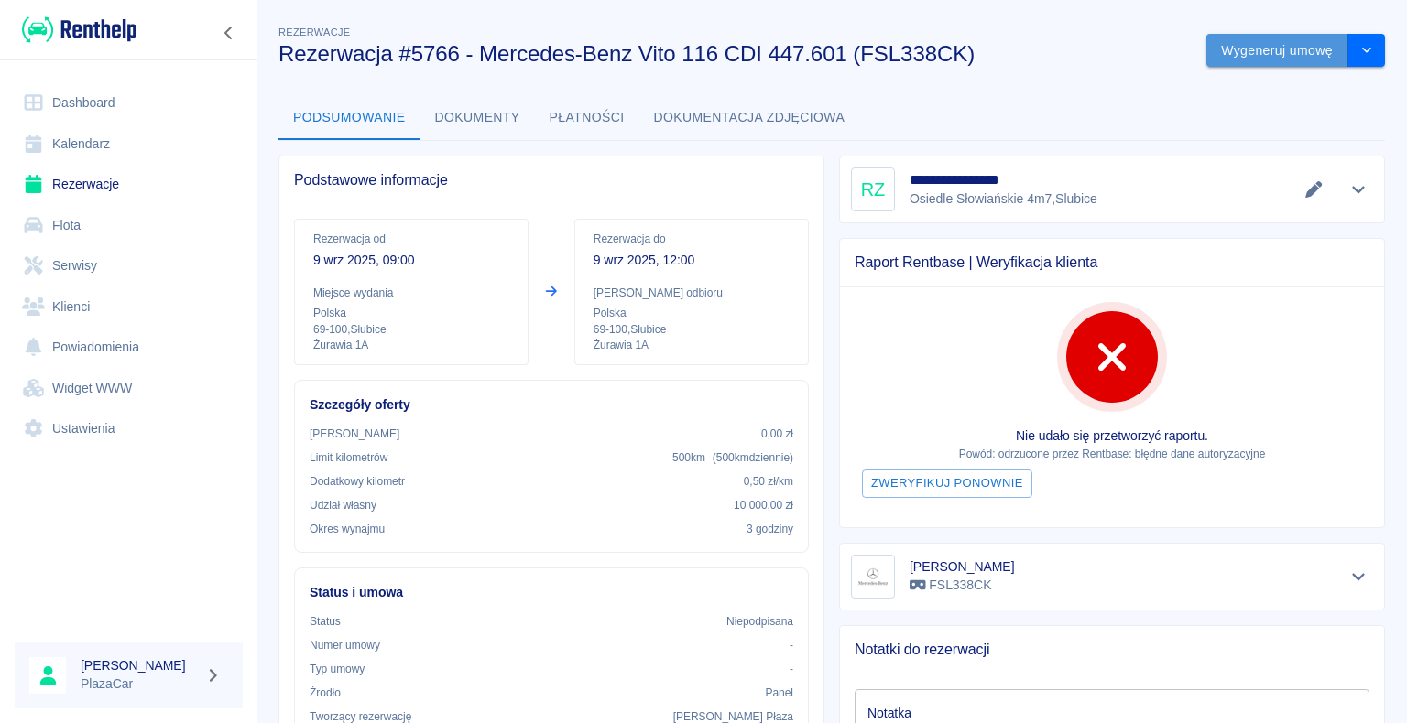
click at [1242, 51] on button "Wygeneruj umowę" at bounding box center [1277, 51] width 142 height 34
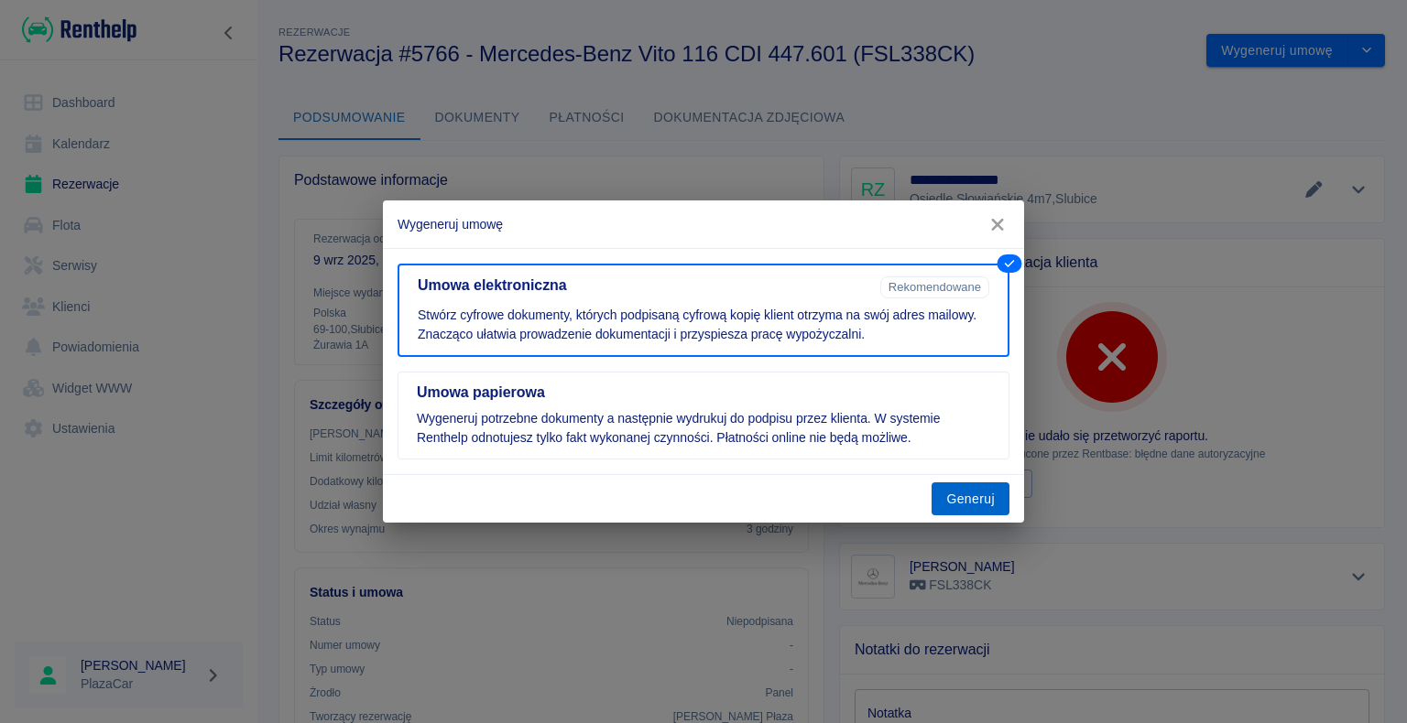
click at [962, 496] on button "Generuj" at bounding box center [970, 500] width 78 height 34
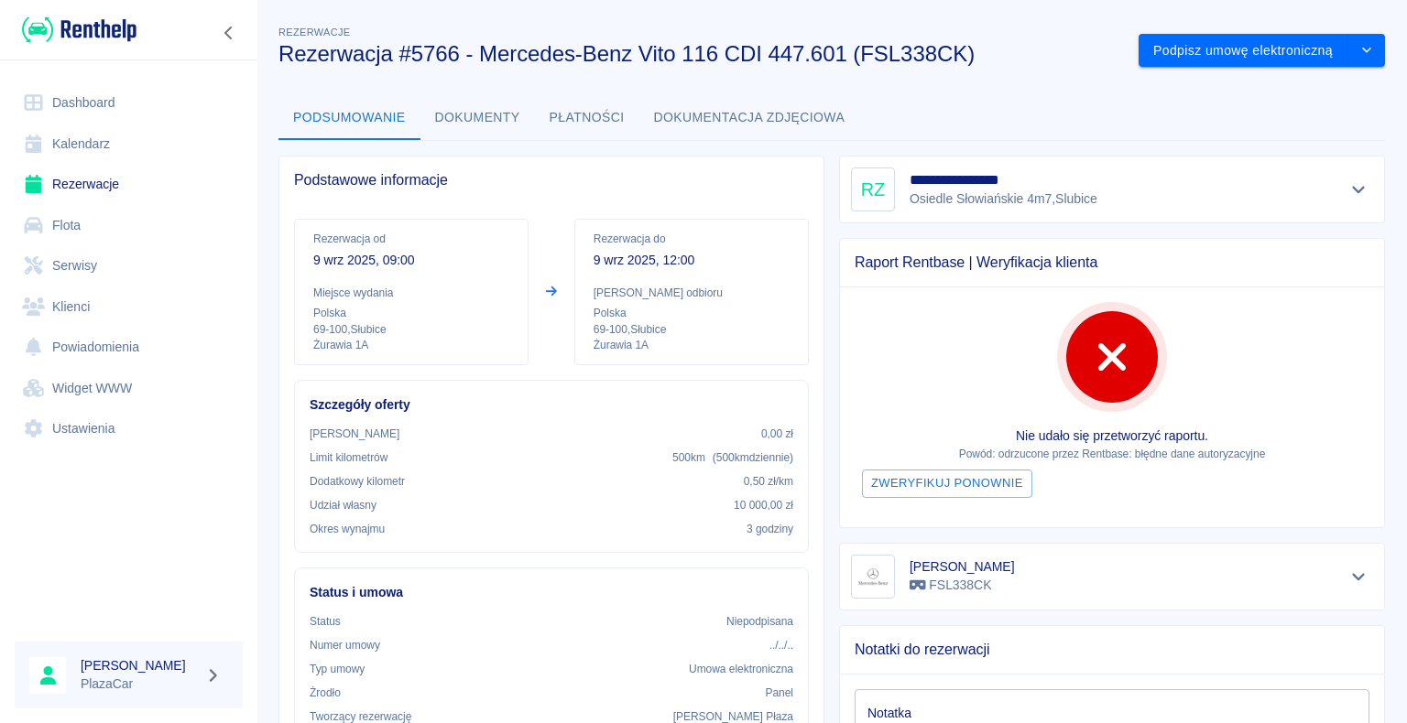
click at [79, 178] on link "Rezerwacje" at bounding box center [129, 184] width 228 height 41
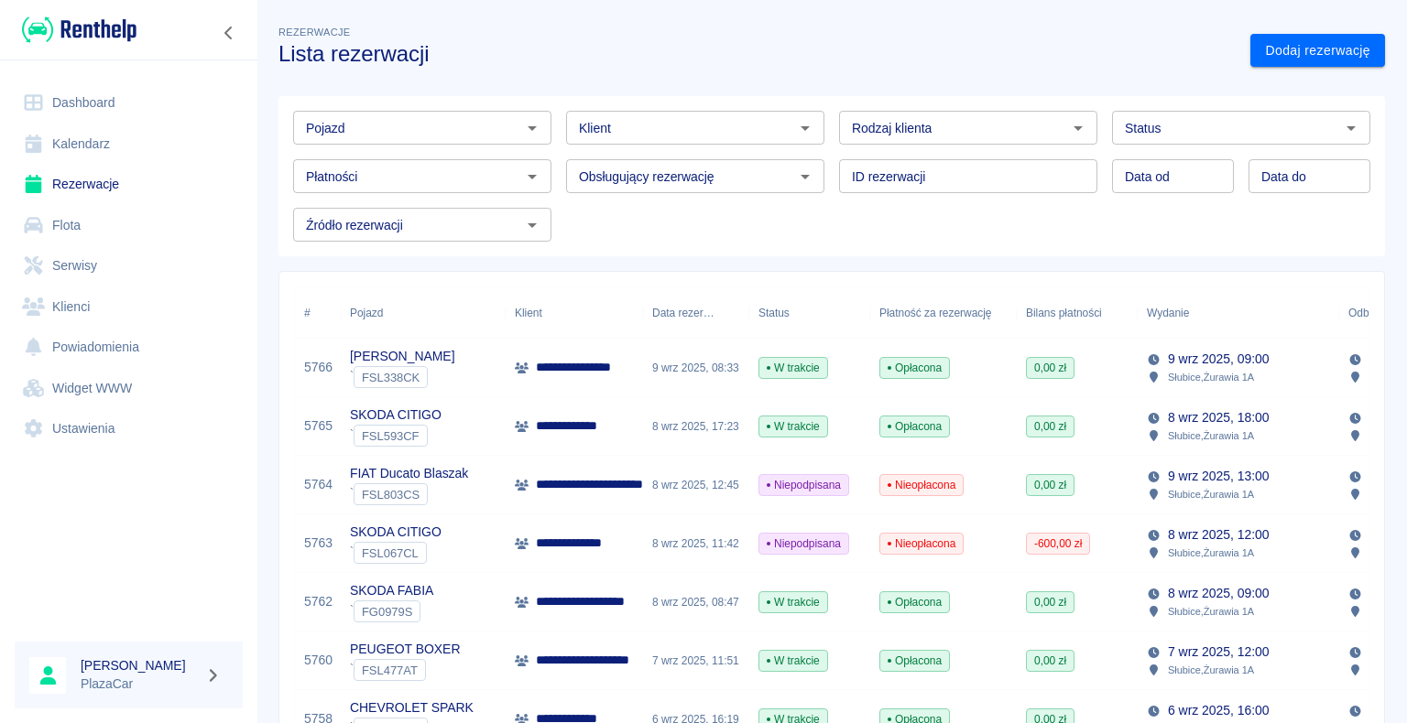
click at [549, 362] on p "**********" at bounding box center [602, 367] width 133 height 19
click at [1083, 39] on div "Rezerwacje Lista rezerwacji" at bounding box center [750, 37] width 972 height 60
click at [744, 26] on div "Rezerwacje Lista rezerwacji" at bounding box center [750, 37] width 972 height 60
